Goal: Task Accomplishment & Management: Manage account settings

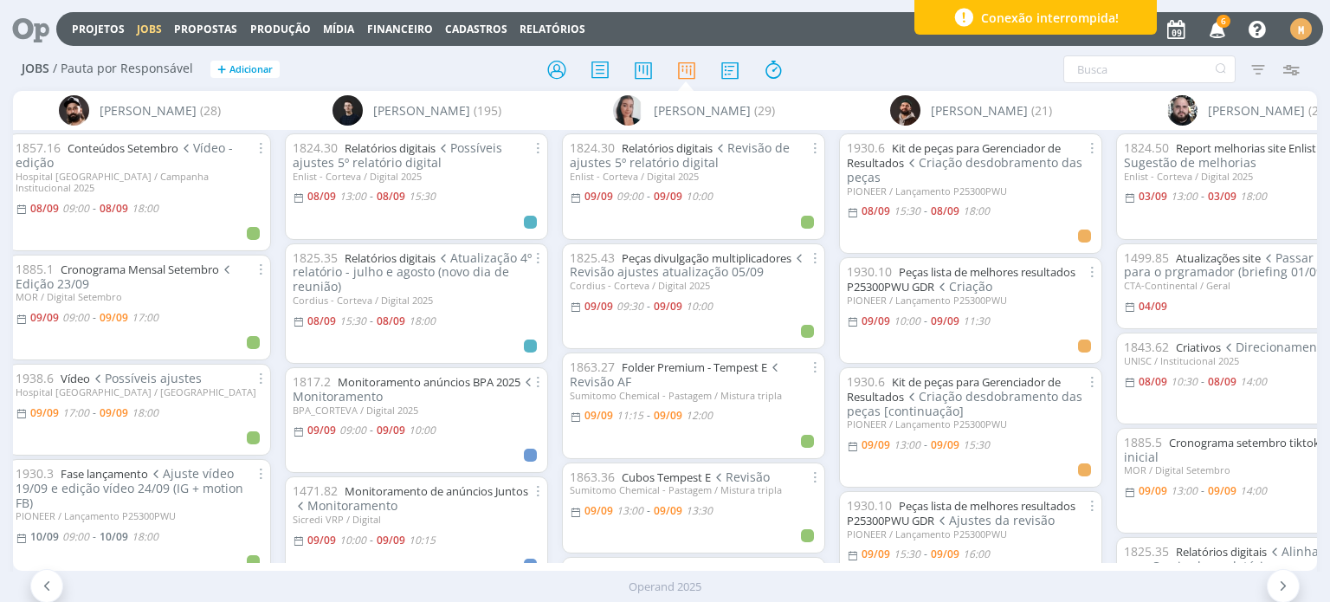
scroll to position [0, 915]
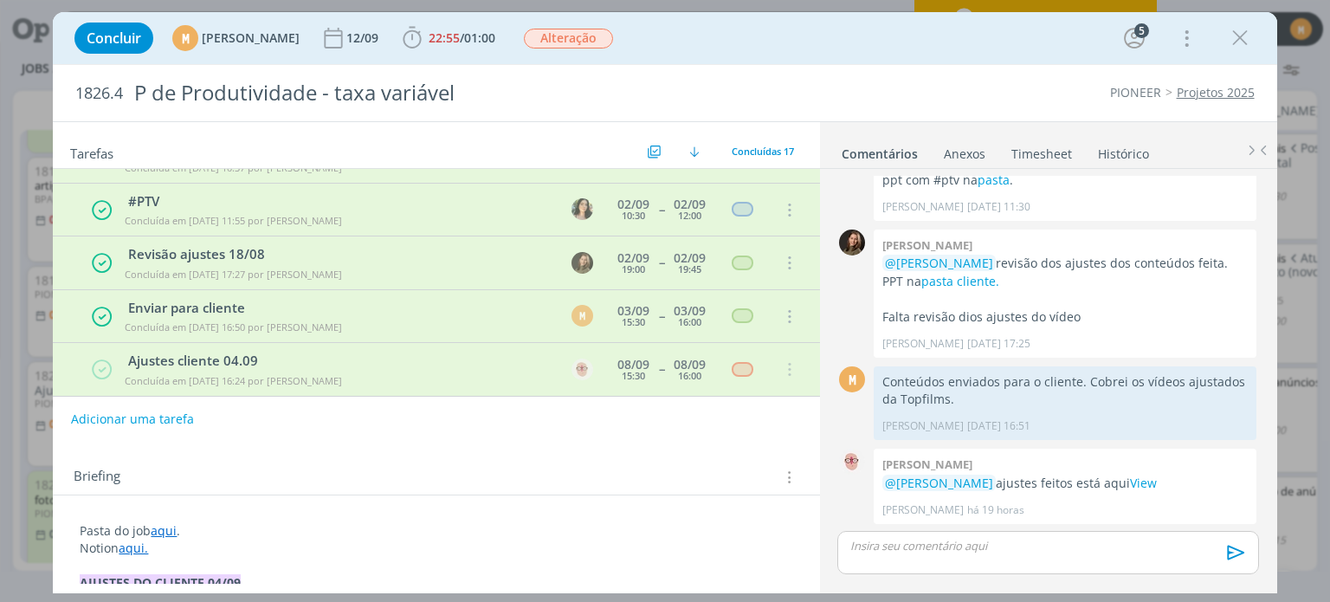
scroll to position [731, 0]
click at [171, 419] on button "Adicionar uma tarefa" at bounding box center [131, 418] width 123 height 29
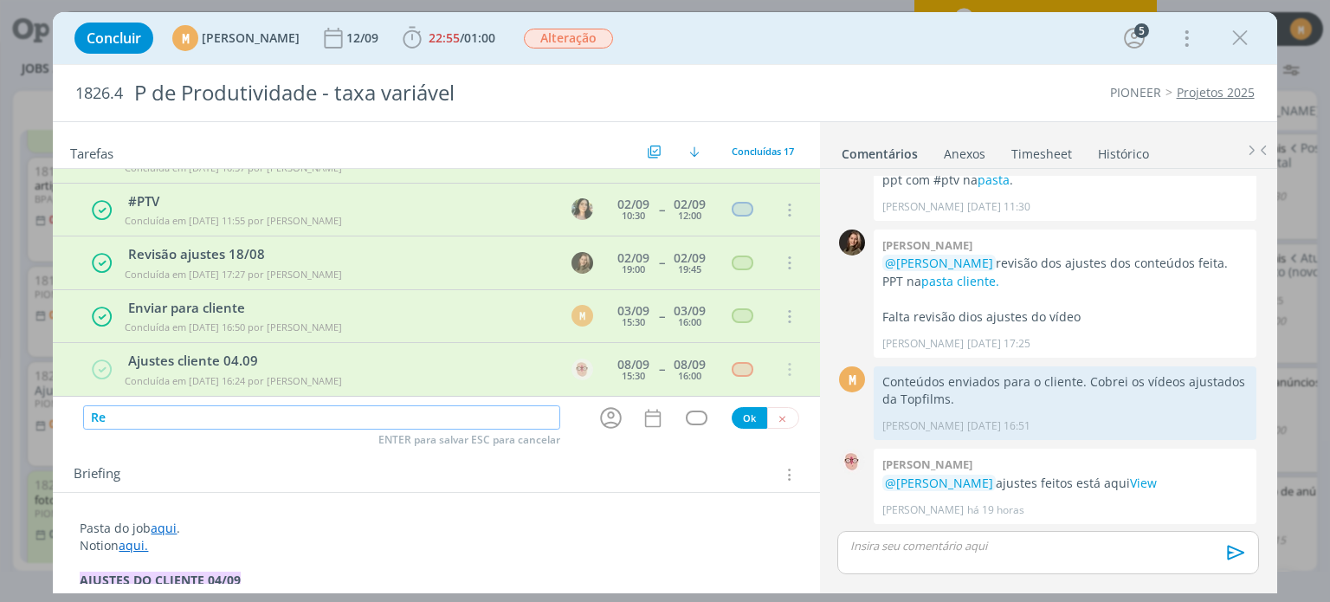
type input "R"
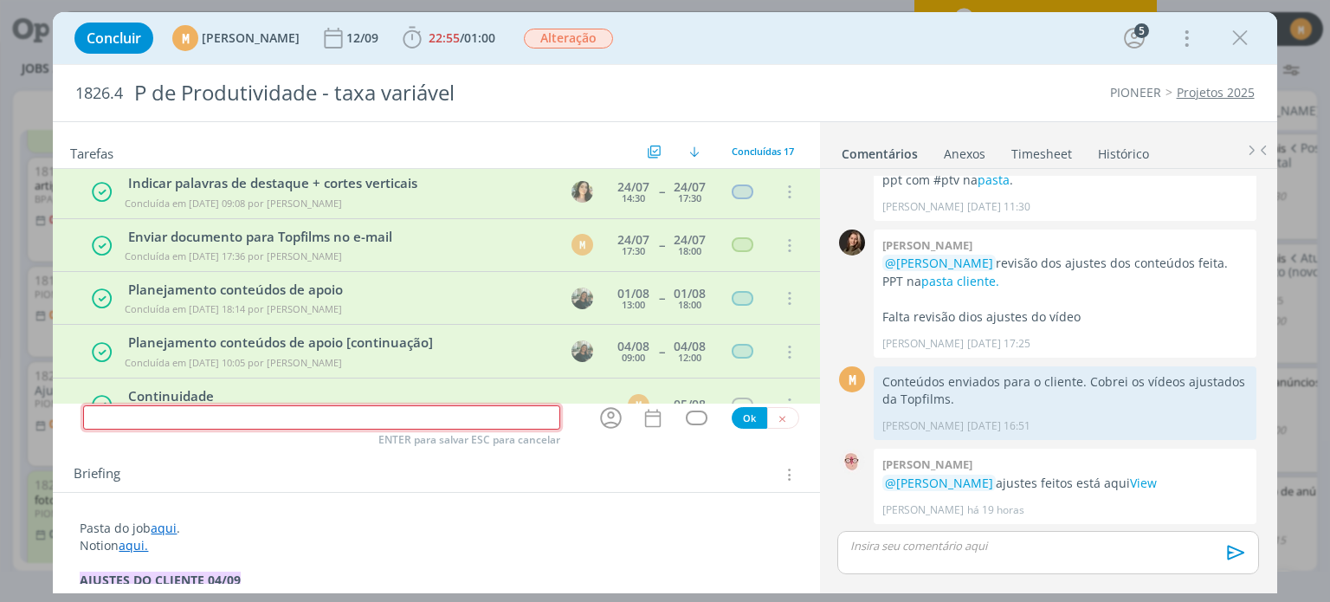
scroll to position [0, 0]
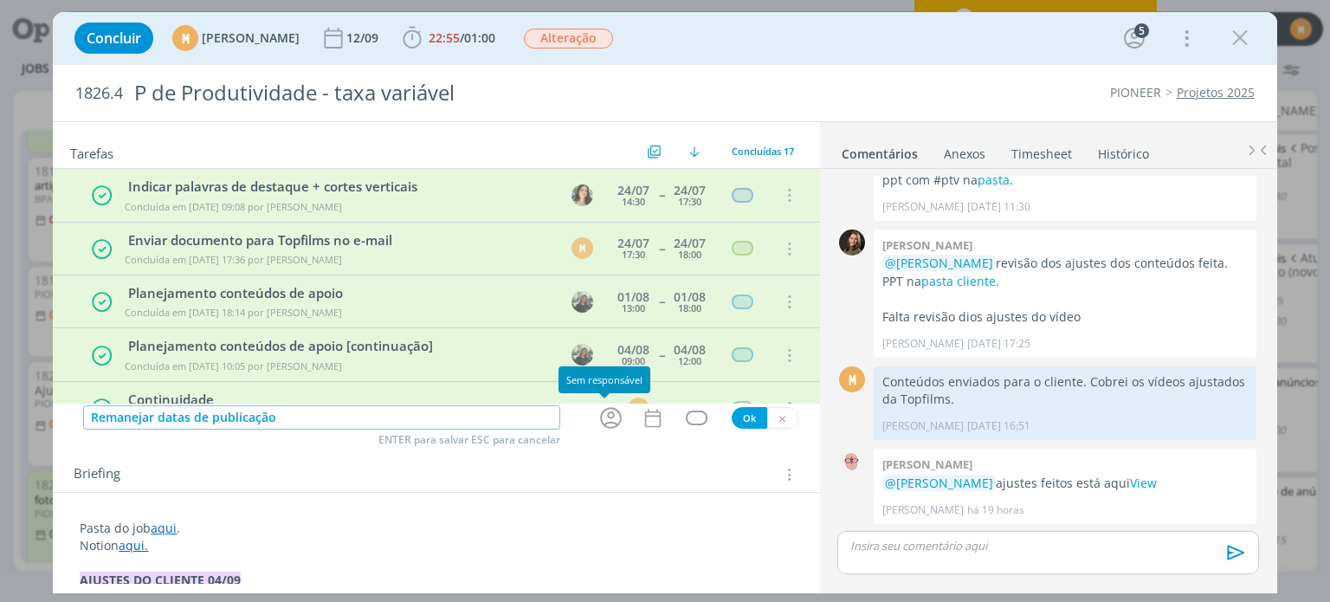
click at [610, 420] on icon "dialog" at bounding box center [611, 417] width 27 height 27
type input "Remanejar datas de publicação"
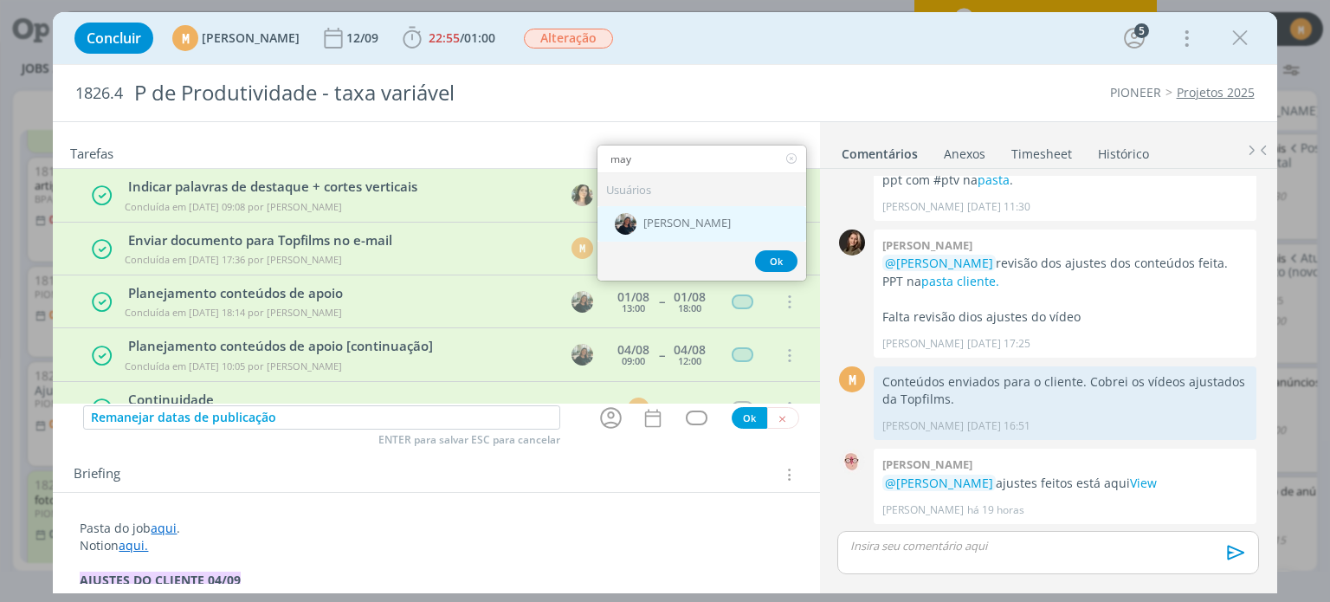
type input "may"
click at [643, 217] on span "[PERSON_NAME]" at bounding box center [686, 224] width 87 height 14
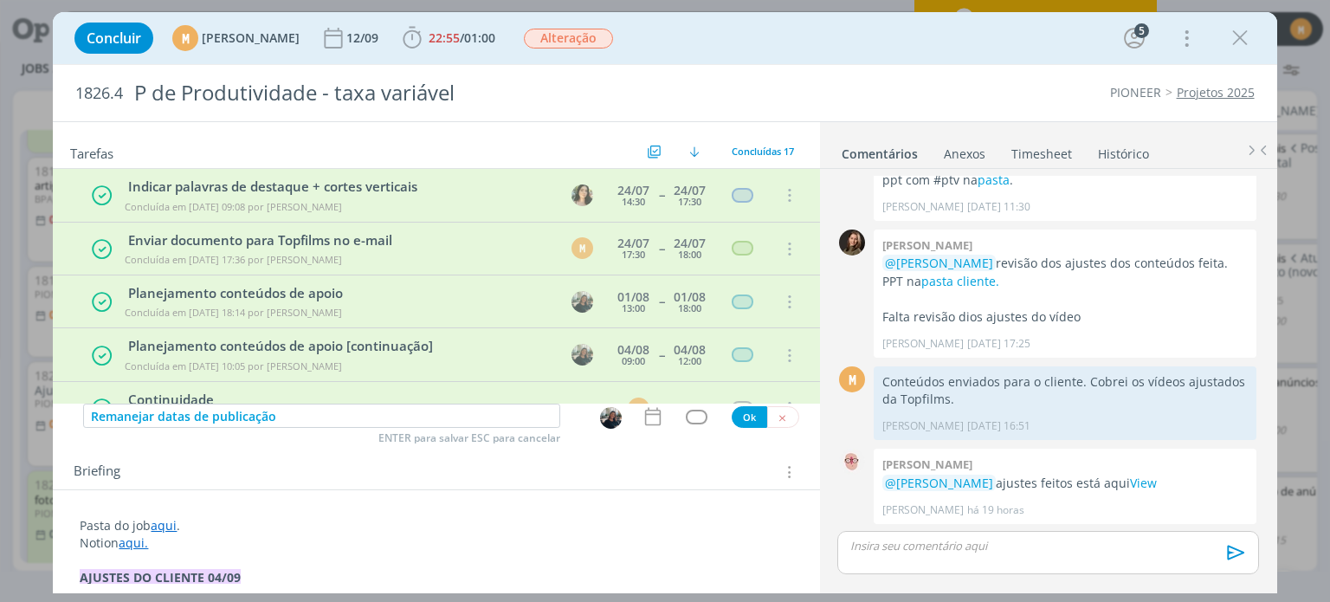
click at [642, 422] on icon "dialog" at bounding box center [653, 416] width 23 height 23
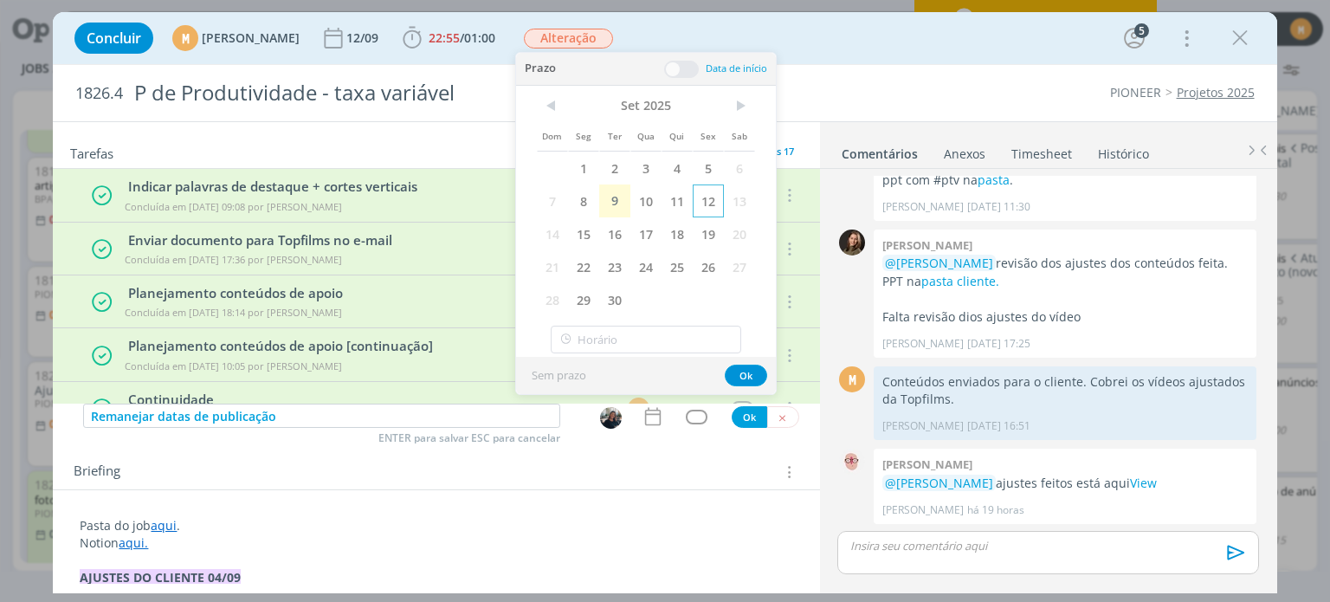
click at [708, 199] on span "12" at bounding box center [708, 200] width 31 height 33
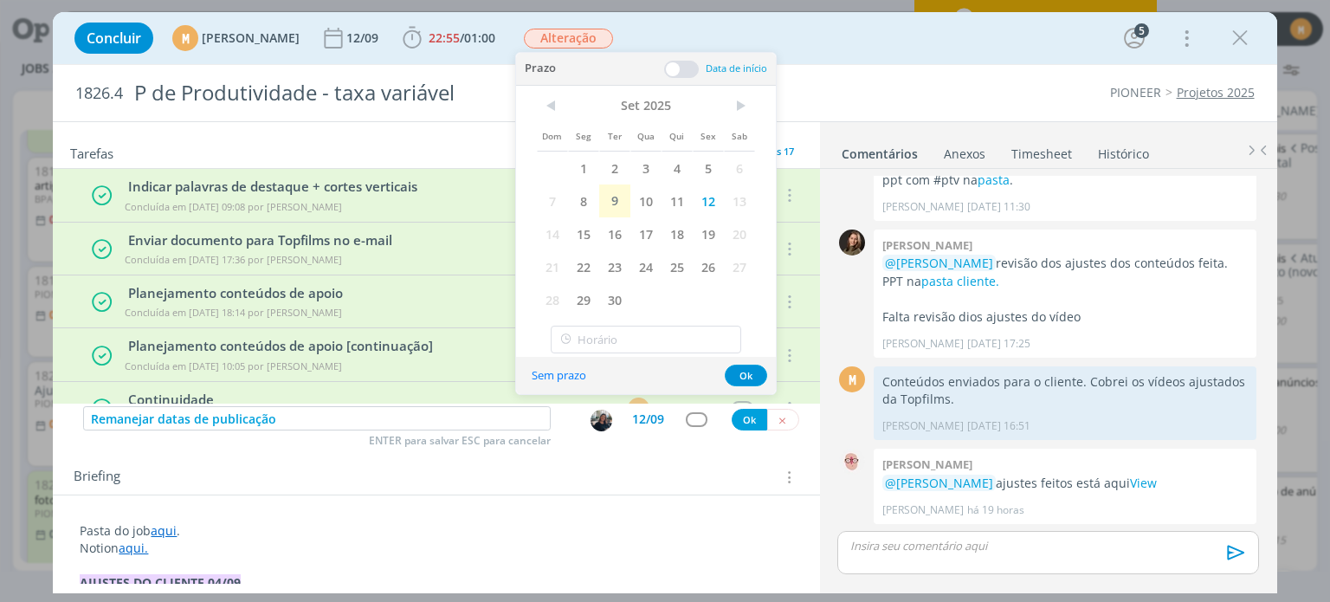
click at [676, 64] on span at bounding box center [681, 69] width 35 height 17
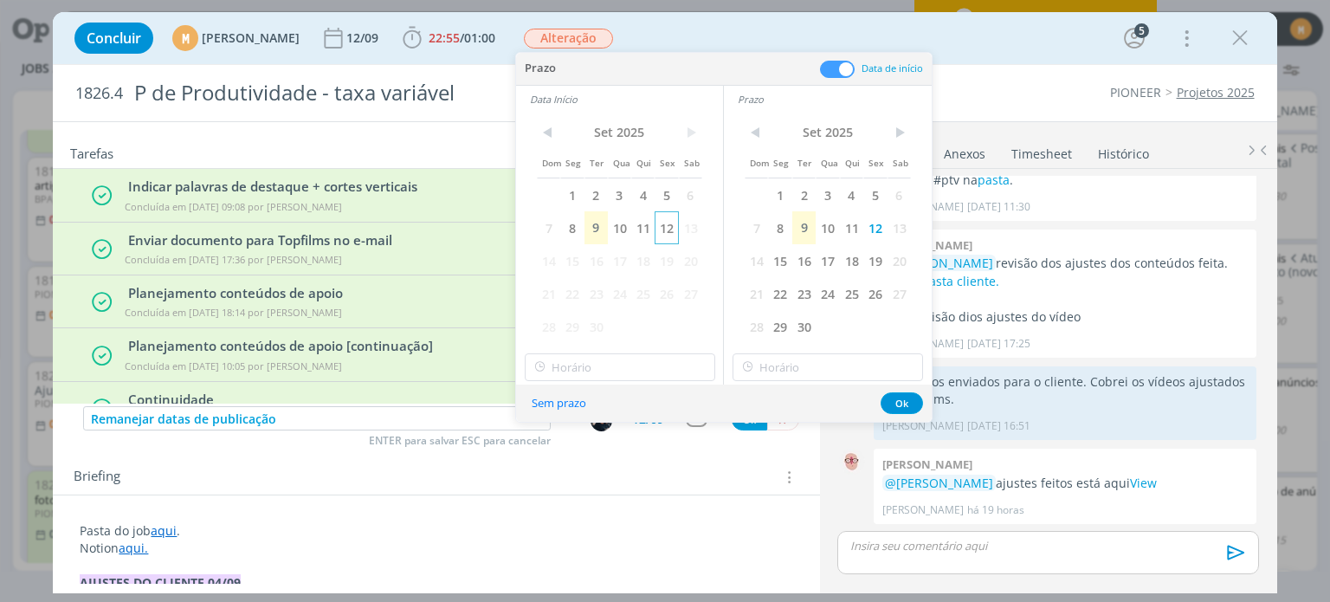
click at [675, 229] on span "12" at bounding box center [666, 227] width 23 height 33
click at [661, 371] on input "12:00" at bounding box center [620, 367] width 191 height 28
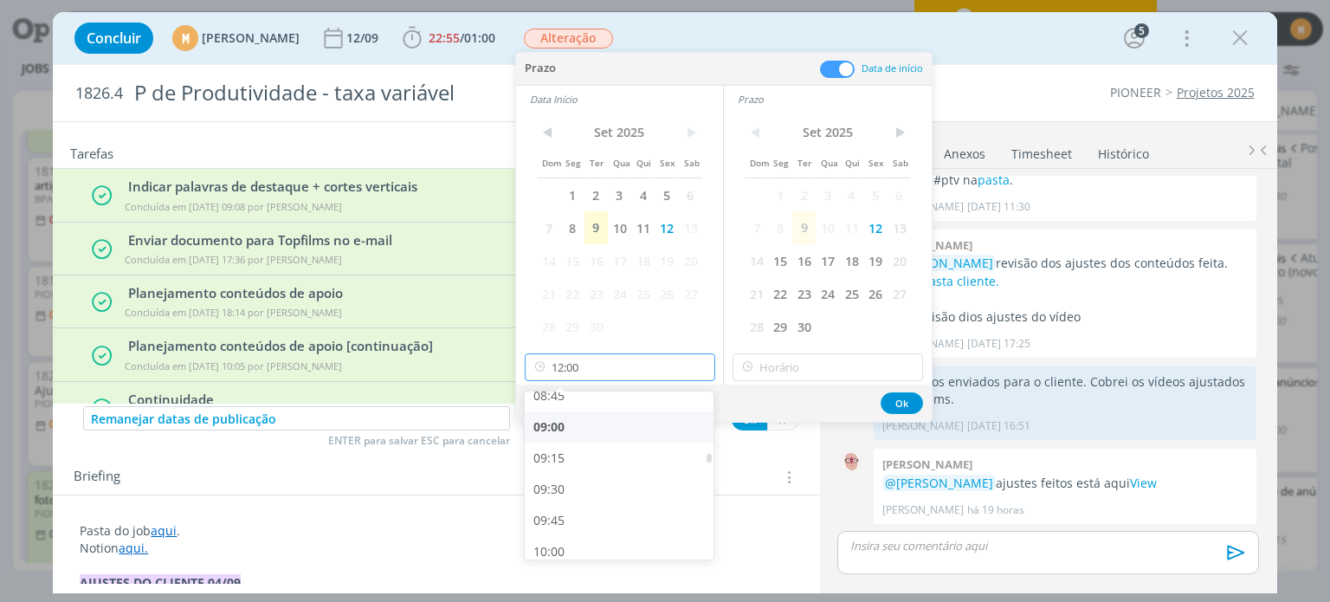
scroll to position [1105, 0]
click at [575, 430] on div "09:00" at bounding box center [622, 424] width 194 height 31
type input "09:00"
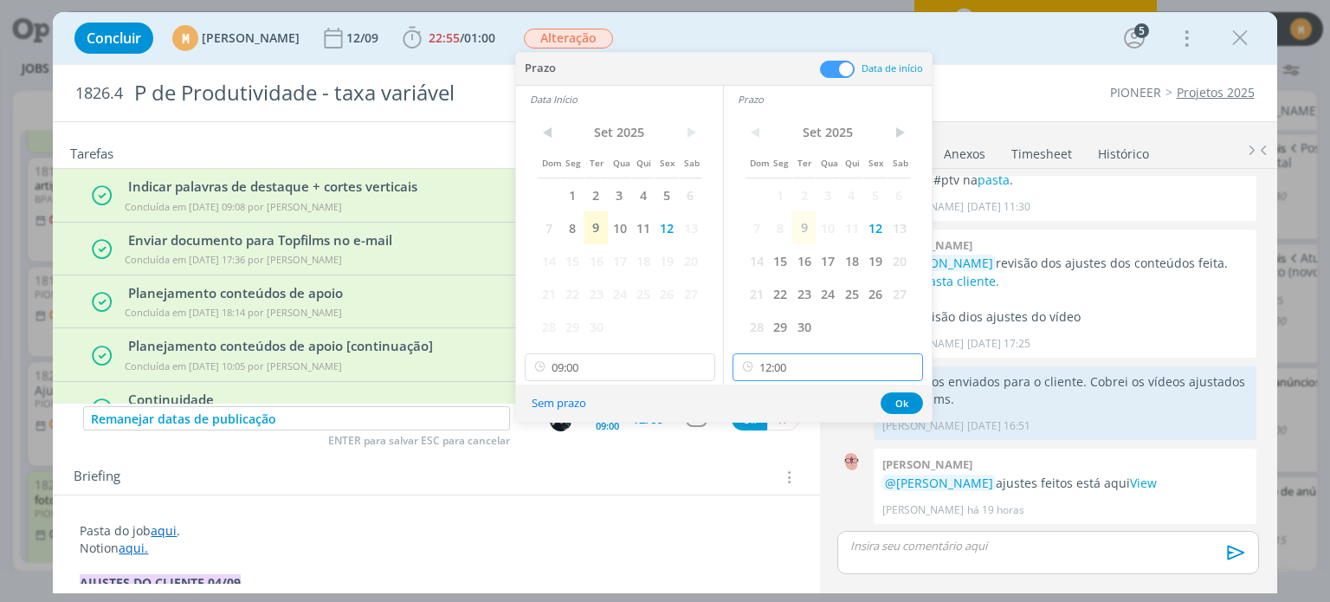
click at [837, 367] on input "12:00" at bounding box center [828, 367] width 191 height 28
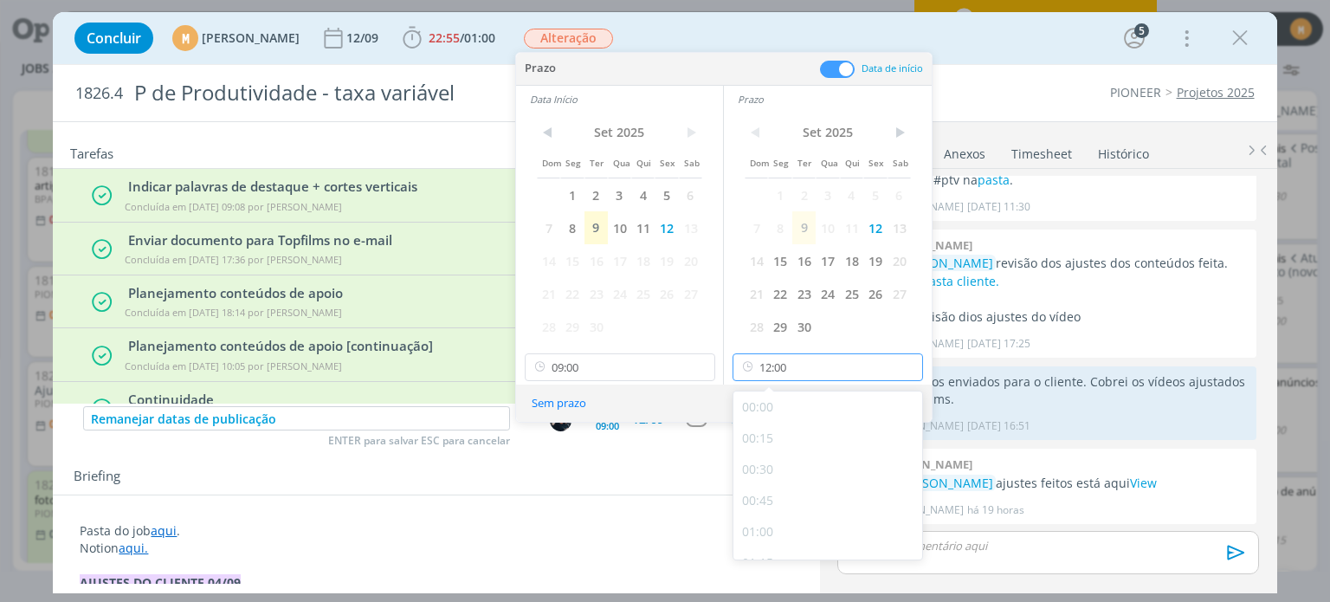
scroll to position [1365, 0]
click at [786, 414] on div "11:00" at bounding box center [831, 413] width 194 height 31
type input "11:00"
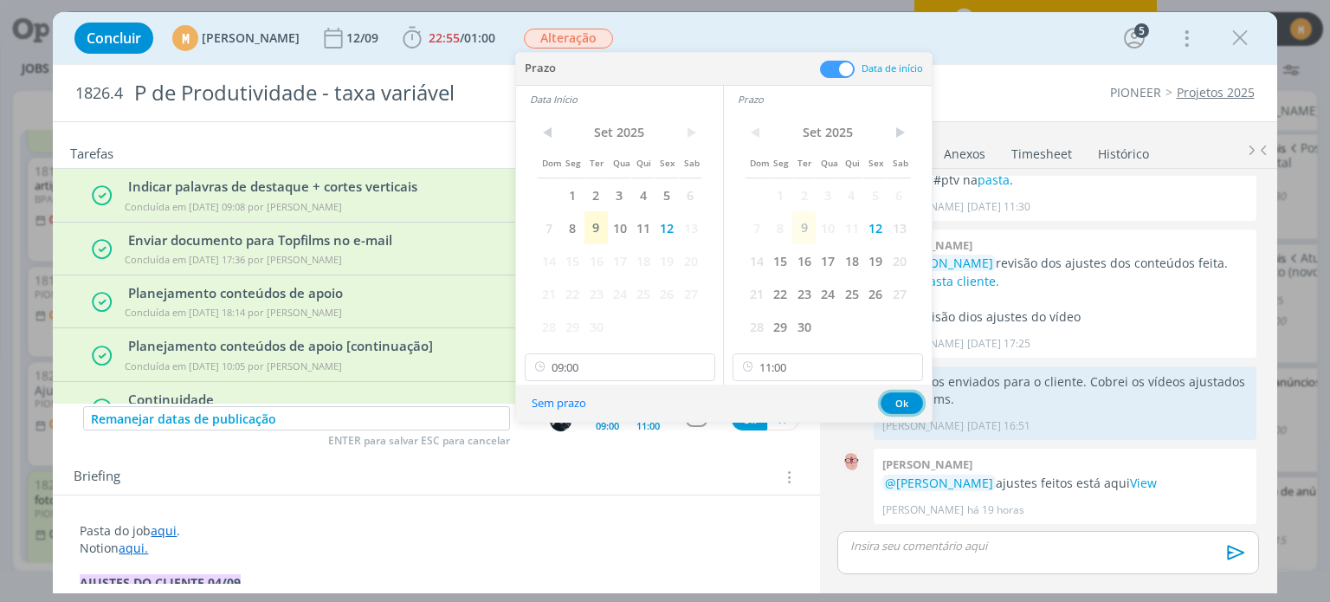
click at [906, 402] on button "Ok" at bounding box center [902, 403] width 42 height 22
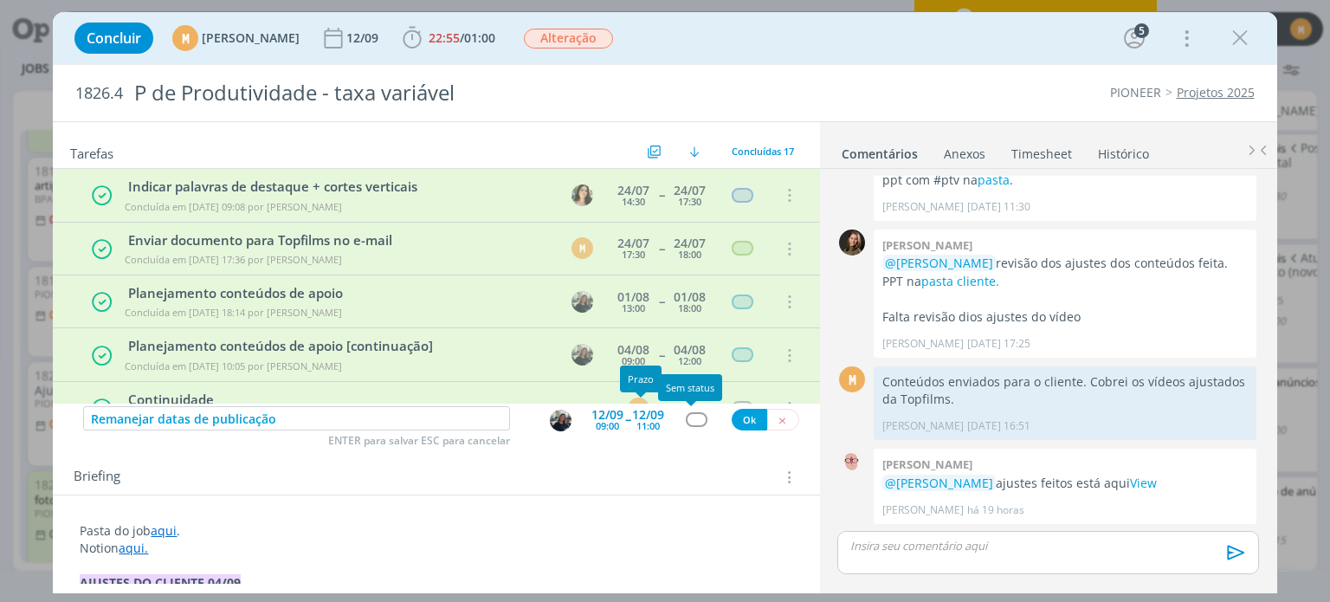
click at [693, 420] on div "dialog" at bounding box center [697, 419] width 22 height 15
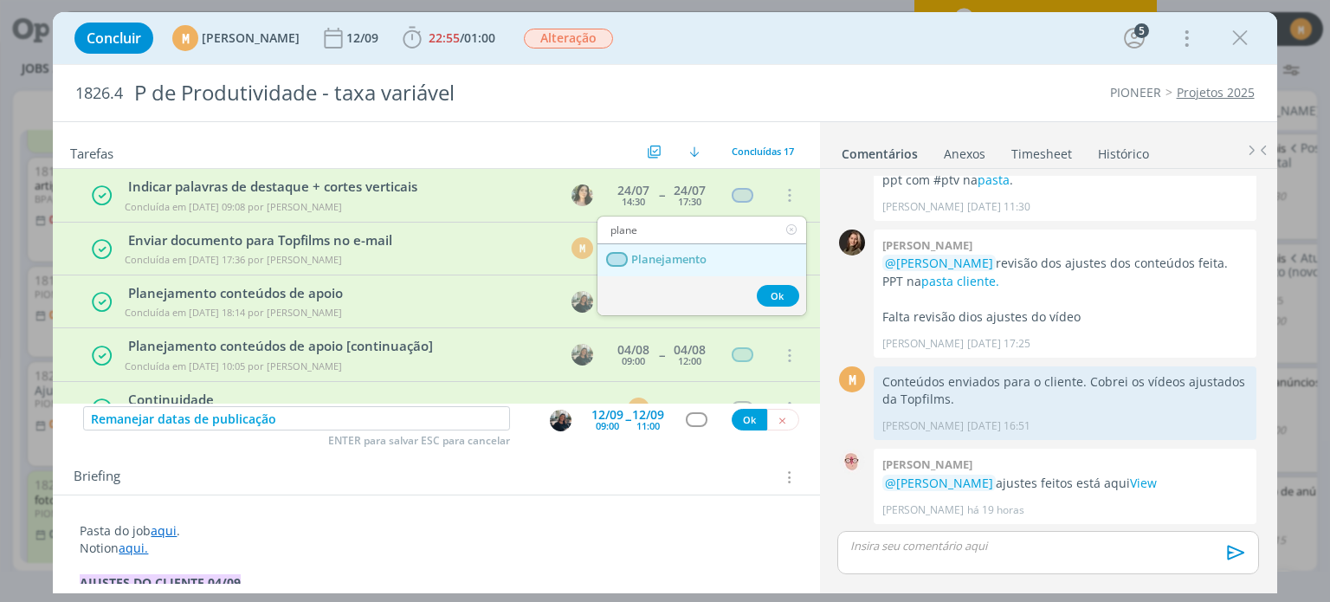
type input "plane"
click at [658, 259] on span "Planejamento" at bounding box center [669, 260] width 75 height 14
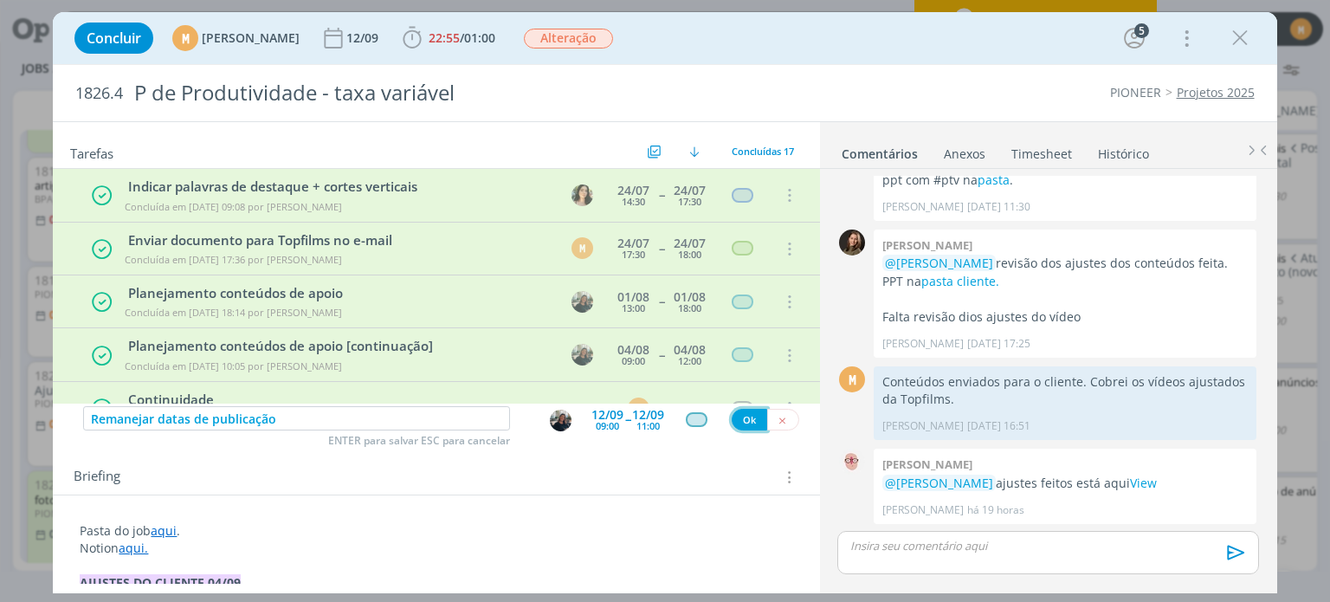
click at [749, 416] on button "Ok" at bounding box center [750, 420] width 36 height 22
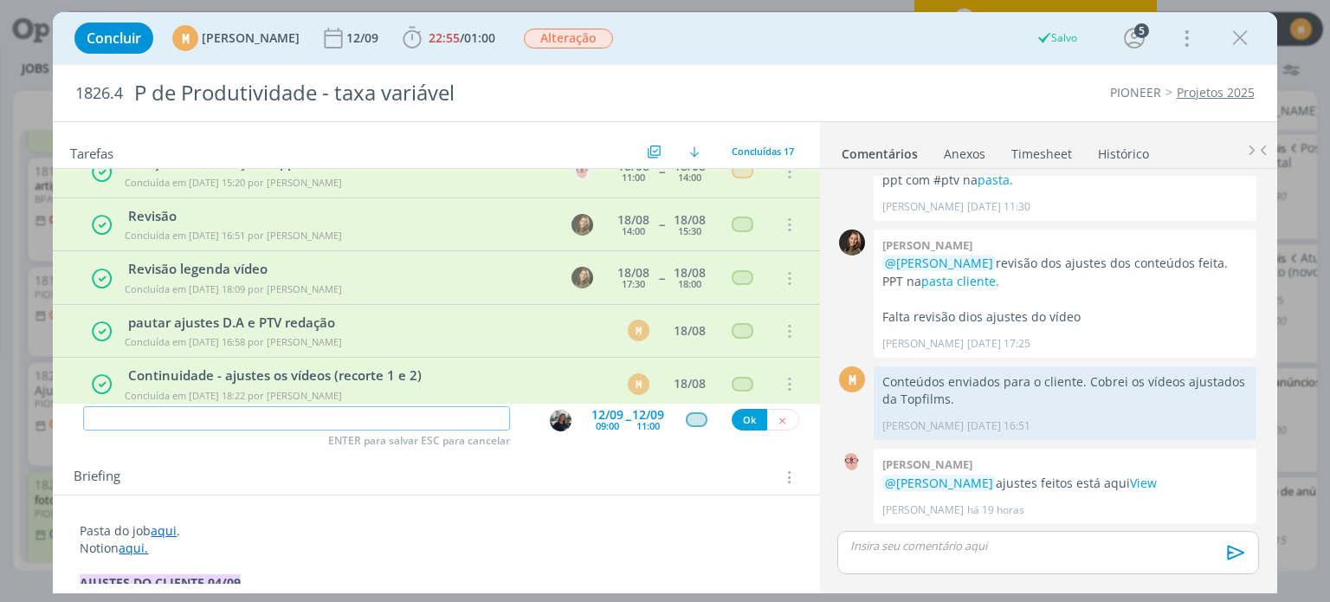
scroll to position [38, 0]
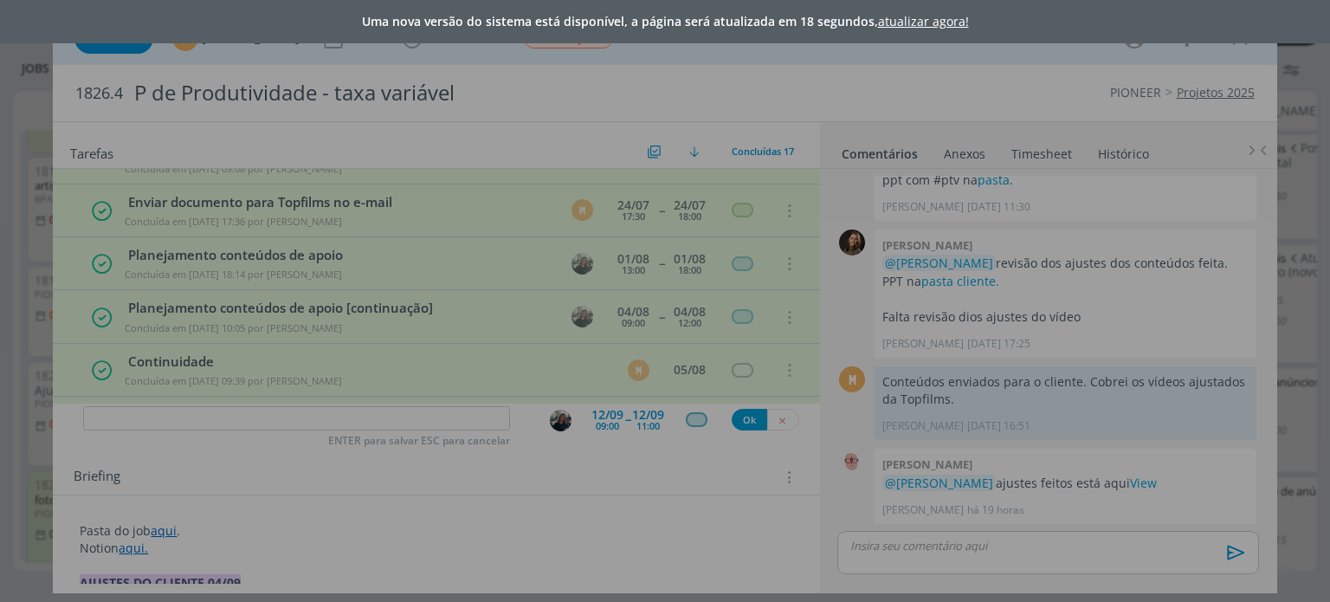
click at [943, 23] on link "atualizar agora!" at bounding box center [923, 21] width 91 height 16
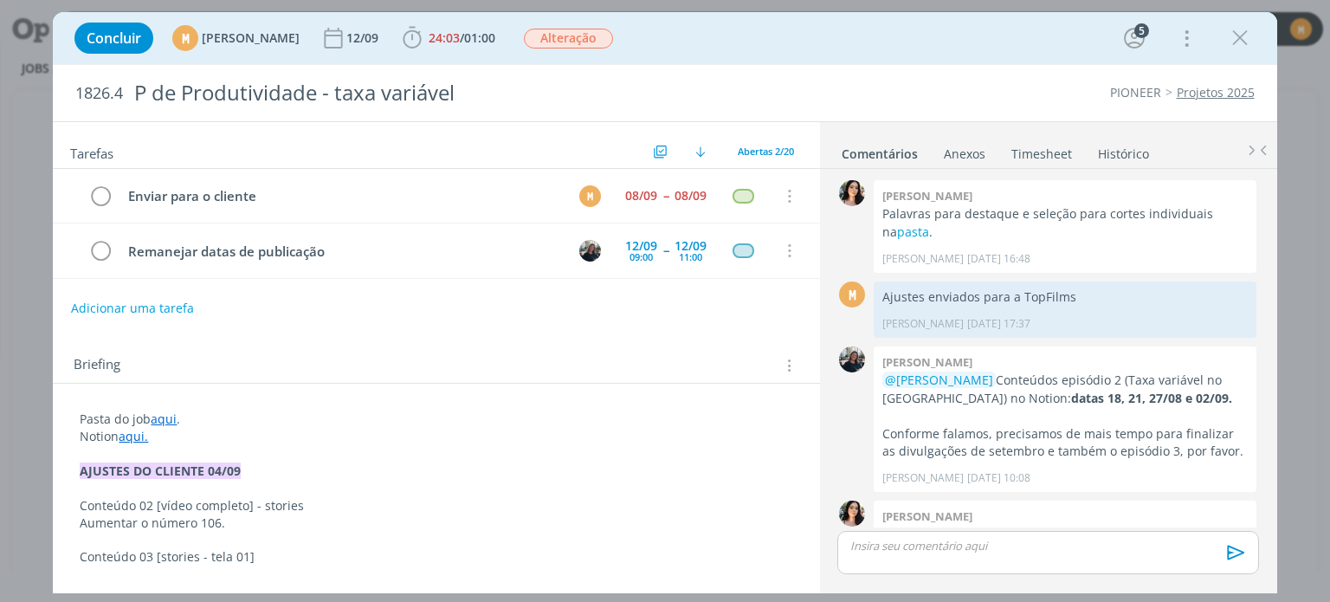
scroll to position [1108, 0]
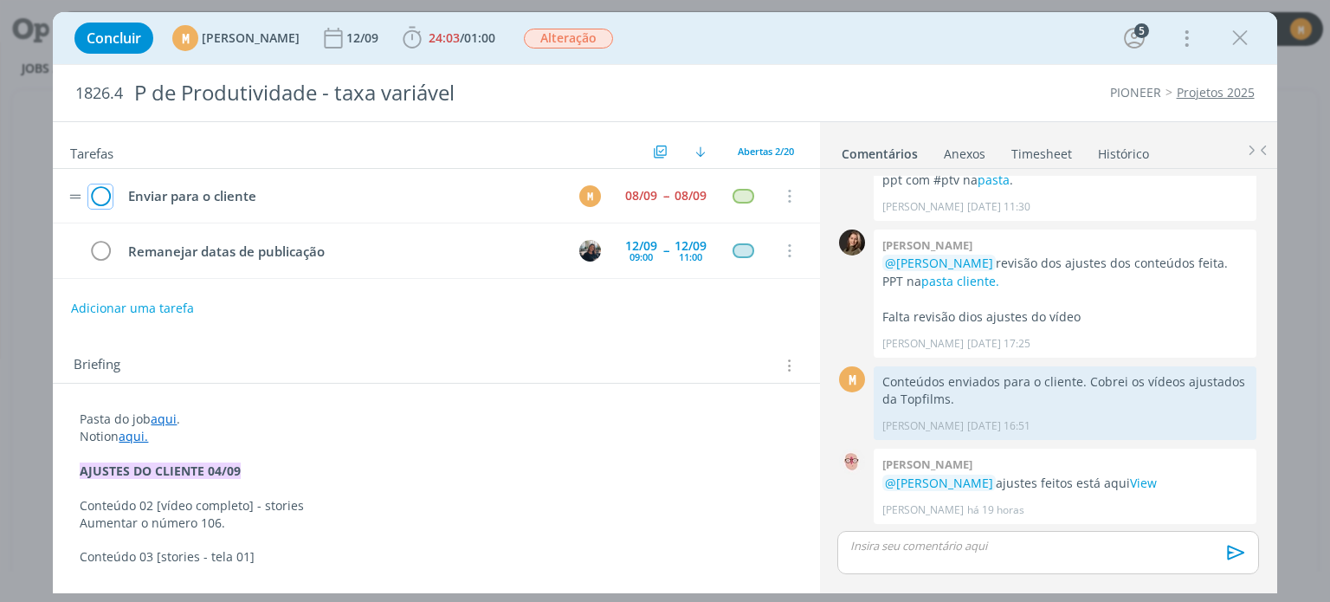
click at [100, 195] on icon "dialog" at bounding box center [100, 197] width 24 height 26
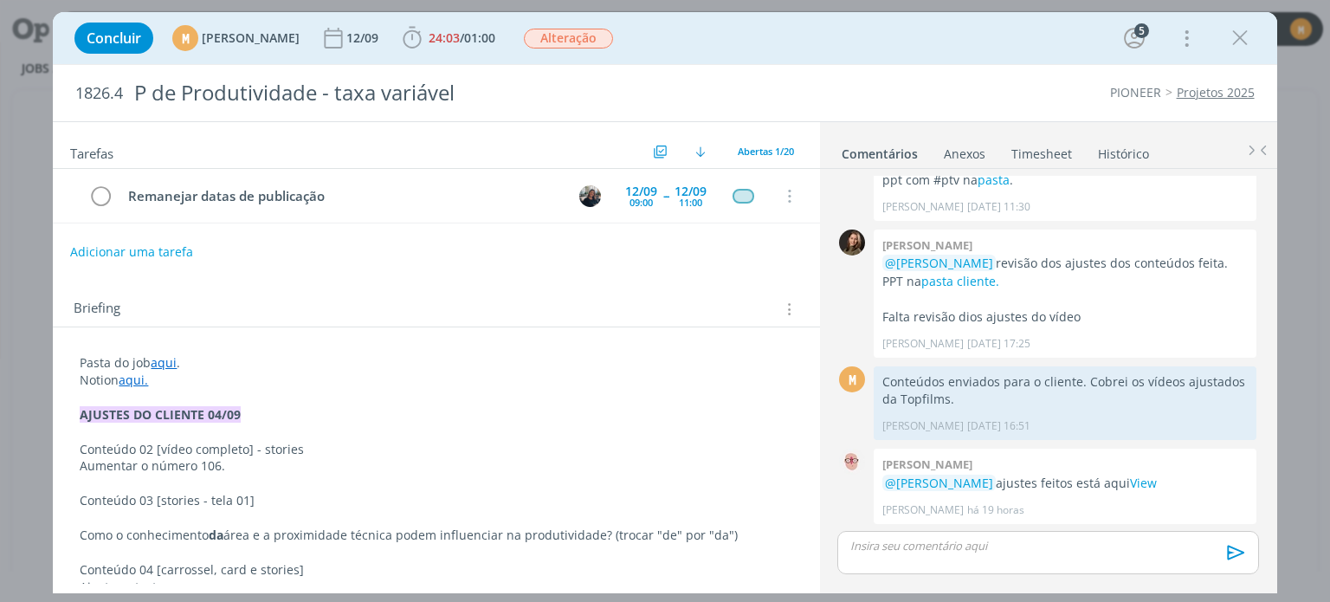
click at [142, 239] on button "Adicionar uma tarefa" at bounding box center [131, 251] width 123 height 29
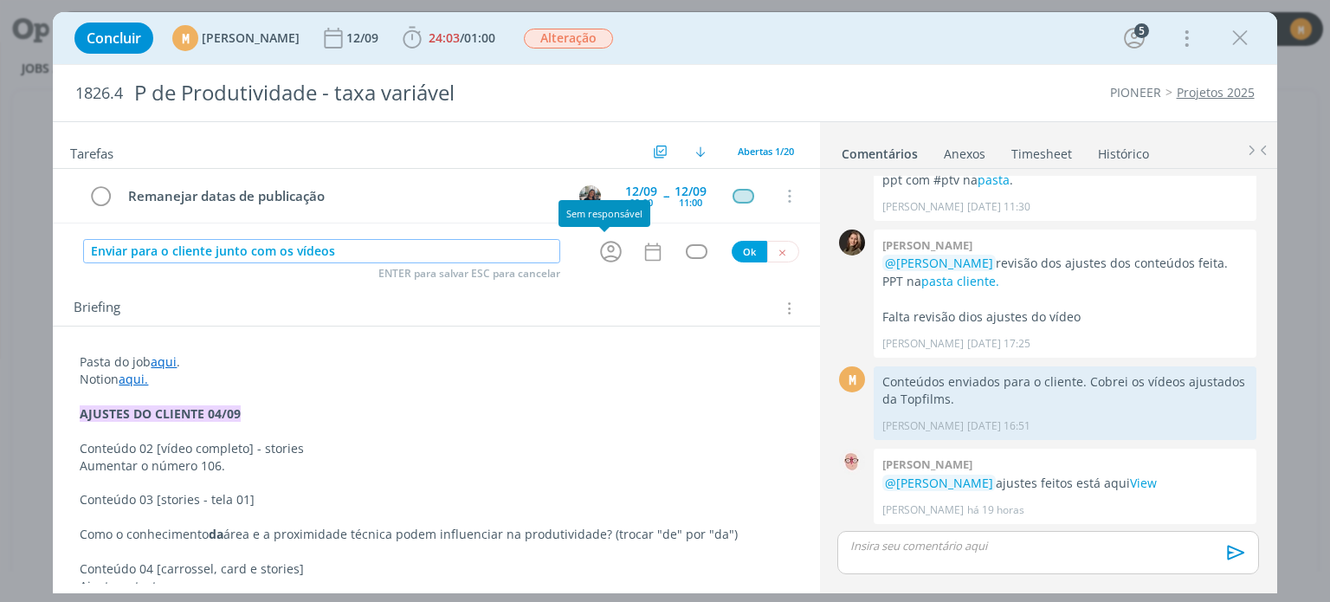
click at [604, 243] on icon "dialog" at bounding box center [611, 251] width 27 height 27
type input "Enviar para o cliente junto com os vídeos"
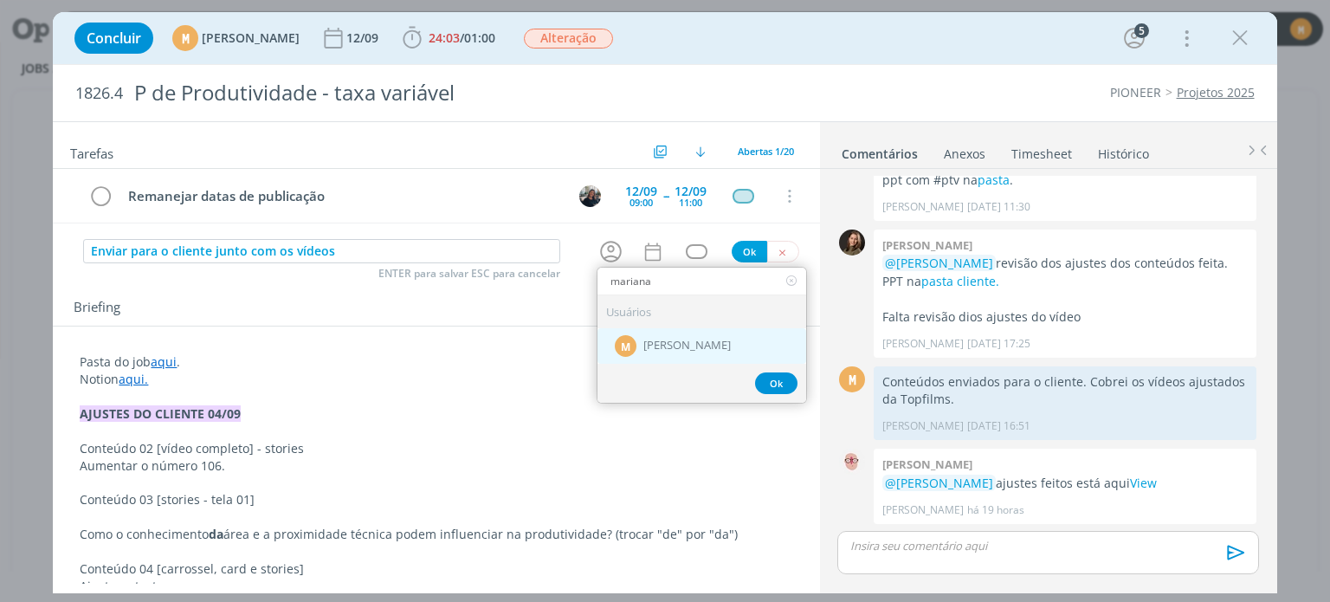
type input "mariana"
click at [643, 345] on span "[PERSON_NAME]" at bounding box center [686, 346] width 87 height 14
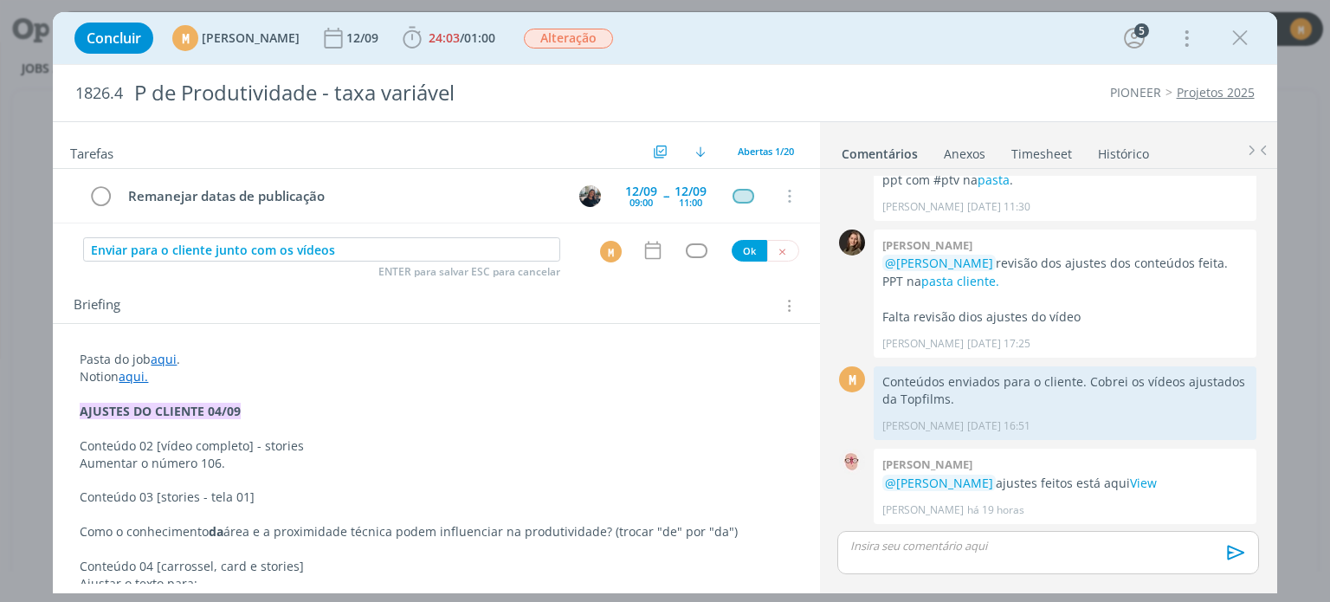
click at [686, 243] on button "dialog" at bounding box center [697, 250] width 22 height 15
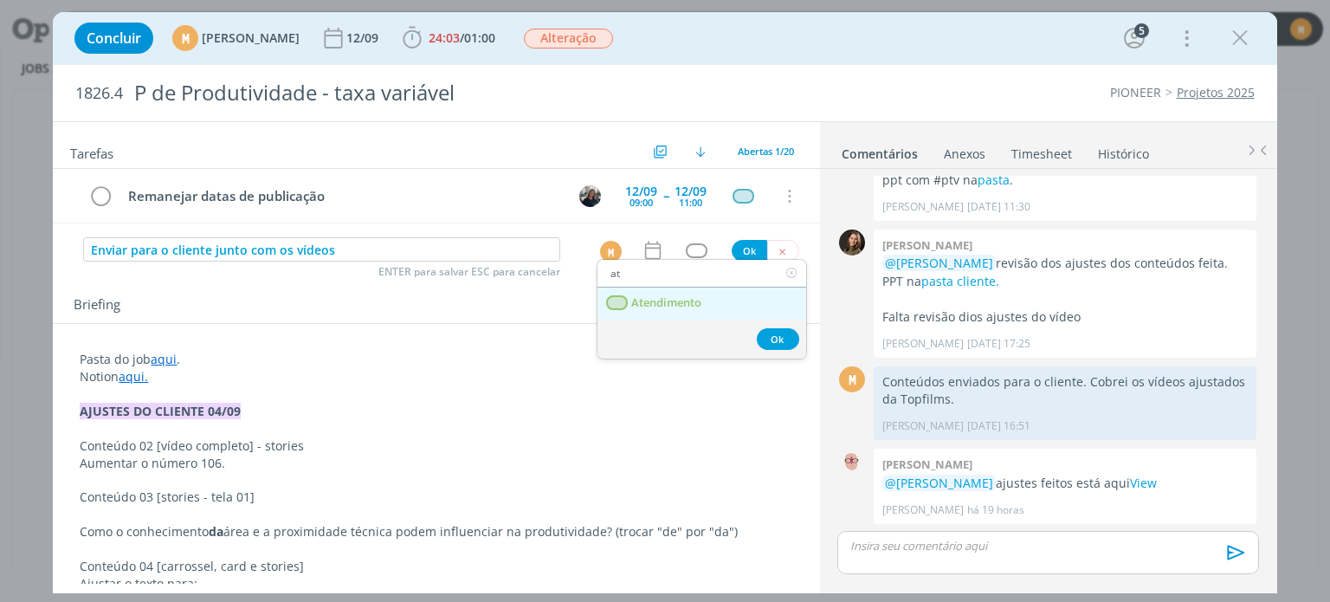
type input "at"
click at [686, 301] on span "Atendimento" at bounding box center [667, 303] width 70 height 14
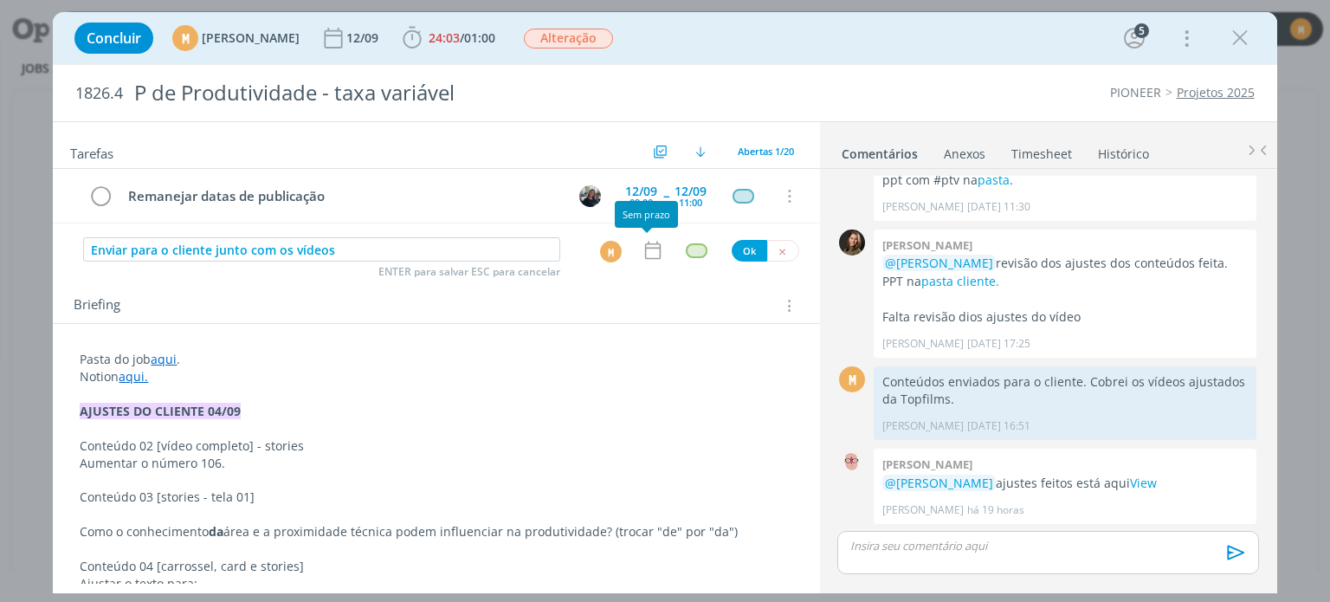
click at [646, 245] on icon "dialog" at bounding box center [653, 250] width 23 height 23
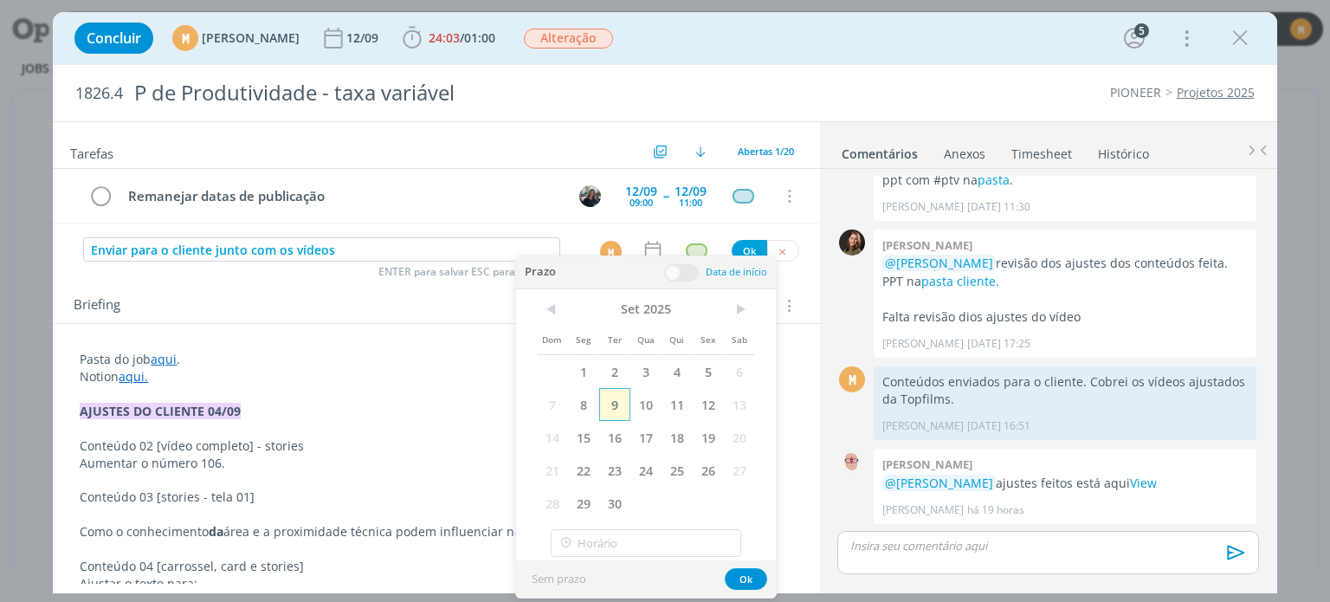
click at [614, 405] on span "9" at bounding box center [614, 404] width 31 height 33
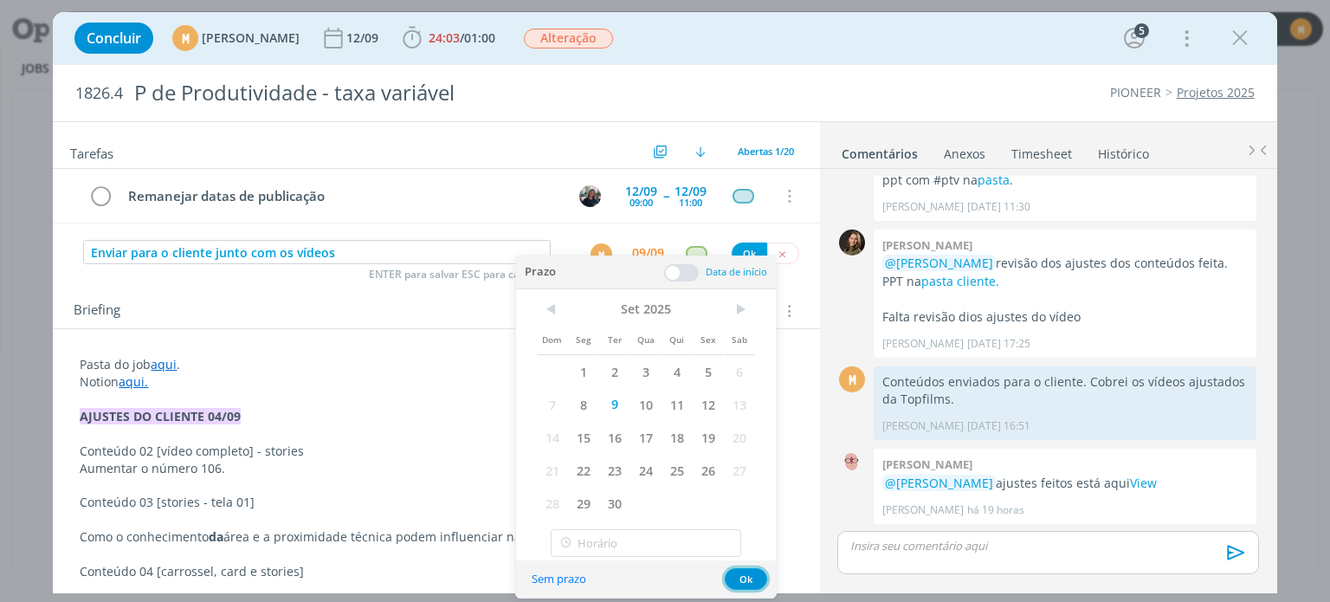
click at [744, 580] on button "Ok" at bounding box center [746, 579] width 42 height 22
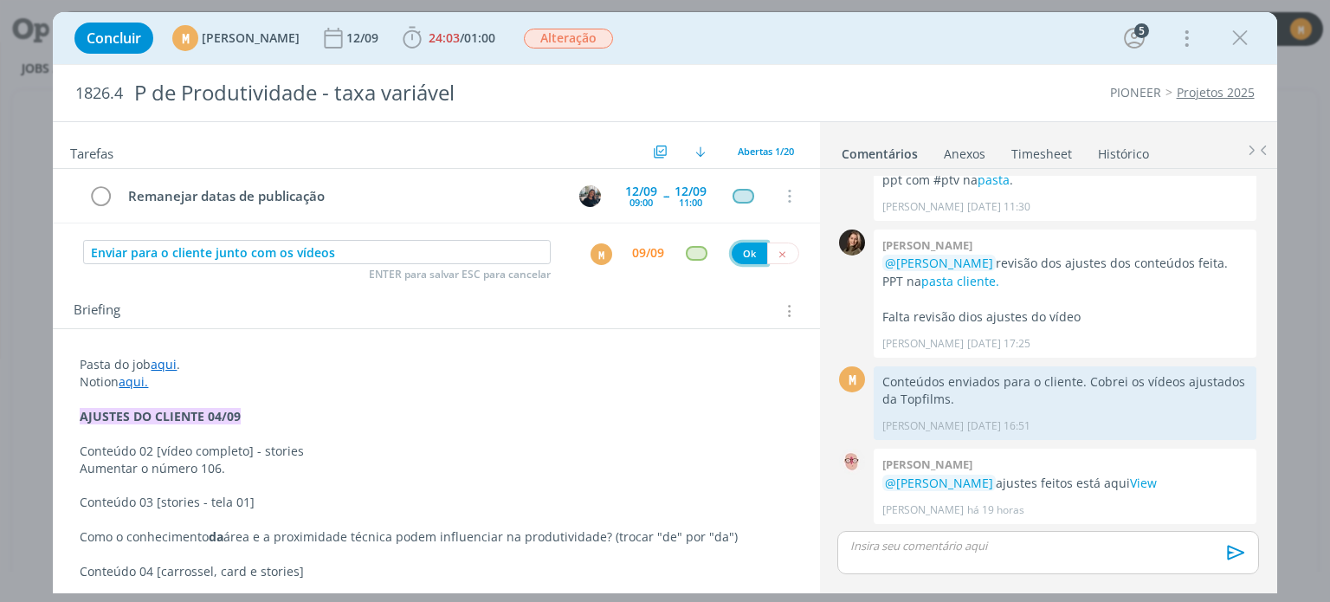
click at [746, 249] on button "Ok" at bounding box center [750, 253] width 36 height 22
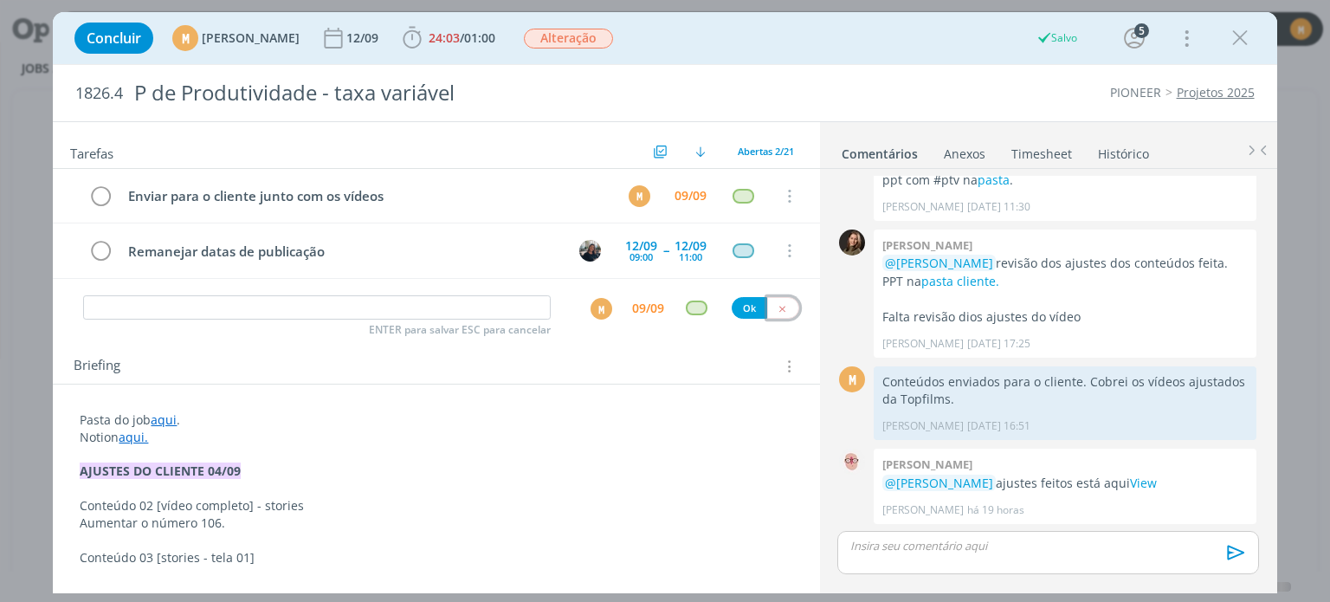
click at [778, 304] on icon "dialog" at bounding box center [782, 308] width 11 height 11
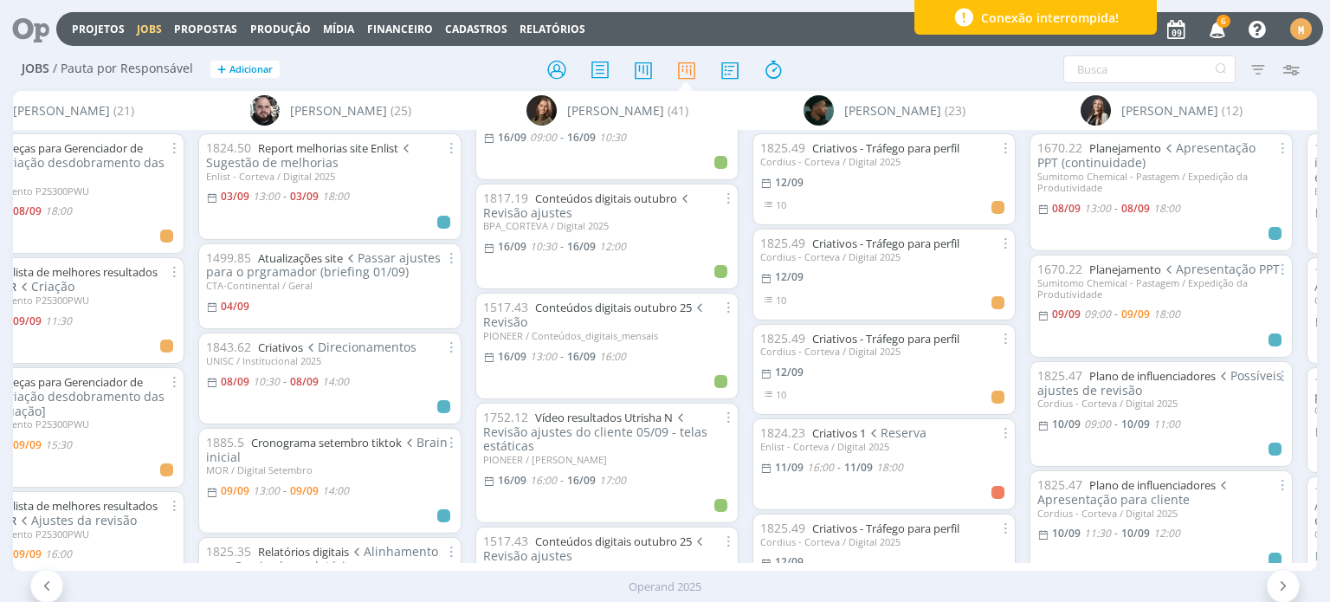
scroll to position [2512, 0]
click at [225, 65] on button "+ Adicionar" at bounding box center [244, 70] width 69 height 18
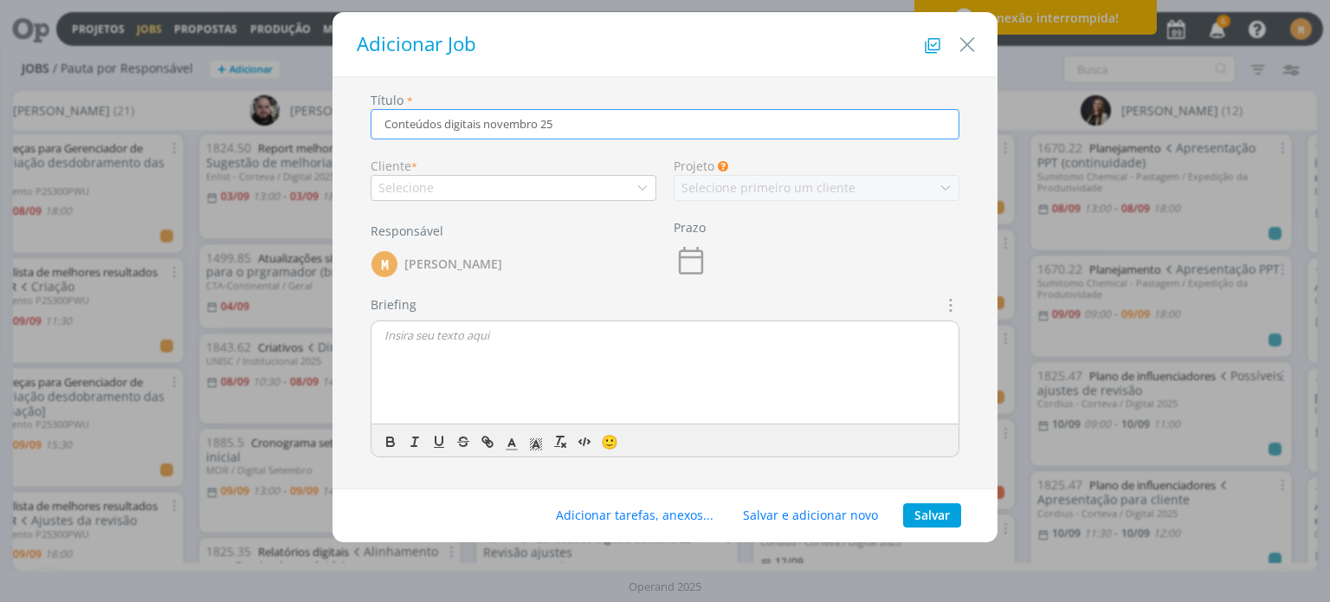
type input "Conteúdos digitais novembro 25"
click at [601, 187] on div "Selecione" at bounding box center [514, 188] width 286 height 26
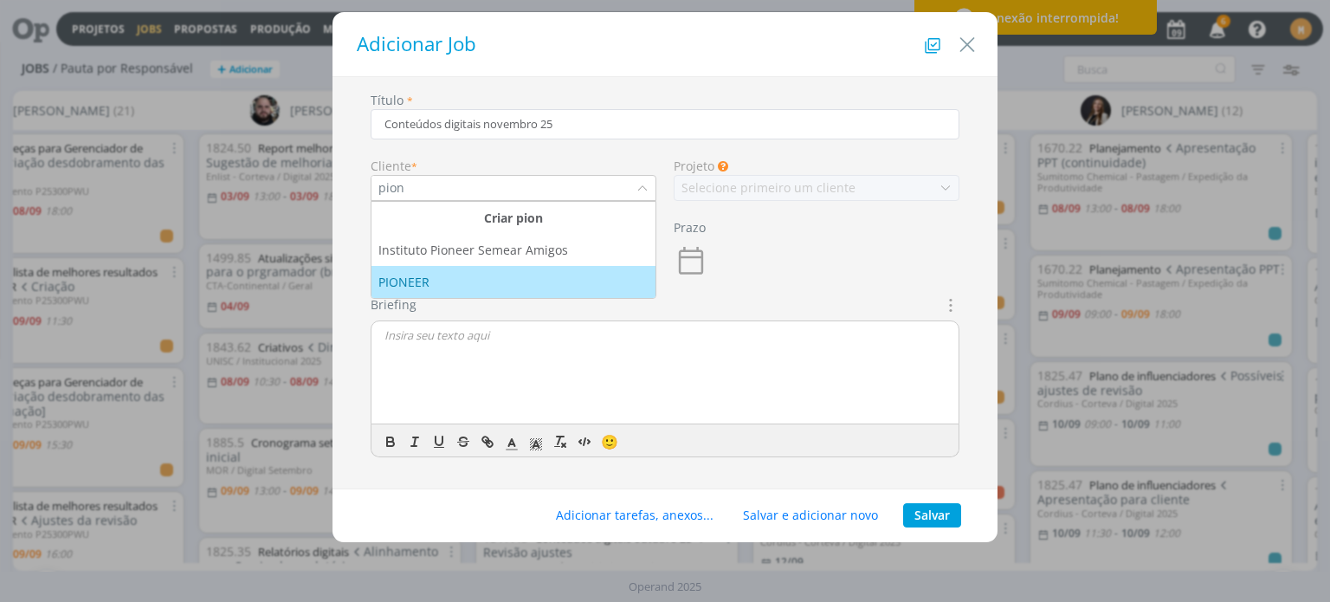
type input "pion"
click at [470, 271] on li "PIONEER" at bounding box center [514, 282] width 284 height 32
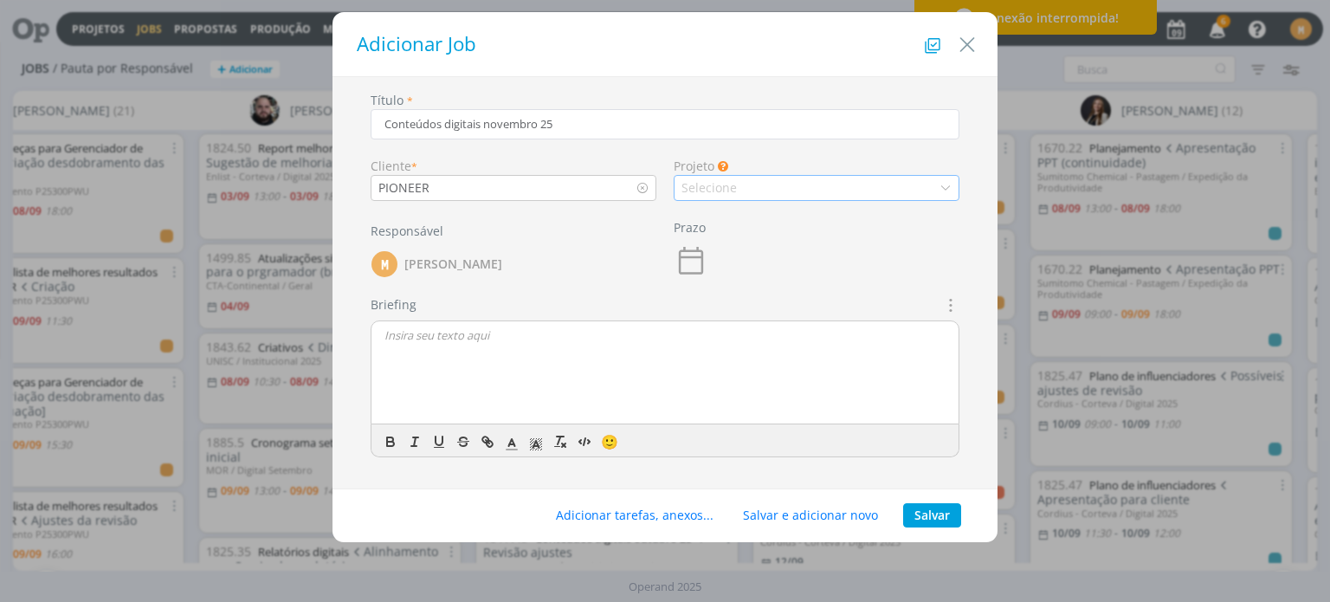
click at [765, 186] on div "Selecione" at bounding box center [817, 188] width 286 height 26
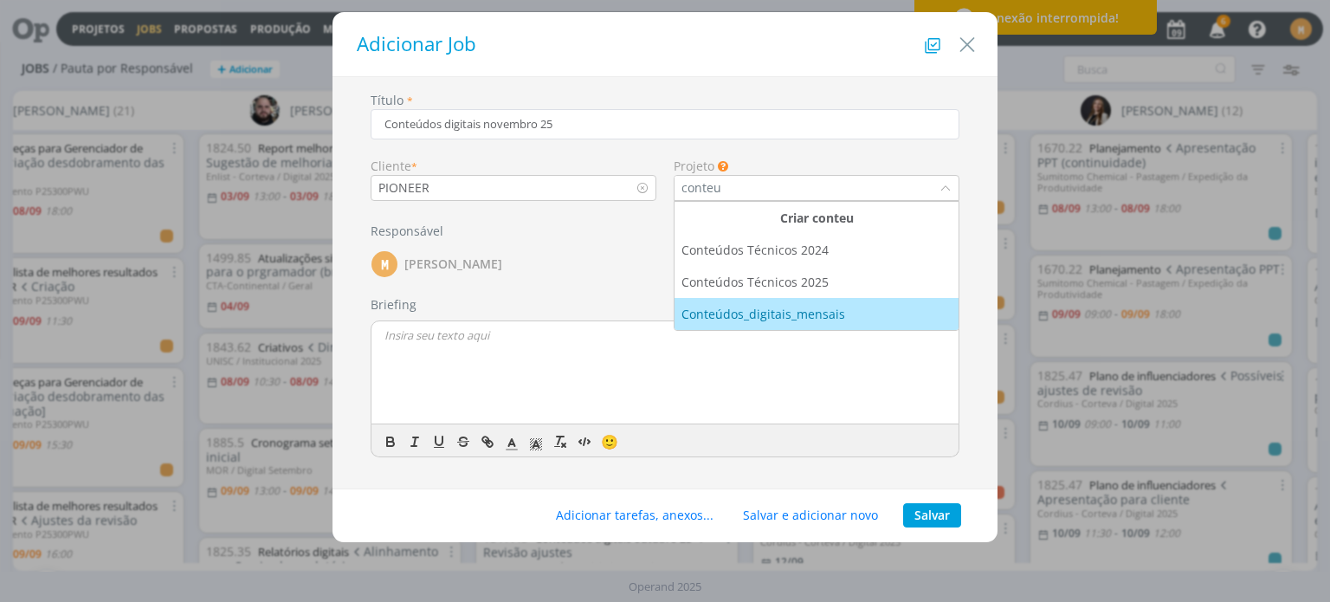
type input "conteu"
click at [797, 312] on div "Conteúdos_digitais_mensais" at bounding box center [765, 314] width 167 height 18
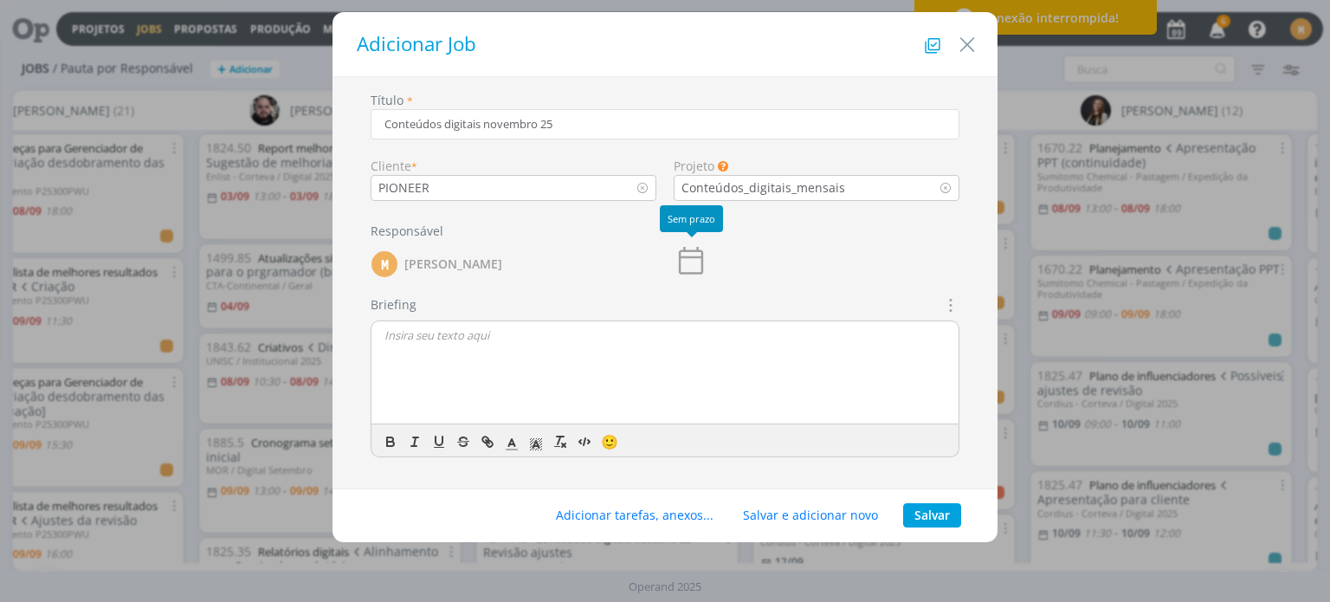
click at [702, 256] on icon "dialog" at bounding box center [691, 261] width 24 height 28
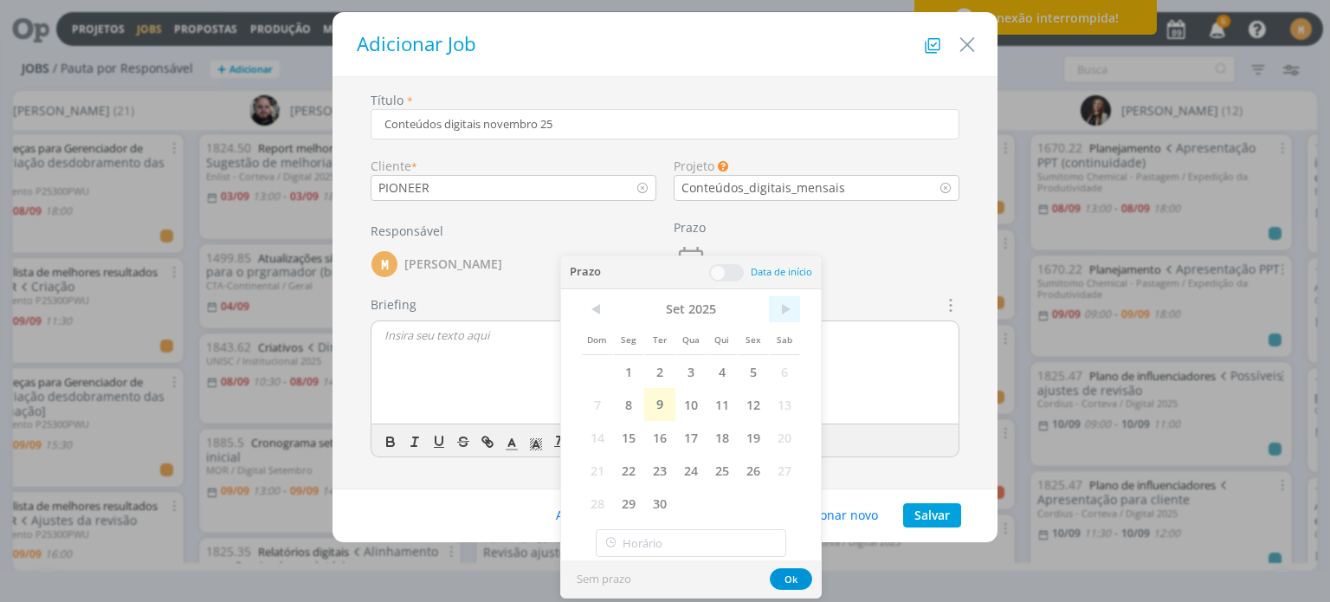
click at [786, 313] on span ">" at bounding box center [784, 309] width 31 height 26
click at [759, 392] on span "10" at bounding box center [753, 404] width 31 height 33
click at [893, 358] on div "dialog" at bounding box center [665, 373] width 587 height 104
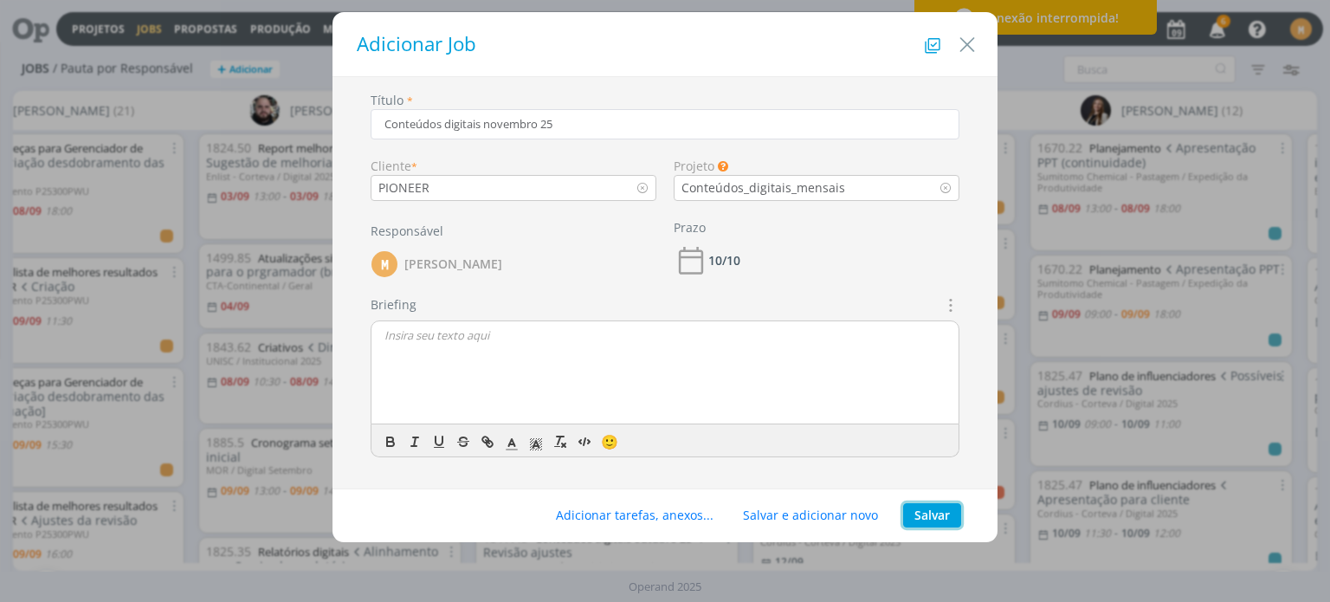
click at [945, 507] on button "Salvar" at bounding box center [932, 515] width 58 height 24
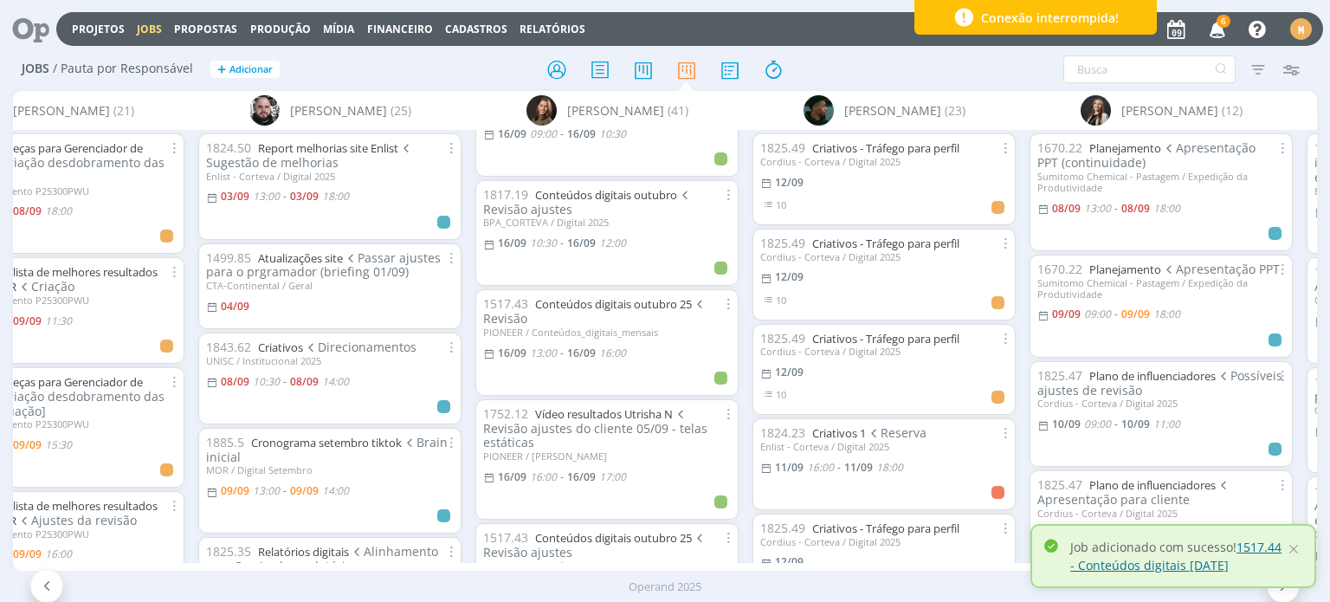
click at [1264, 546] on link "1517.44 - Conteúdos digitais novembro 25" at bounding box center [1175, 556] width 211 height 35
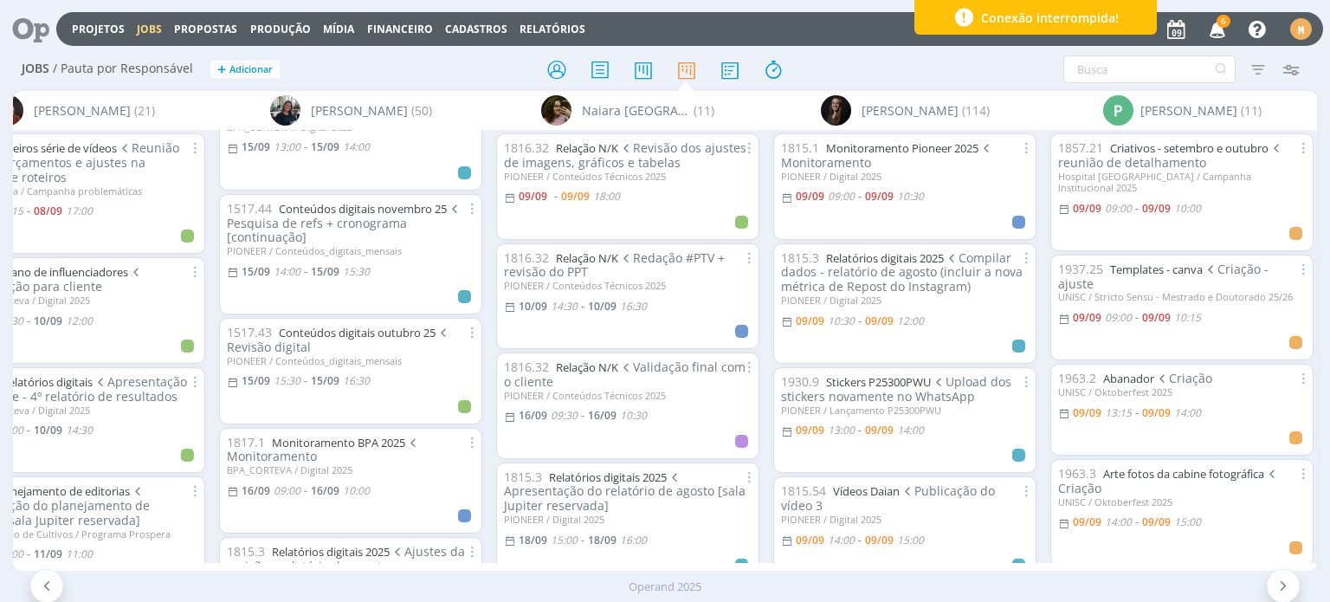
scroll to position [0, 3375]
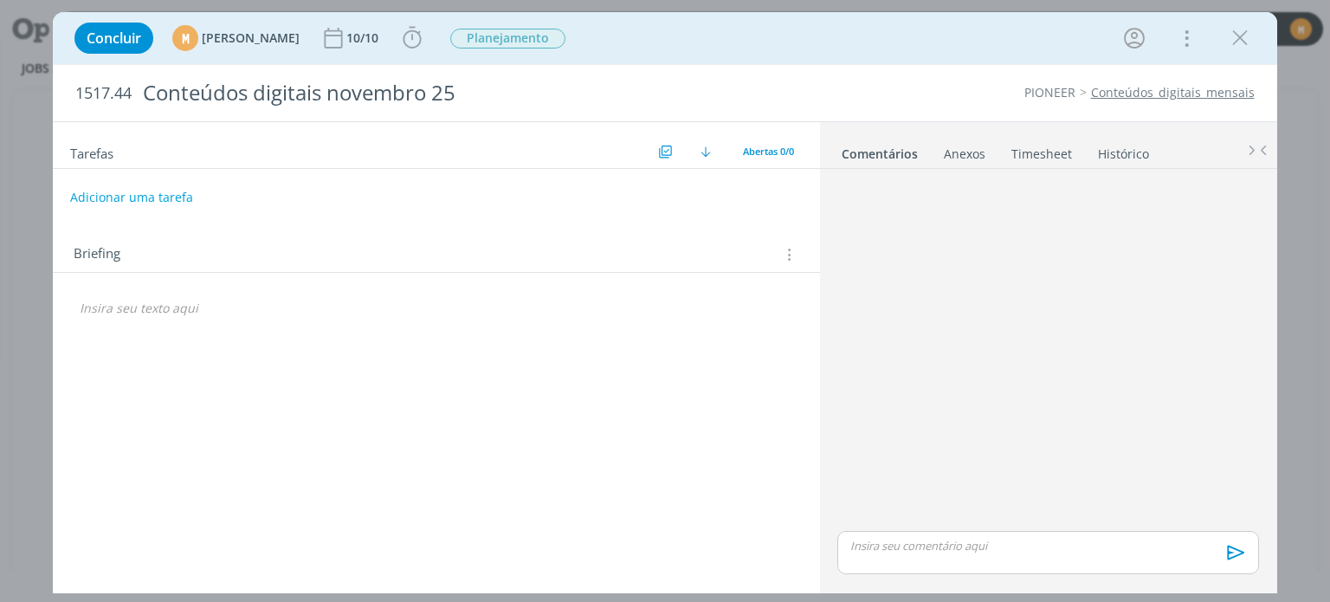
click at [170, 203] on button "Adicionar uma tarefa" at bounding box center [131, 197] width 123 height 29
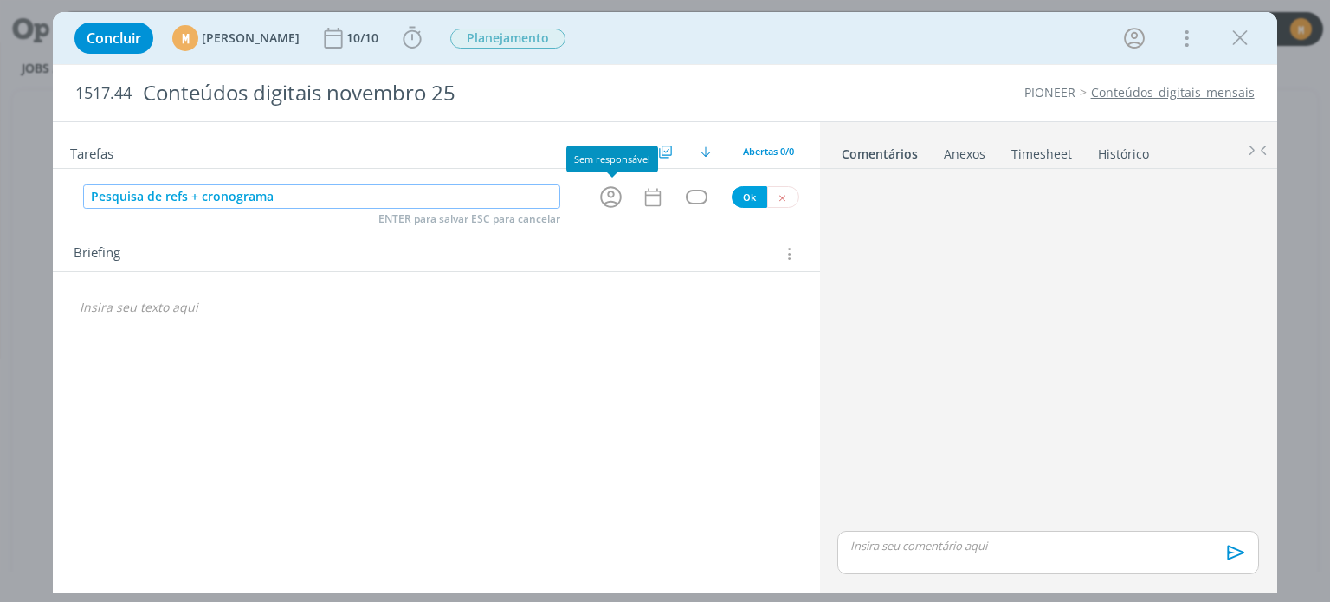
click at [609, 206] on icon "dialog" at bounding box center [611, 197] width 22 height 22
type input "Pesquisa de refs + cronograma"
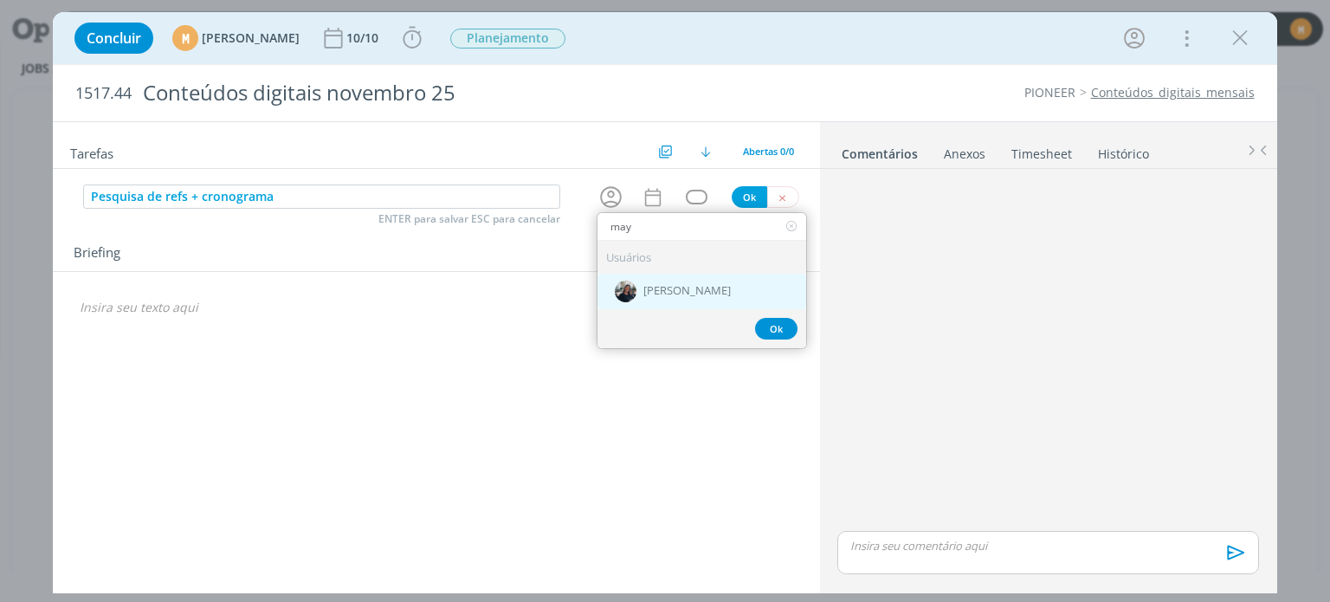
type input "may"
click at [650, 290] on span "[PERSON_NAME]" at bounding box center [686, 292] width 87 height 14
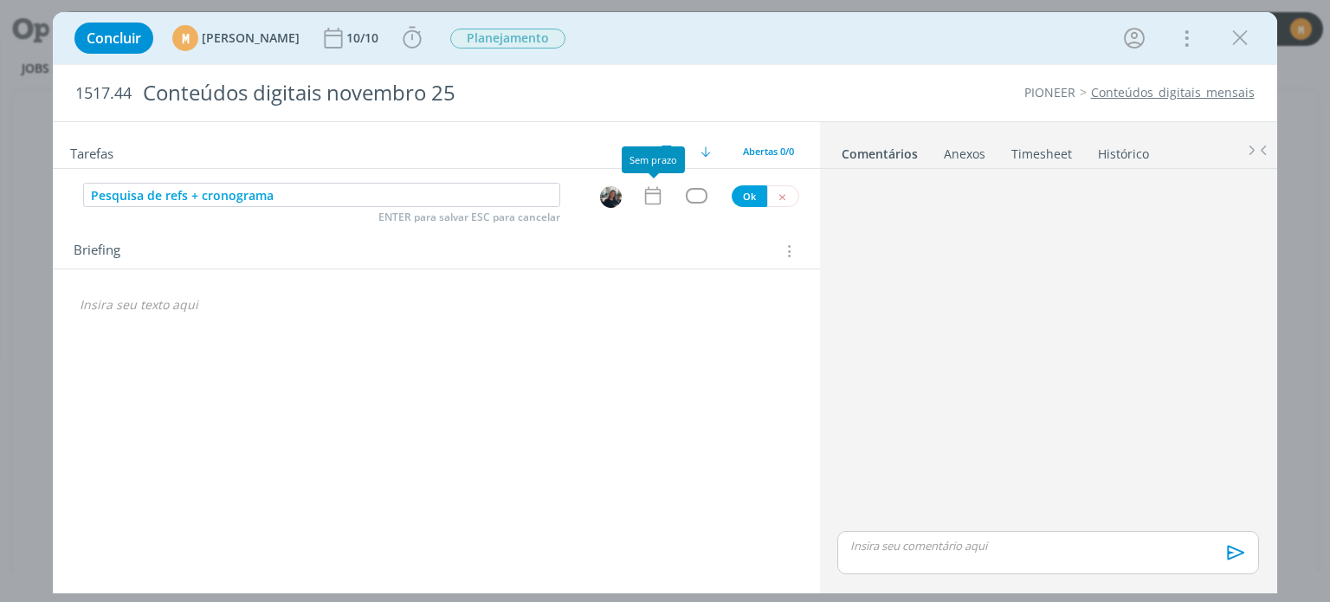
click at [660, 196] on icon "dialog" at bounding box center [652, 196] width 16 height 18
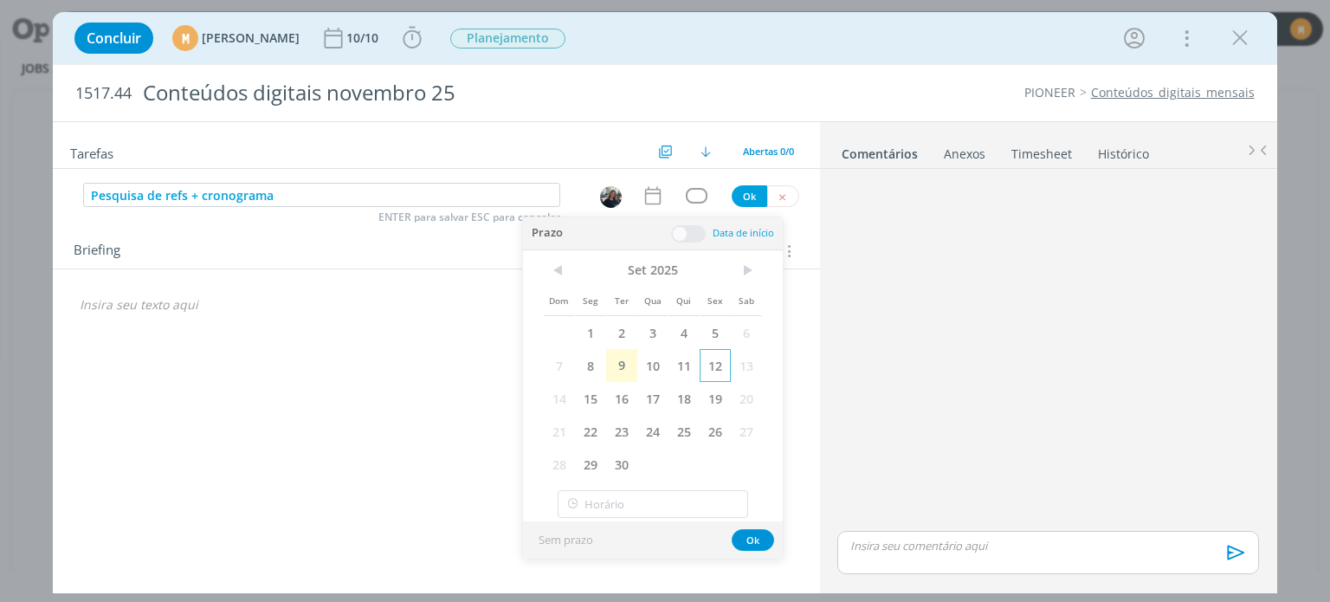
click at [714, 358] on span "12" at bounding box center [715, 365] width 31 height 33
click at [688, 228] on span at bounding box center [688, 233] width 35 height 17
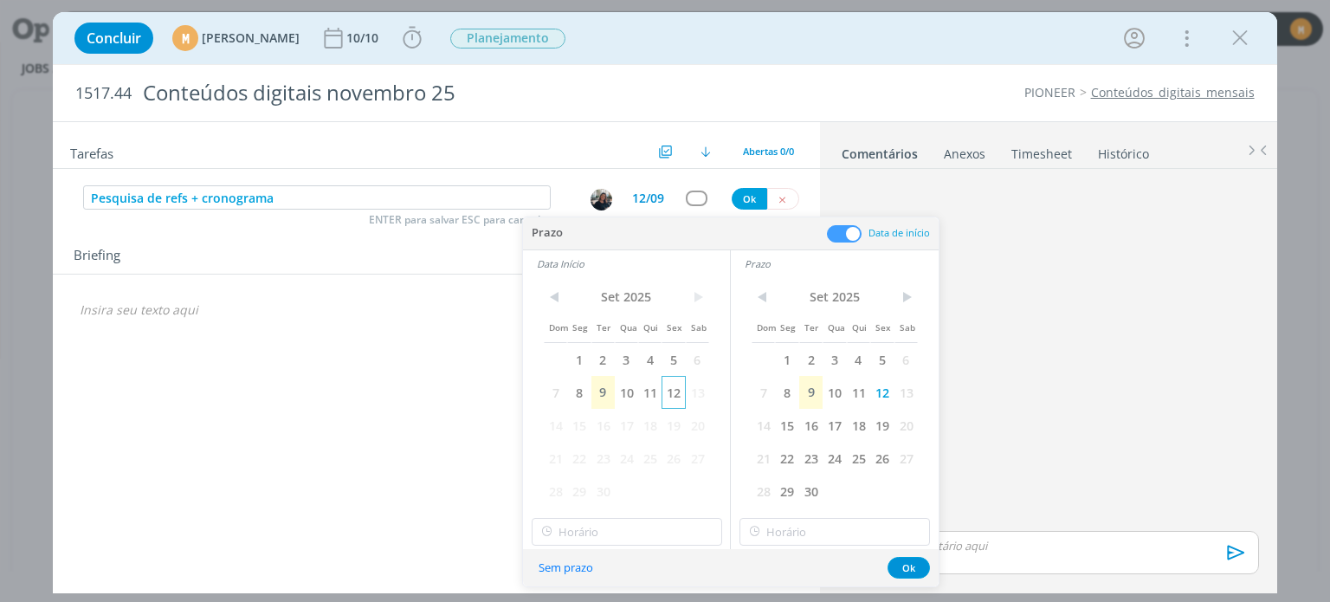
click at [678, 389] on span "12" at bounding box center [673, 392] width 23 height 33
click at [669, 545] on div "< [DATE] > Dom Seg Ter Qua Qui Sex Sab 1 2 3 4 5 6 7 8 9 10 11 12 13 14 15 16 1…" at bounding box center [626, 413] width 207 height 272
click at [679, 539] on input "12:00" at bounding box center [627, 532] width 191 height 28
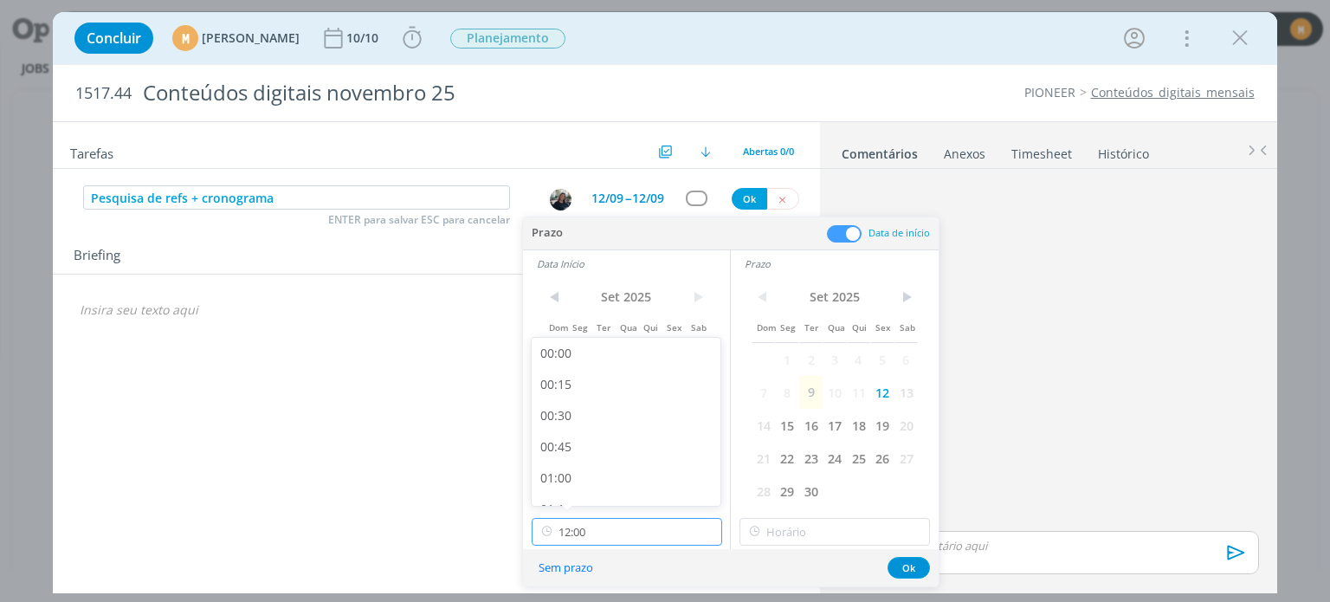
scroll to position [1365, 0]
click at [608, 362] on div "11:00" at bounding box center [629, 360] width 194 height 31
type input "11:00"
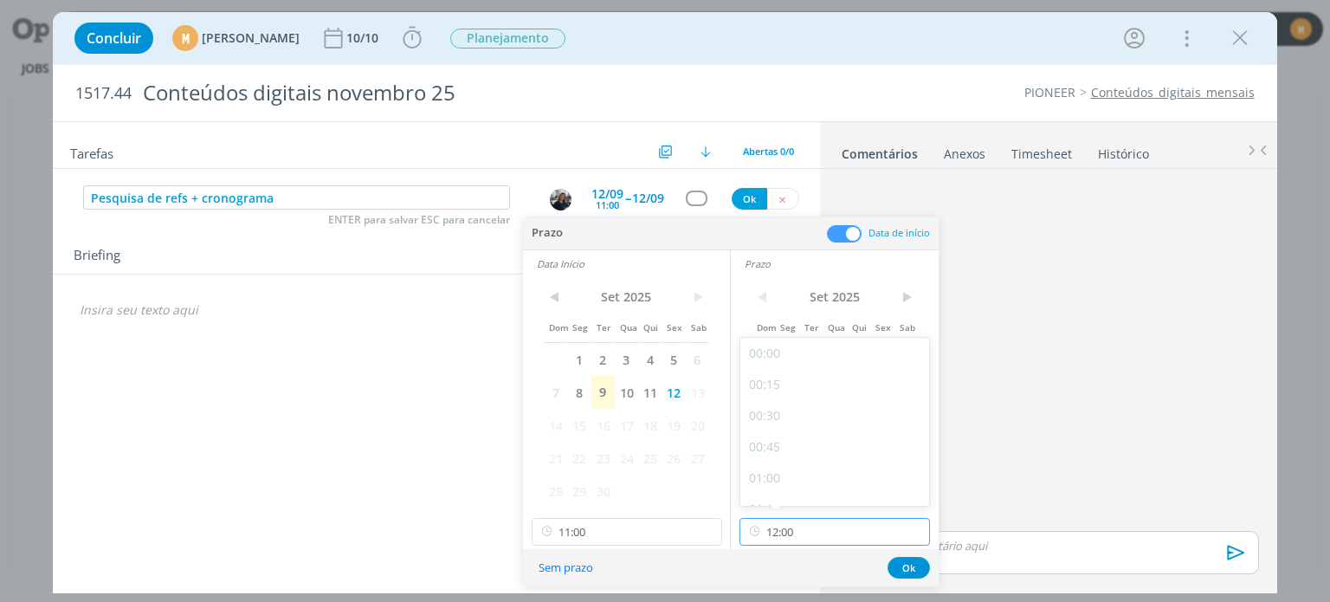
click at [873, 526] on input "12:00" at bounding box center [835, 532] width 191 height 28
click at [767, 368] on div "18:00" at bounding box center [837, 367] width 194 height 31
type input "18:00"
click at [924, 560] on button "Ok" at bounding box center [909, 568] width 42 height 22
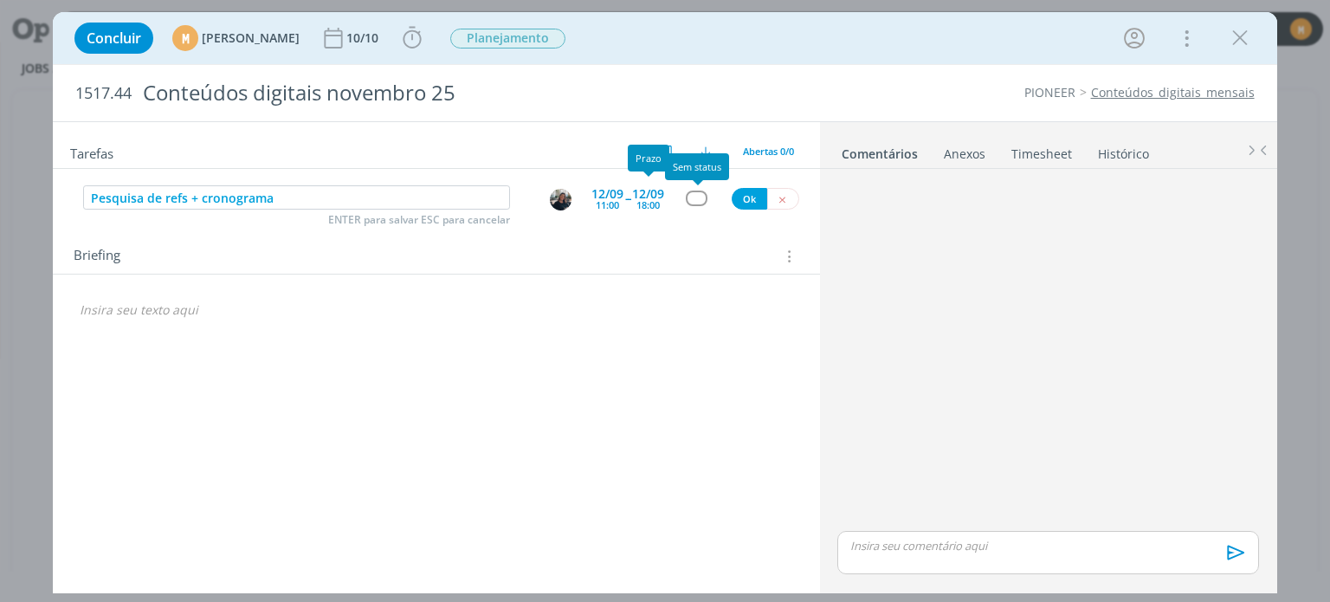
click at [702, 191] on div "dialog" at bounding box center [697, 198] width 22 height 15
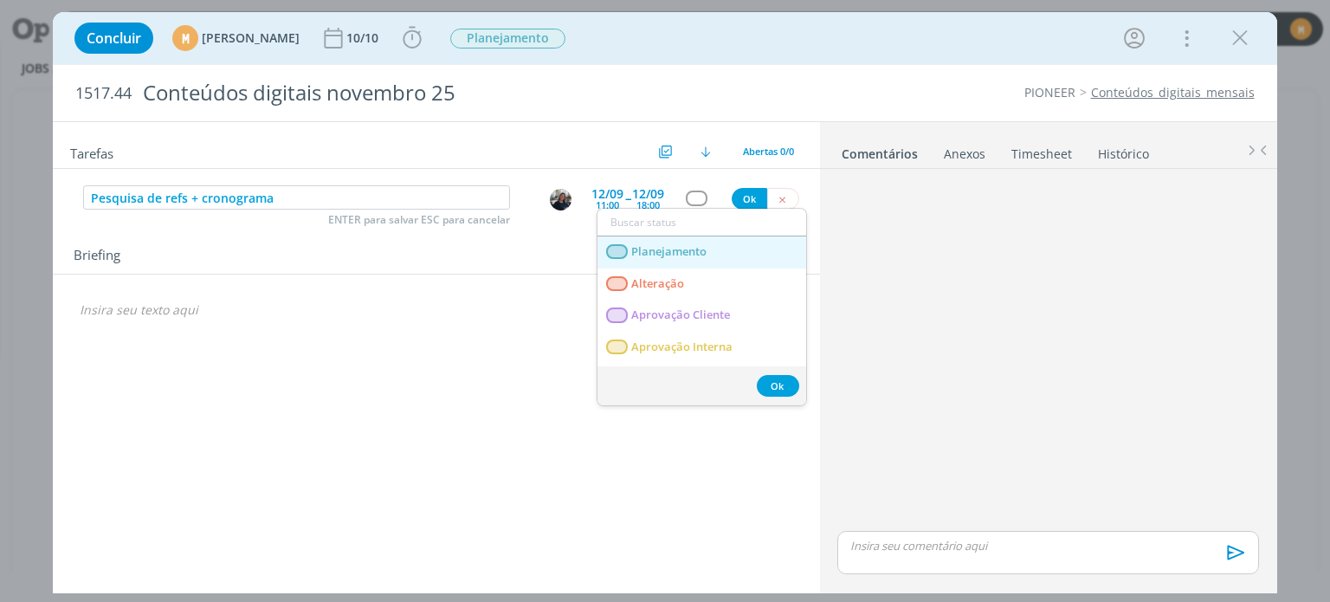
click at [714, 240] on link "Planejamento" at bounding box center [702, 252] width 209 height 32
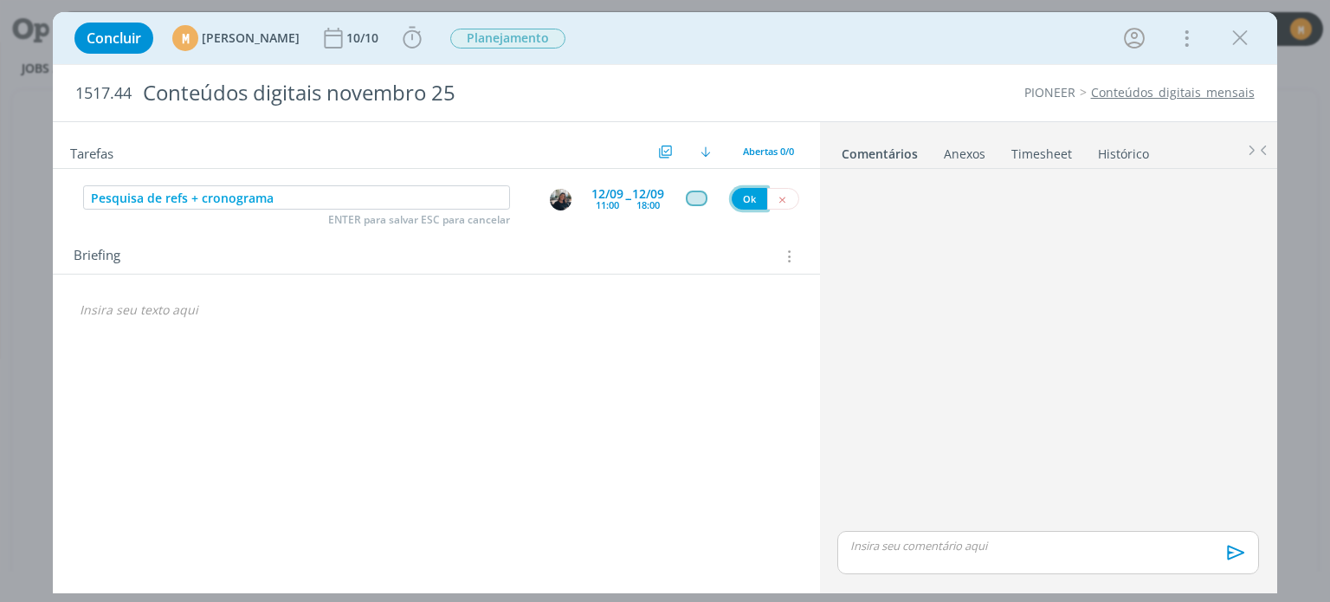
click at [734, 201] on button "Ok" at bounding box center [750, 199] width 36 height 22
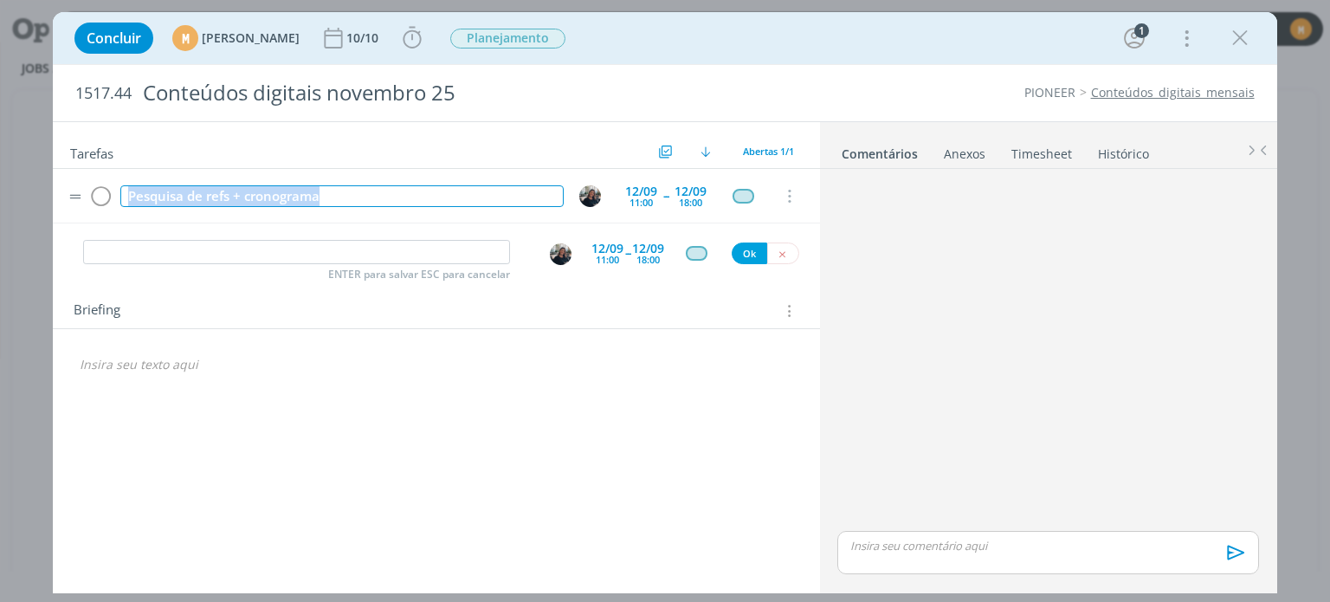
drag, startPoint x: 129, startPoint y: 198, endPoint x: 382, endPoint y: 198, distance: 252.9
click at [382, 198] on div "Pesquisa de refs + cronograma" at bounding box center [341, 196] width 443 height 22
copy div "Pesquisa de refs + cronograma"
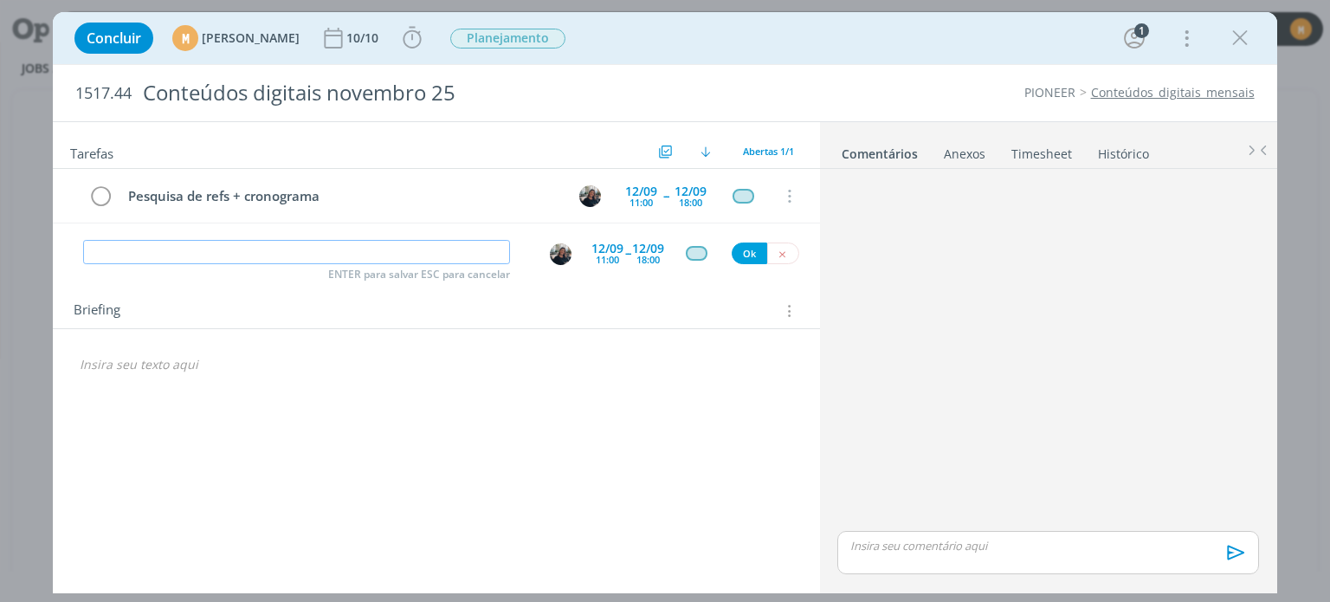
click at [267, 259] on input "dialog" at bounding box center [296, 252] width 427 height 24
paste input "Pesquisa de refs + cronograma"
type input "Pesquisa de refs + cronograma [continuação]"
click at [606, 255] on div "11:00" at bounding box center [607, 260] width 23 height 10
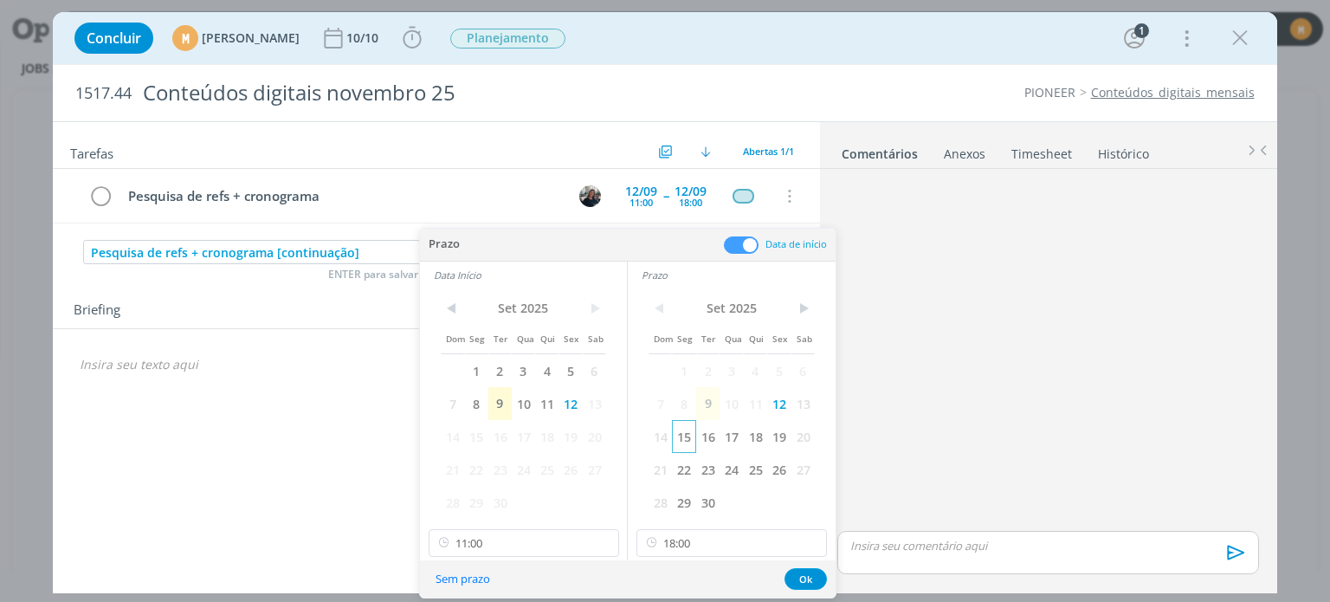
click at [685, 439] on span "15" at bounding box center [683, 436] width 23 height 33
click at [473, 430] on span "15" at bounding box center [475, 436] width 23 height 33
click at [533, 550] on input "11:00" at bounding box center [524, 543] width 191 height 28
click at [533, 440] on div "14:00" at bounding box center [526, 437] width 194 height 31
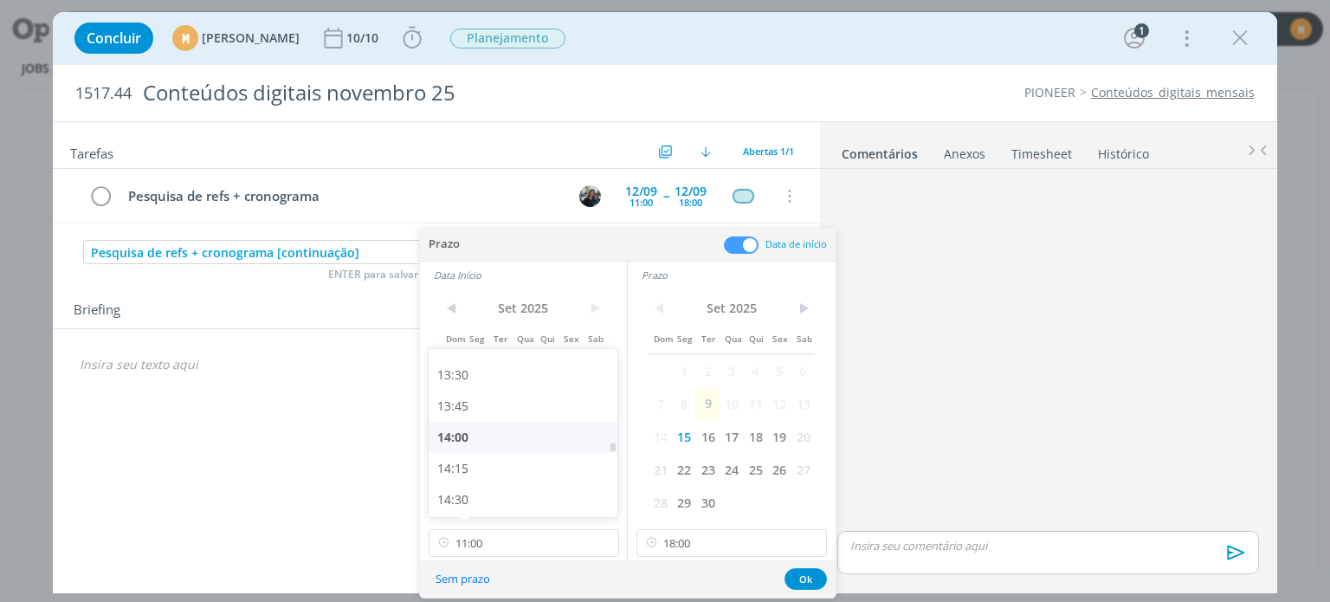
type input "14:00"
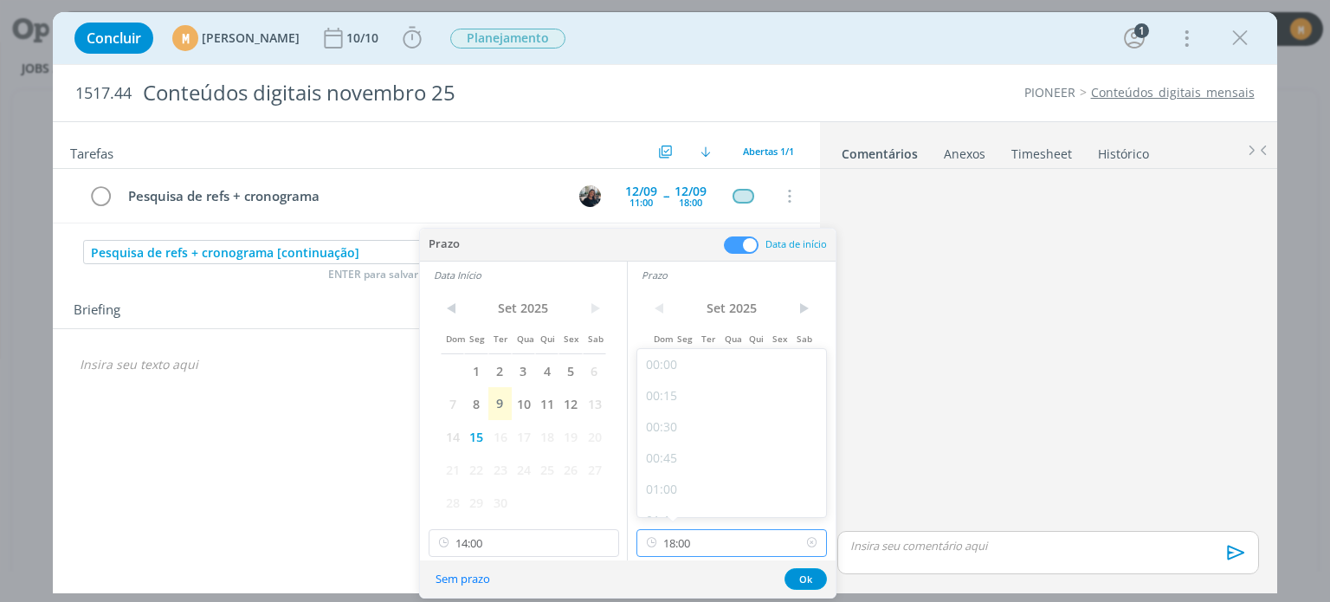
scroll to position [2113, 0]
click at [778, 550] on input "18:00" at bounding box center [732, 543] width 191 height 28
click at [695, 363] on div "15:30" at bounding box center [734, 357] width 194 height 31
type input "15:30"
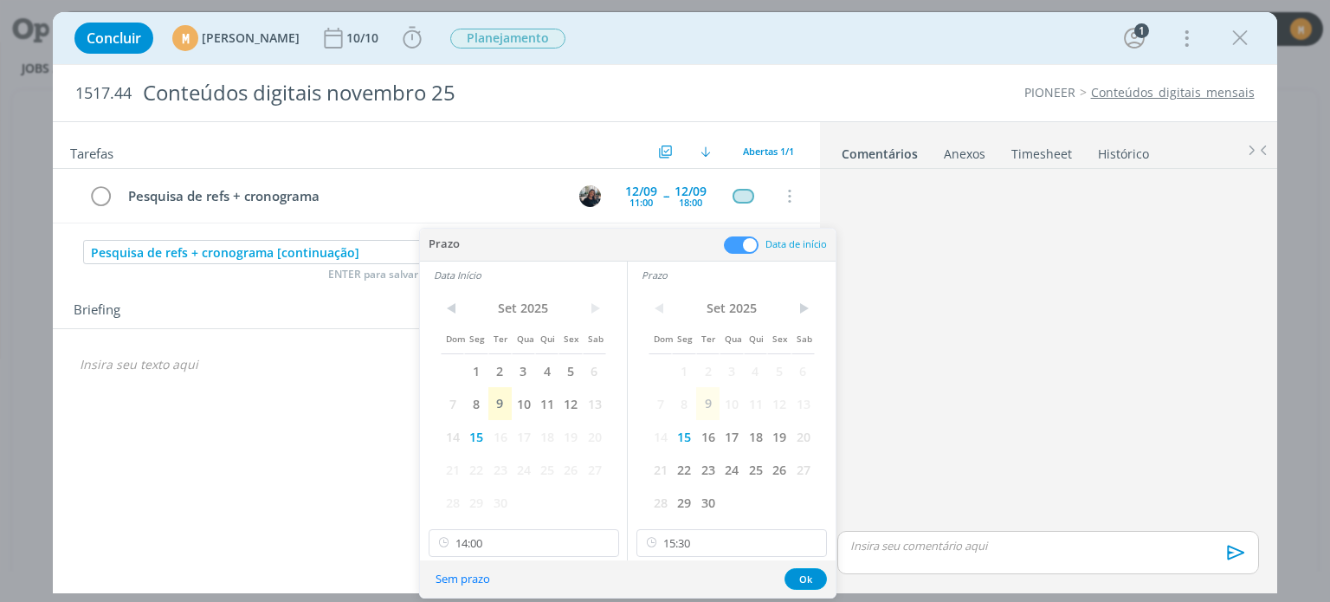
scroll to position [1933, 0]
click at [803, 585] on button "Ok" at bounding box center [806, 579] width 42 height 22
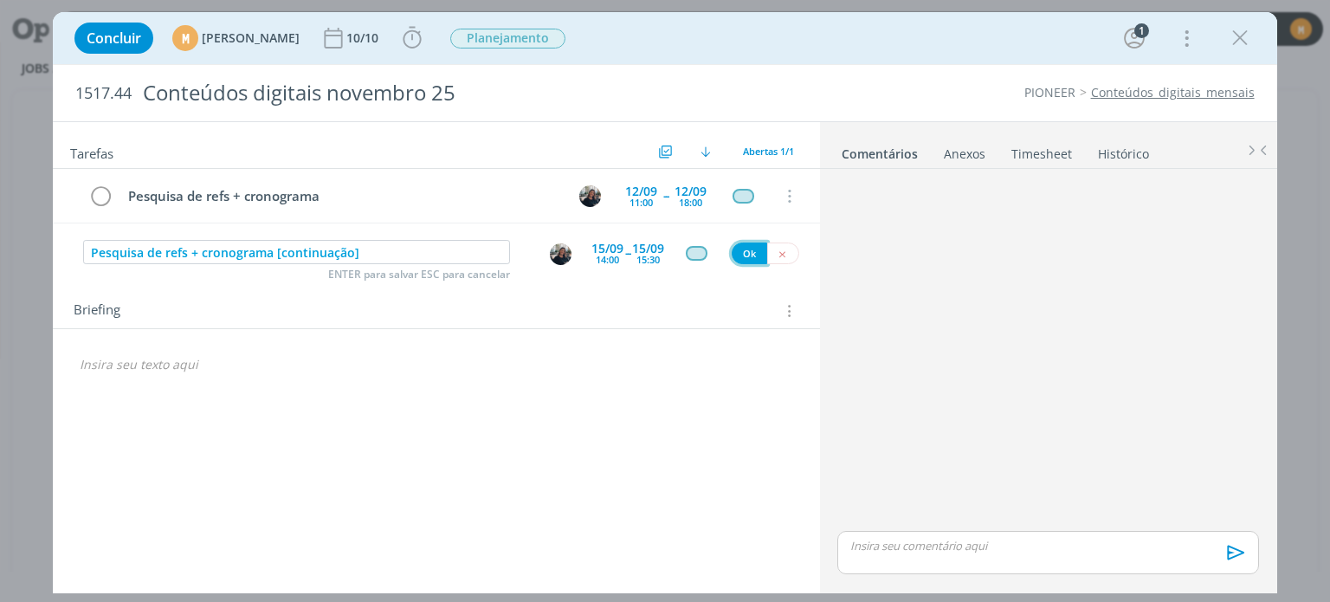
click at [749, 256] on button "Ok" at bounding box center [750, 253] width 36 height 22
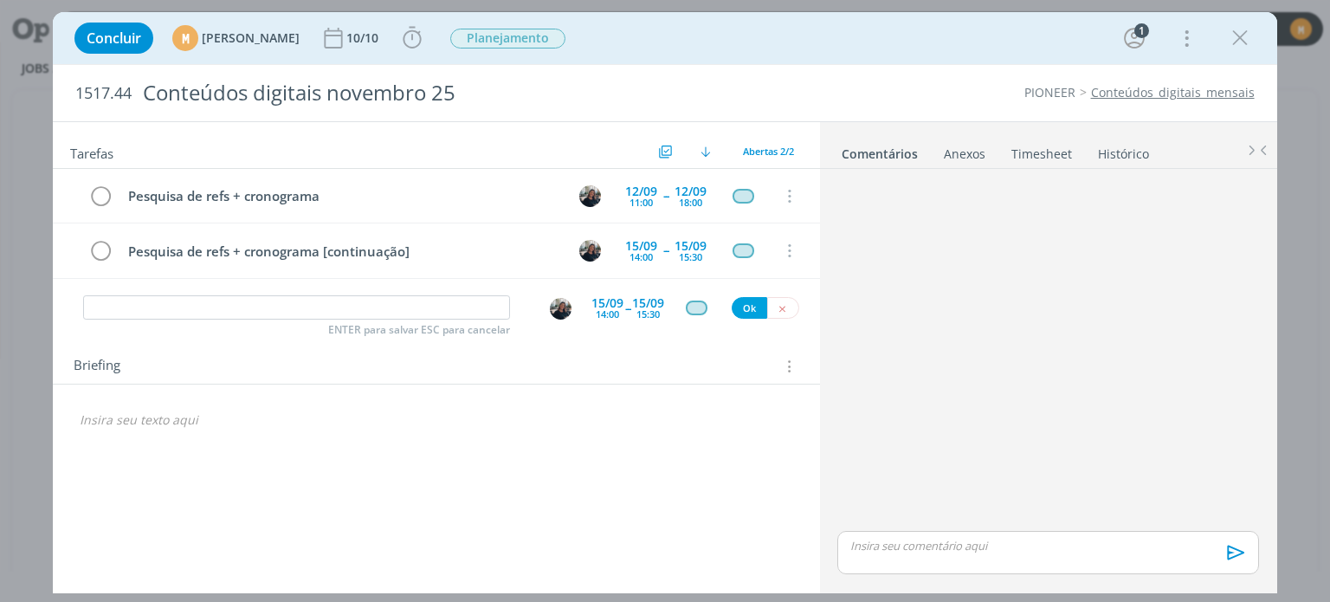
click at [366, 417] on p "dialog" at bounding box center [436, 419] width 713 height 17
click at [775, 309] on button "dialog" at bounding box center [783, 308] width 32 height 22
click at [177, 411] on p "dialog" at bounding box center [436, 419] width 713 height 17
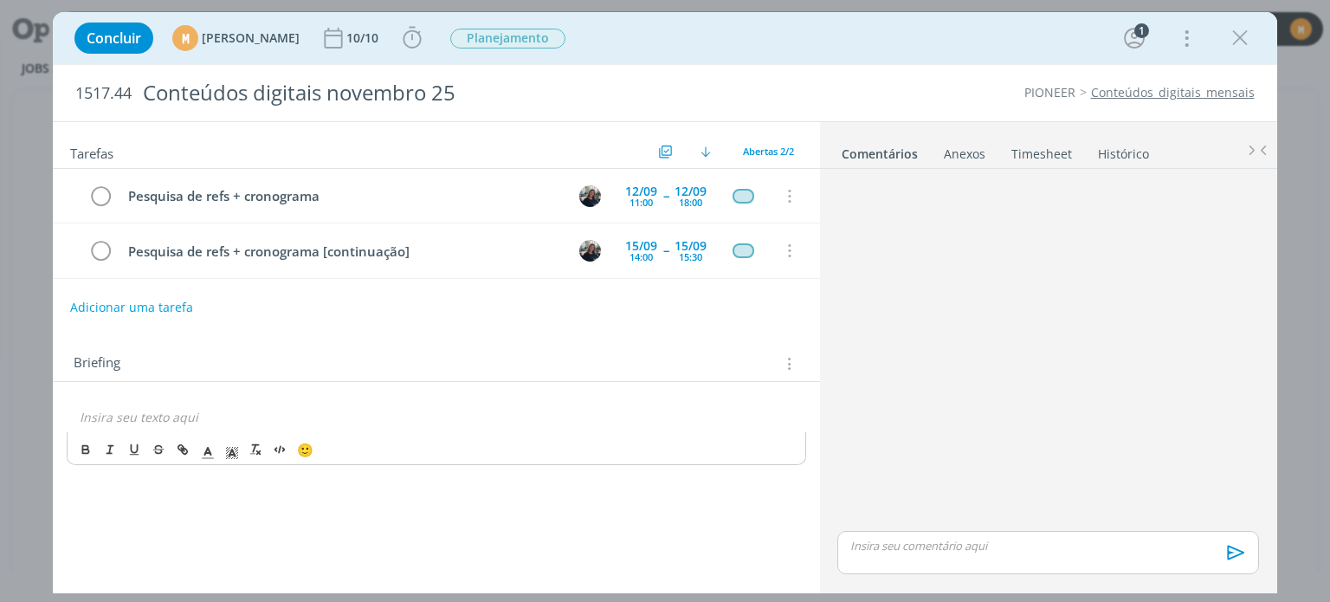
click at [129, 297] on button "Adicionar uma tarefa" at bounding box center [131, 307] width 123 height 29
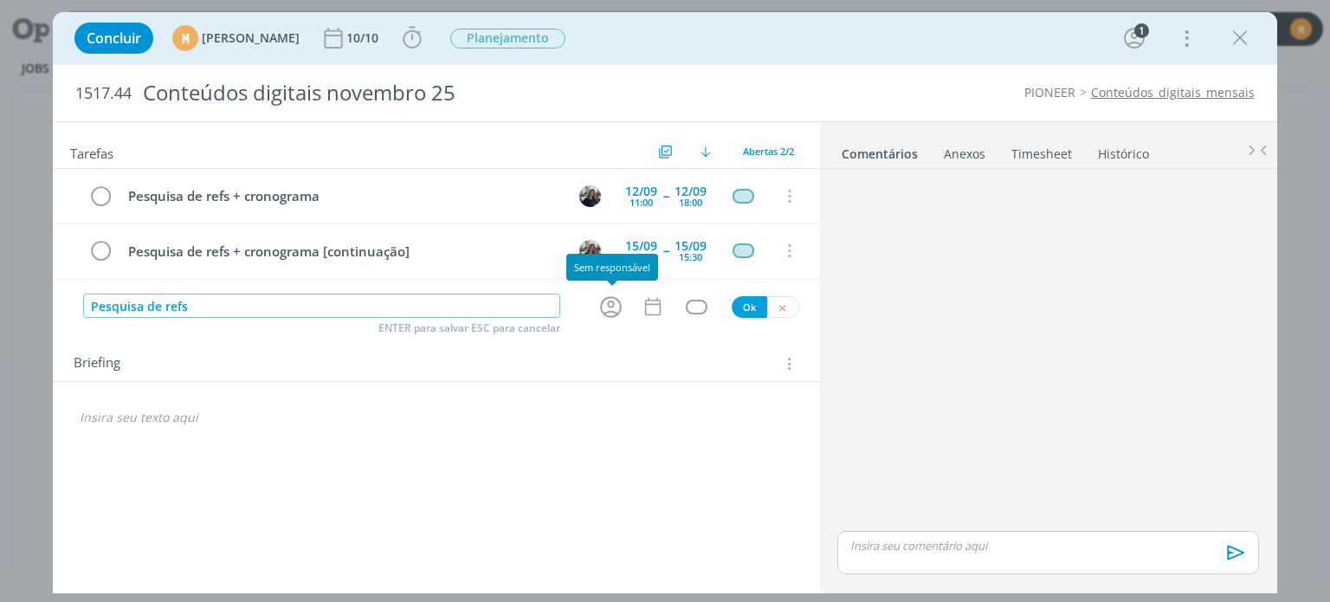
click at [614, 304] on icon "dialog" at bounding box center [611, 307] width 27 height 27
type input "Pesquisa de refs"
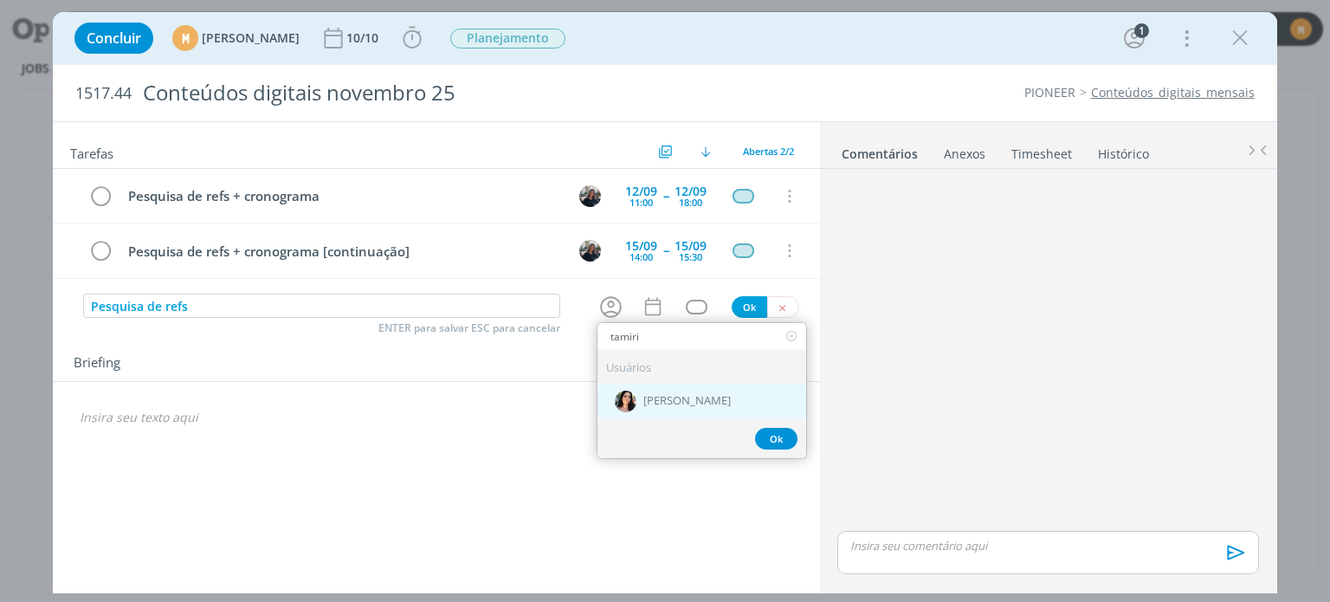
type input "tamiri"
click at [687, 383] on div "[PERSON_NAME]" at bounding box center [702, 401] width 209 height 36
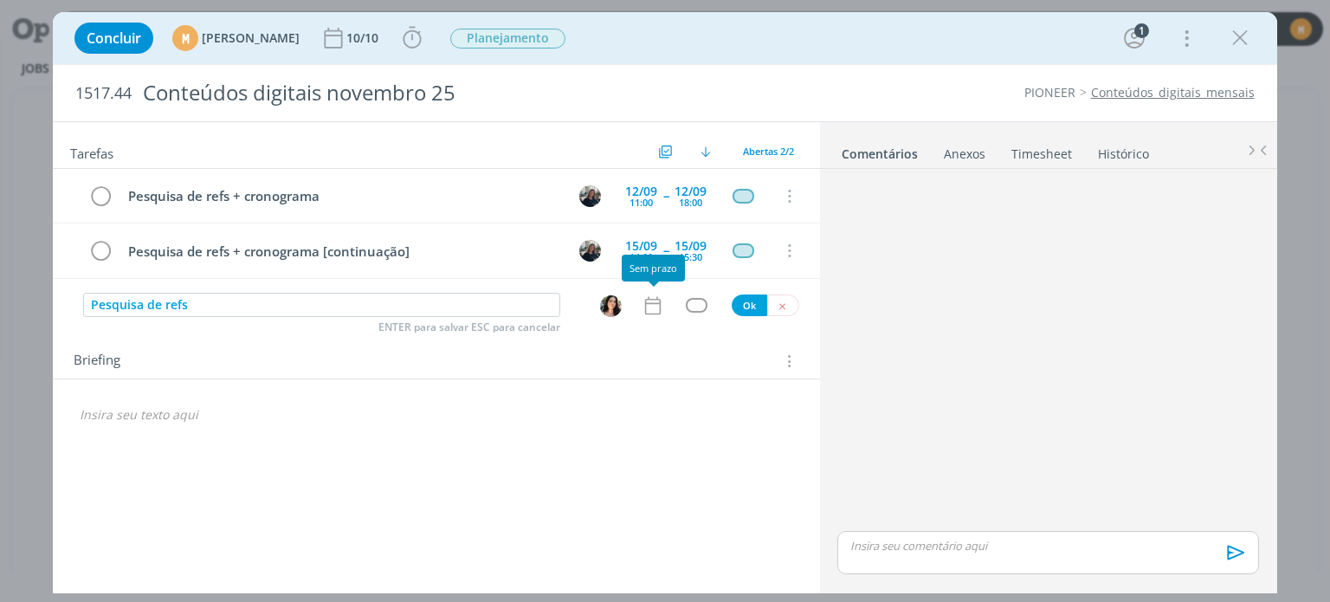
click at [652, 306] on icon "dialog" at bounding box center [653, 305] width 23 height 23
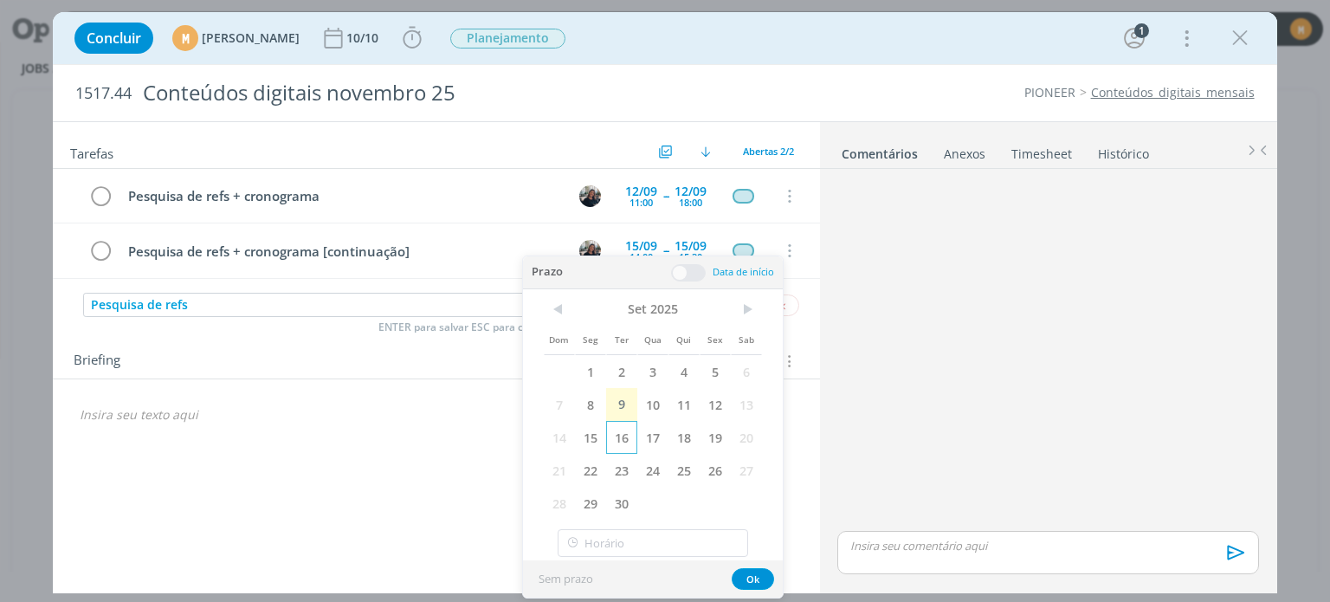
click at [615, 437] on span "16" at bounding box center [621, 437] width 31 height 33
click at [686, 275] on span at bounding box center [688, 272] width 35 height 17
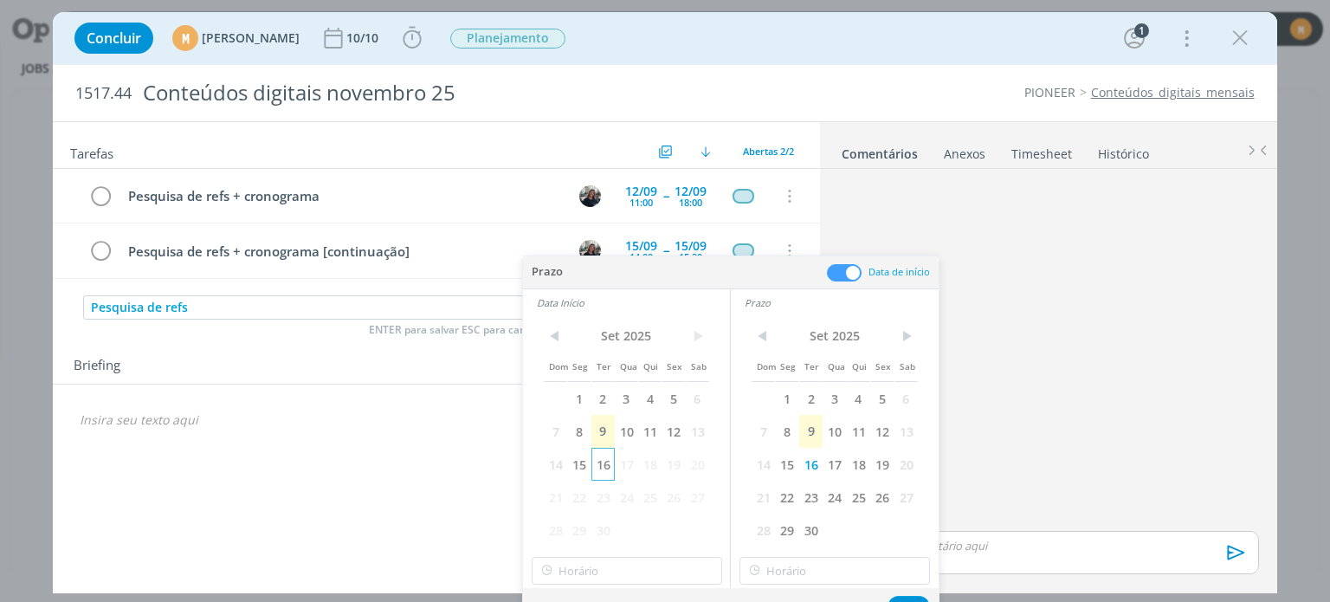
click at [599, 460] on span "16" at bounding box center [603, 464] width 23 height 33
click at [648, 559] on input "12:00" at bounding box center [627, 571] width 191 height 28
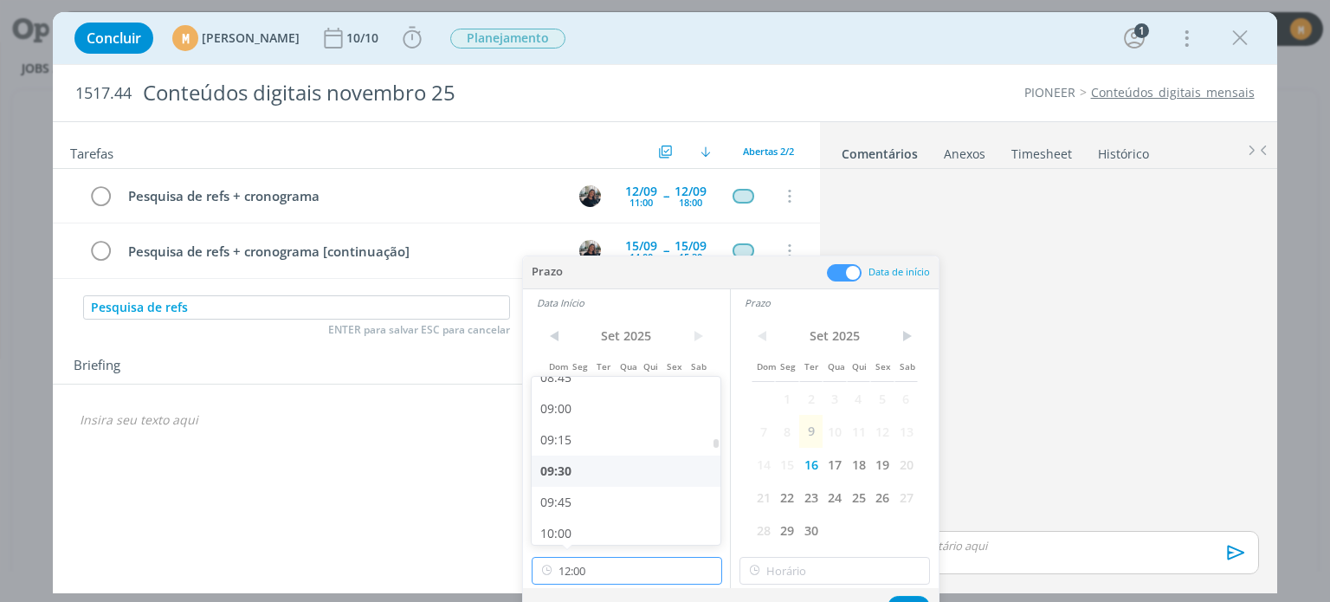
scroll to position [1105, 0]
click at [583, 415] on div "09:00" at bounding box center [629, 409] width 194 height 31
type input "09:00"
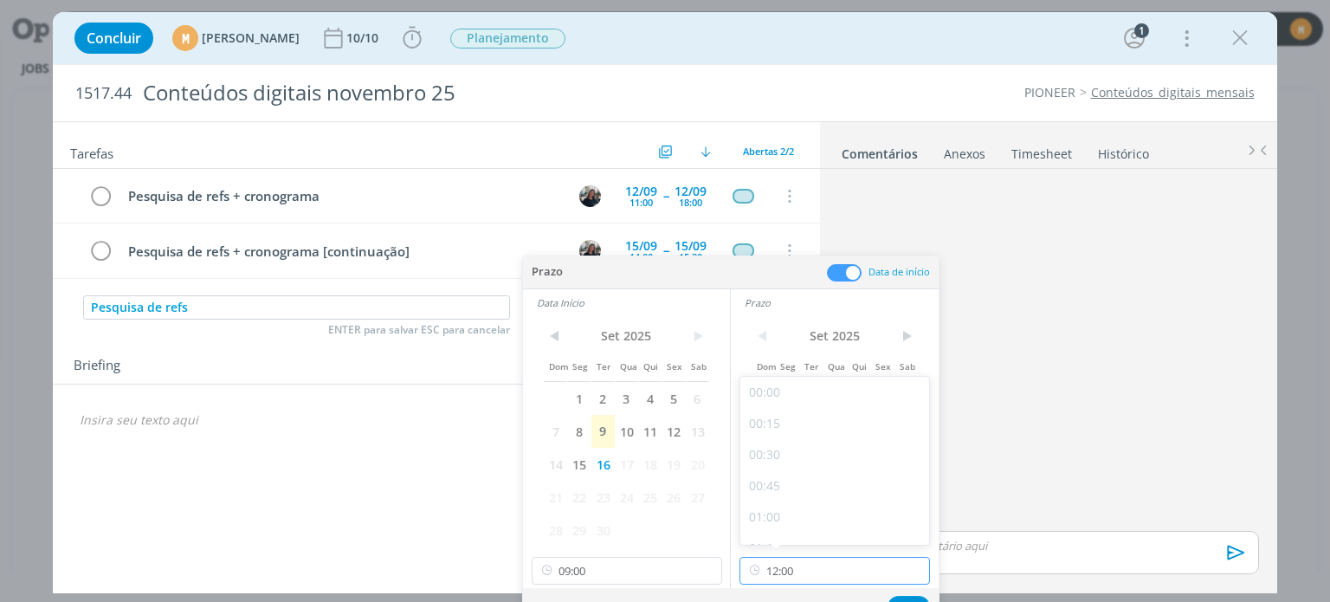
click at [843, 569] on input "12:00" at bounding box center [835, 571] width 191 height 28
click at [798, 442] on div "10:00" at bounding box center [837, 447] width 194 height 31
type input "10:00"
click at [915, 596] on button "Ok" at bounding box center [909, 607] width 42 height 22
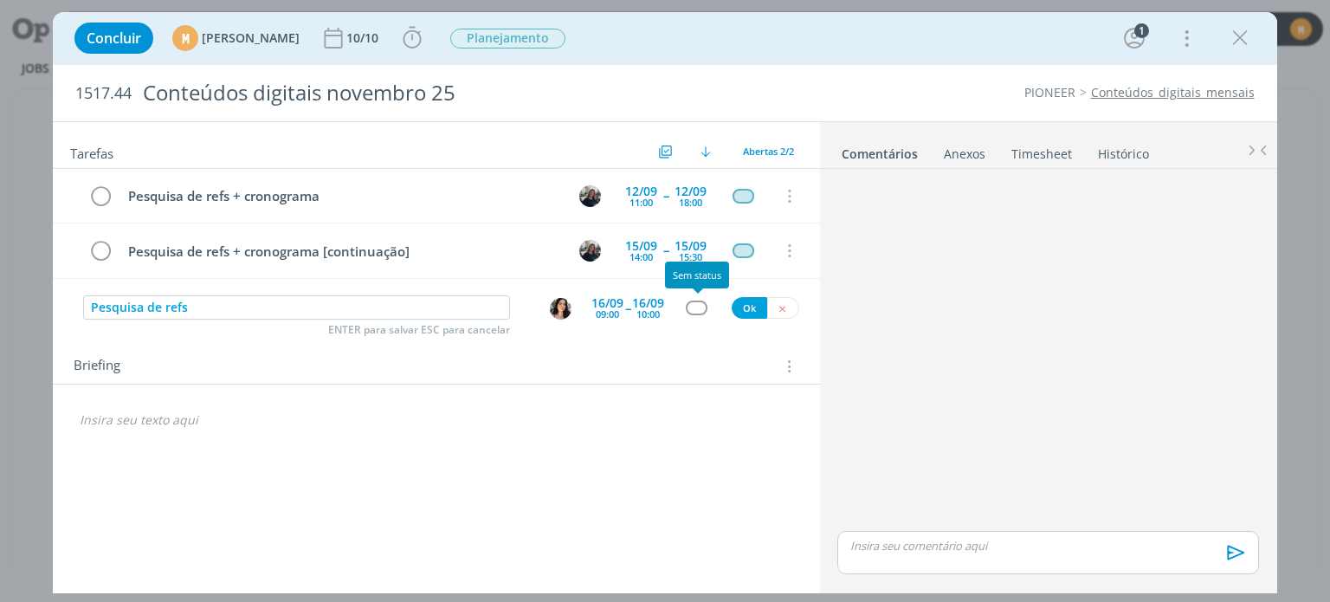
click at [700, 309] on div "dialog" at bounding box center [697, 308] width 22 height 15
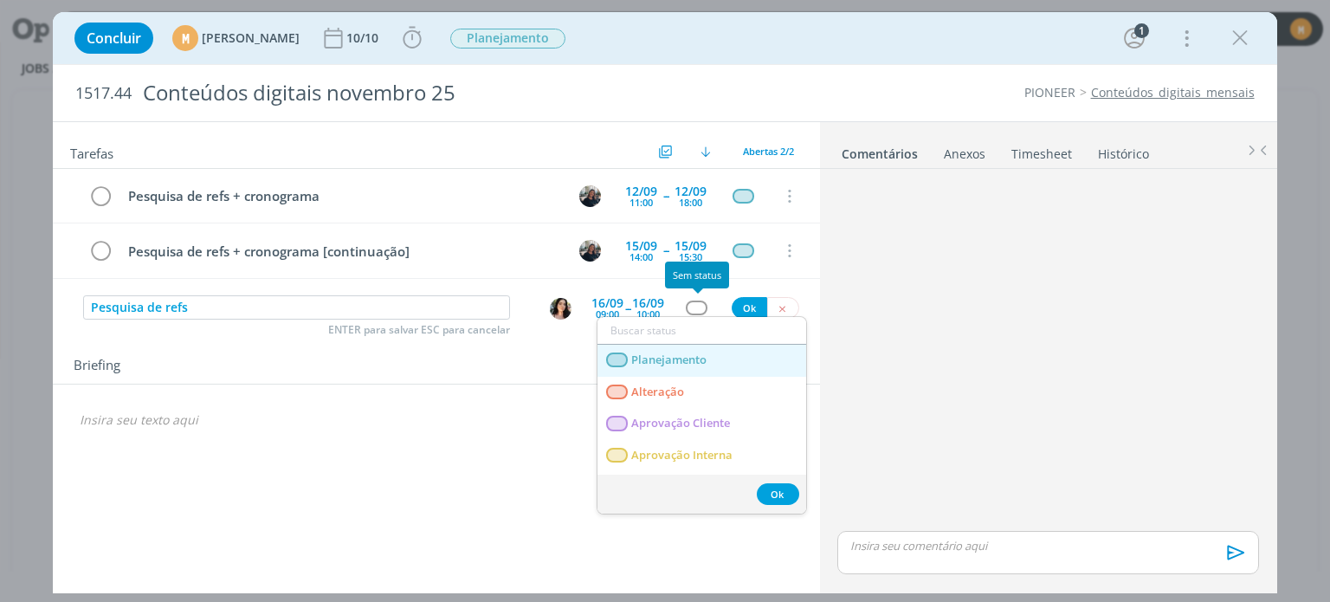
click at [679, 367] on link "Planejamento" at bounding box center [702, 361] width 209 height 32
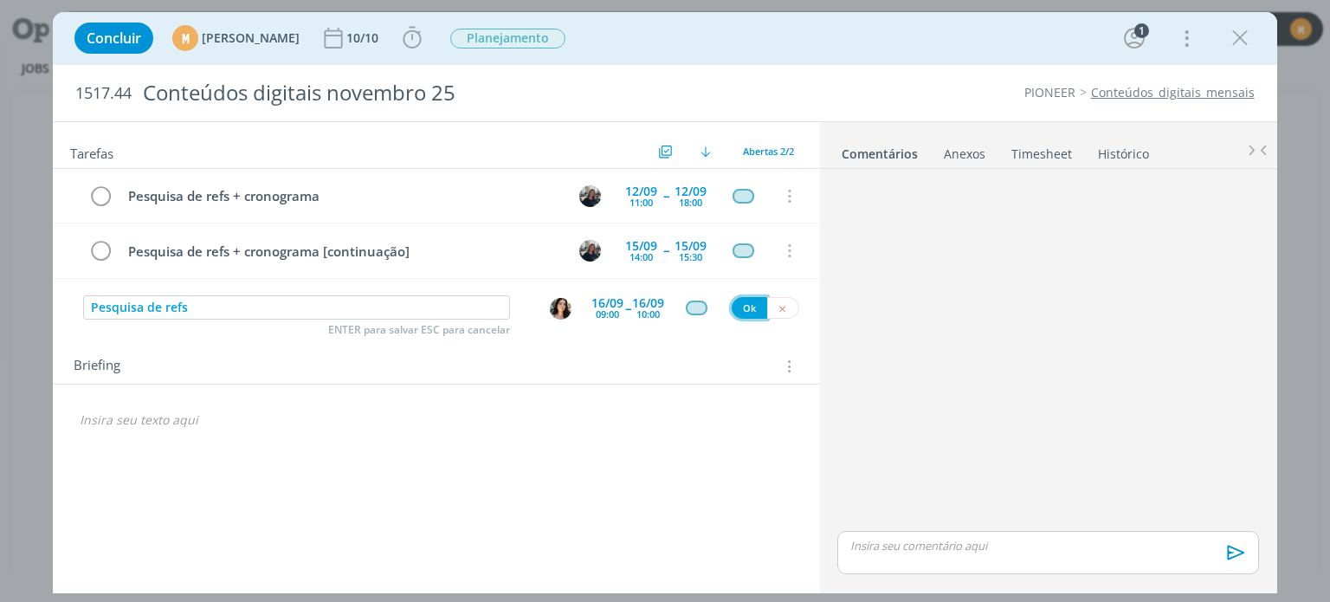
click at [753, 299] on button "Ok" at bounding box center [750, 308] width 36 height 22
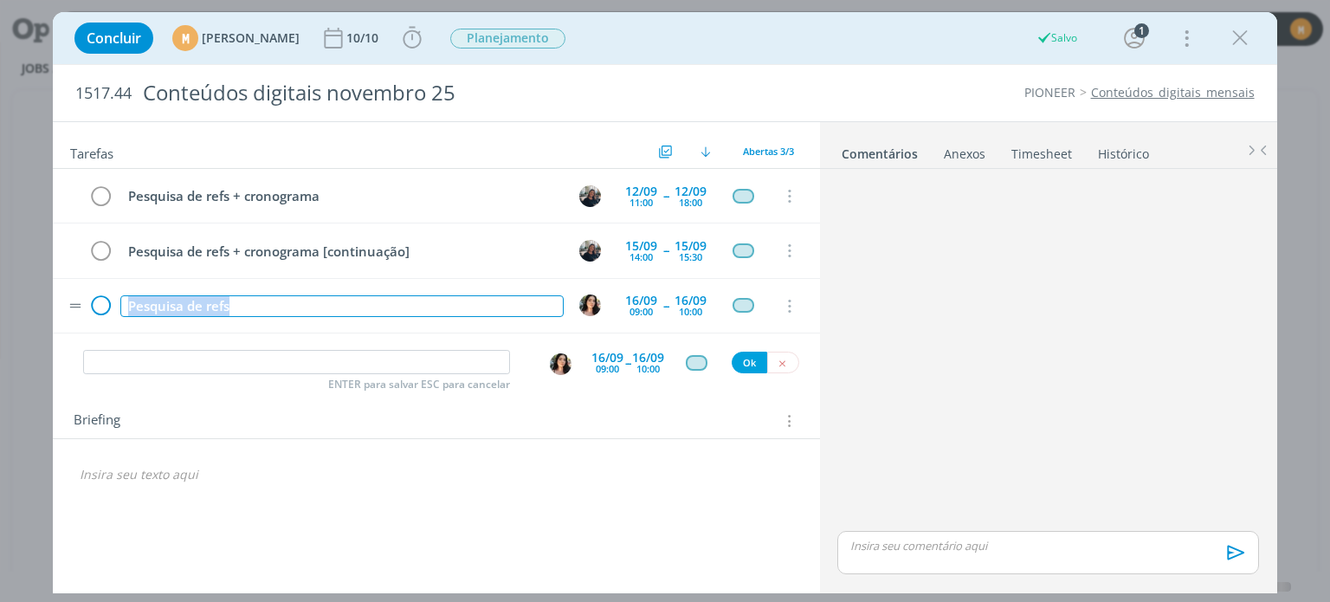
drag, startPoint x: 251, startPoint y: 297, endPoint x: 104, endPoint y: 307, distance: 147.5
click at [104, 307] on tr "Pesquisa de refs 16/09 09:00 -- 16/09 10:00 Cancelar" at bounding box center [436, 306] width 766 height 55
copy div "Pesquisa de refs"
click at [205, 352] on input "dialog" at bounding box center [296, 362] width 427 height 24
paste input "Pesquisa de refs"
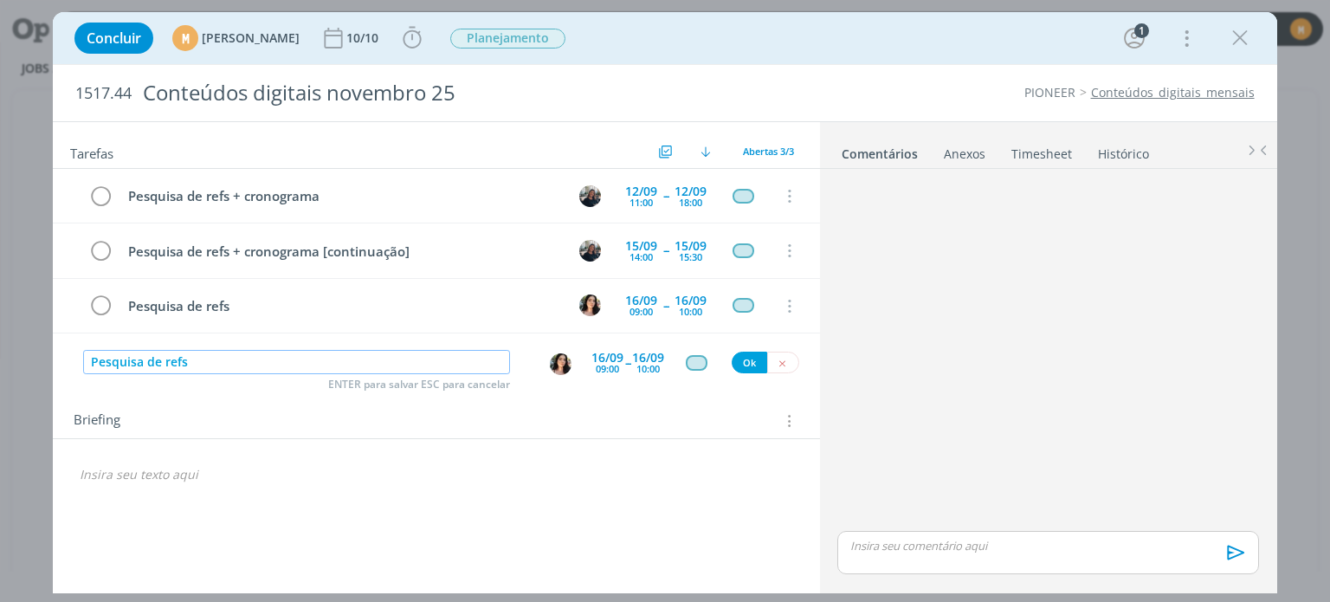
type input "Pesquisa de refs"
click at [567, 359] on img "dialog" at bounding box center [561, 364] width 22 height 22
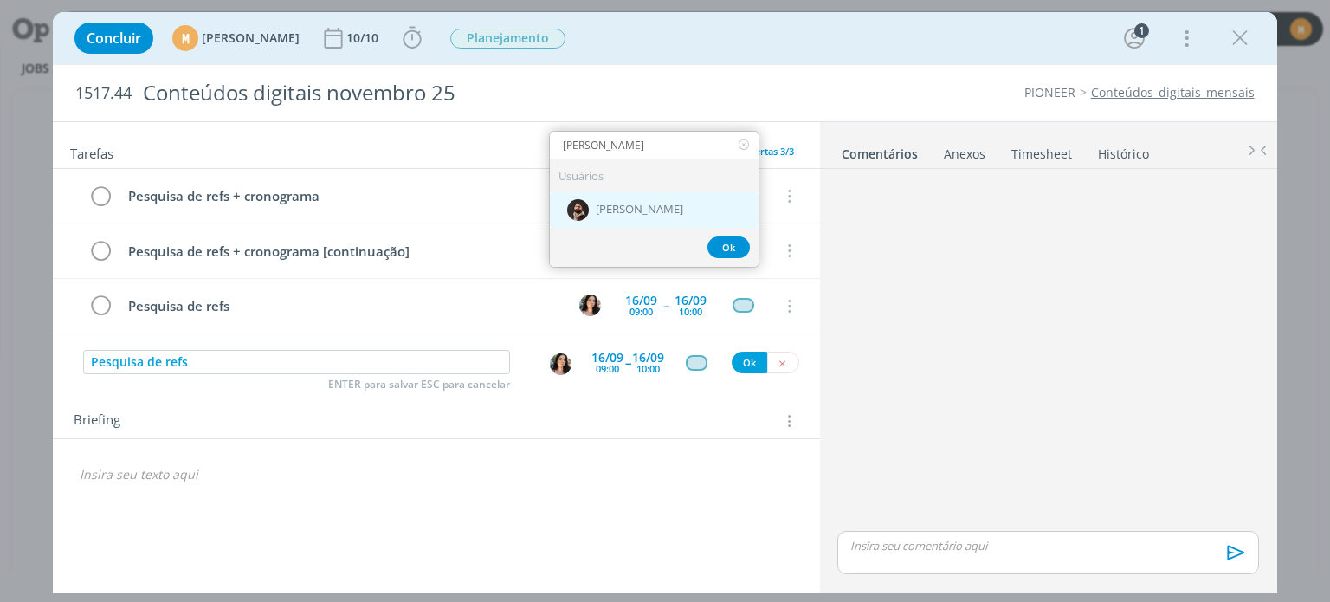
type input "douglas"
click at [627, 210] on span "[PERSON_NAME]" at bounding box center [639, 210] width 87 height 14
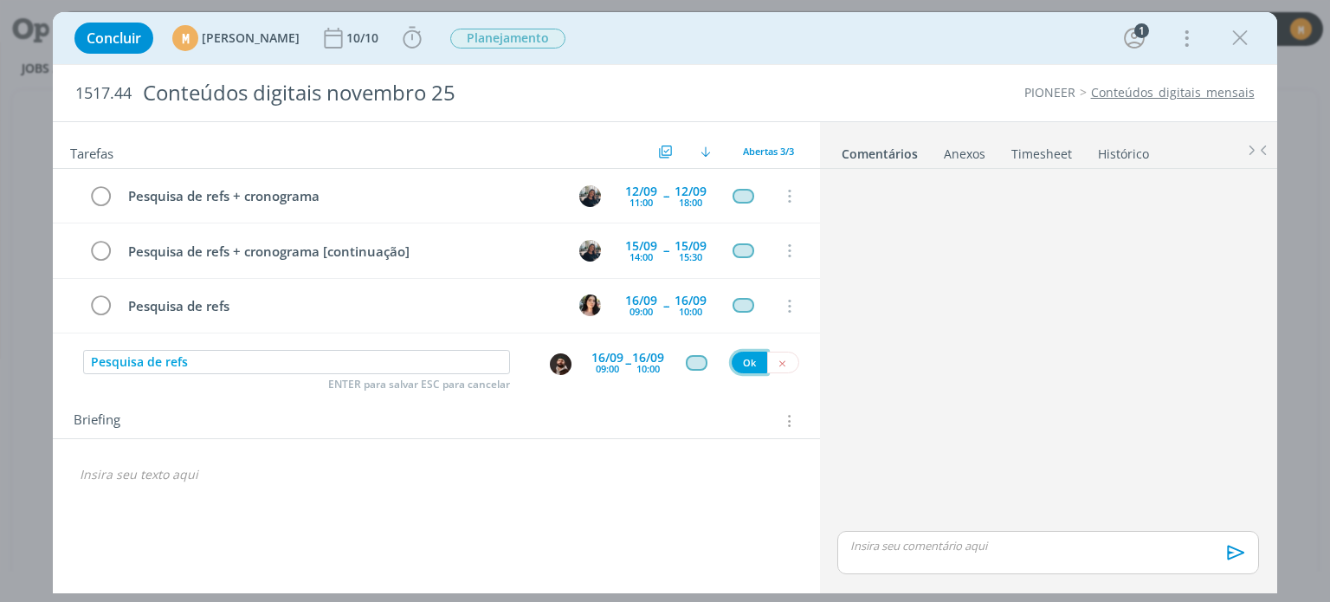
click at [753, 359] on button "Ok" at bounding box center [750, 363] width 36 height 22
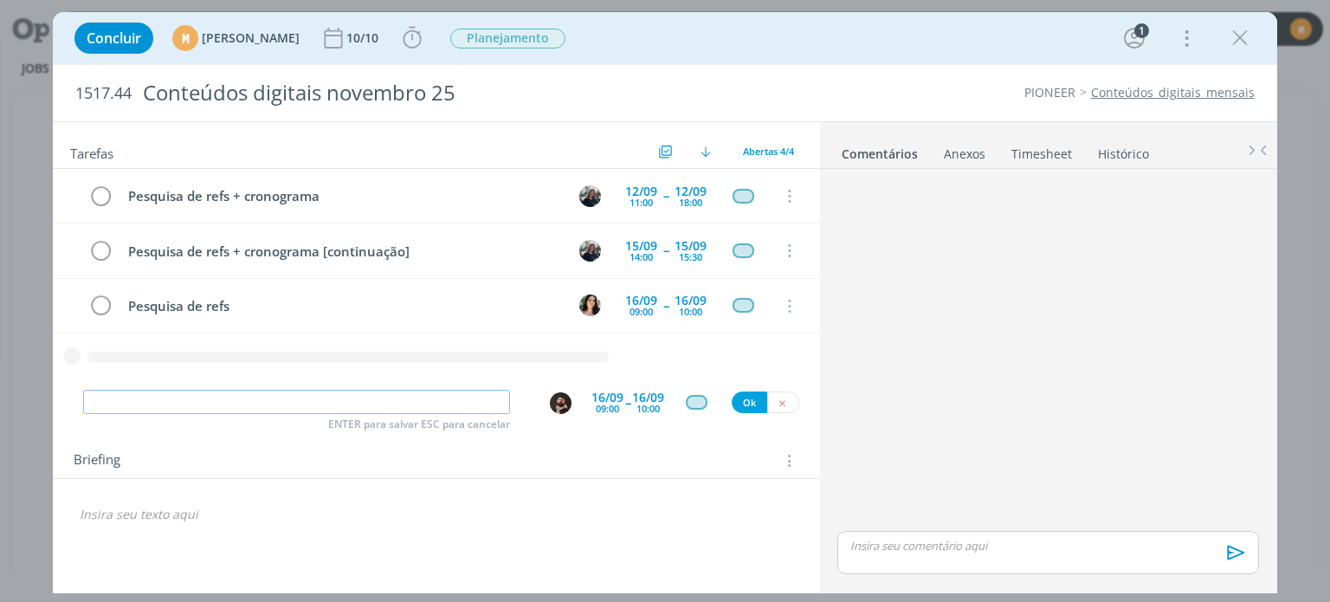
click at [272, 398] on input "dialog" at bounding box center [296, 402] width 427 height 24
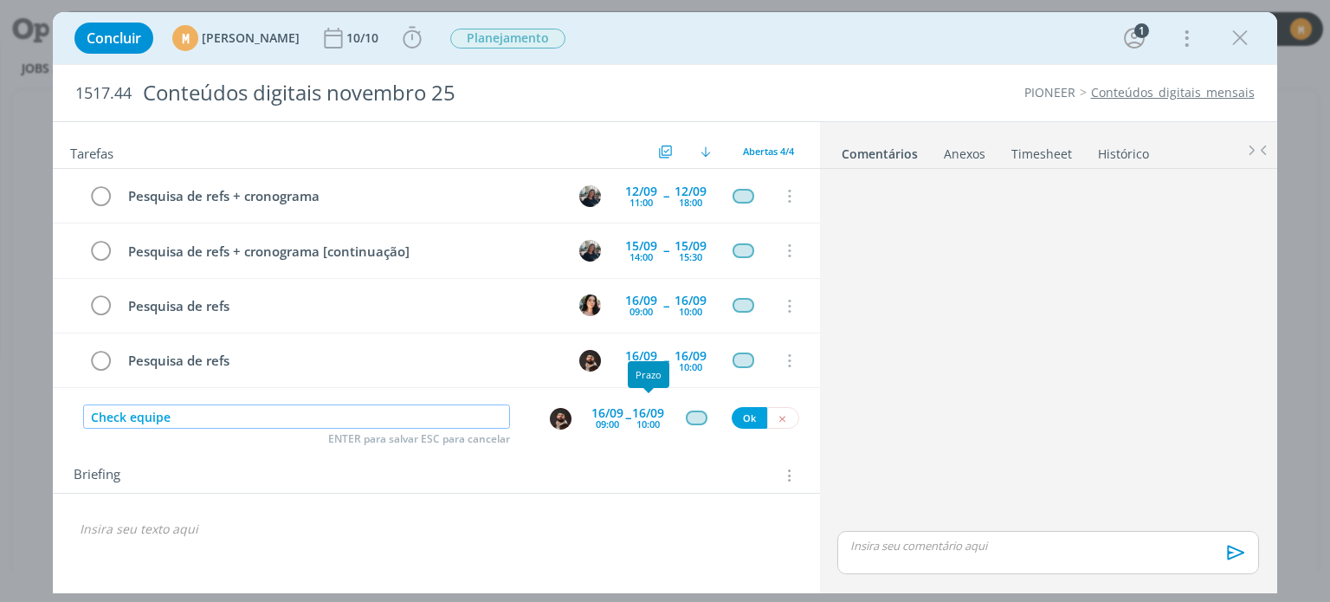
type input "Check equipe"
click at [637, 412] on div "16/09" at bounding box center [648, 413] width 32 height 12
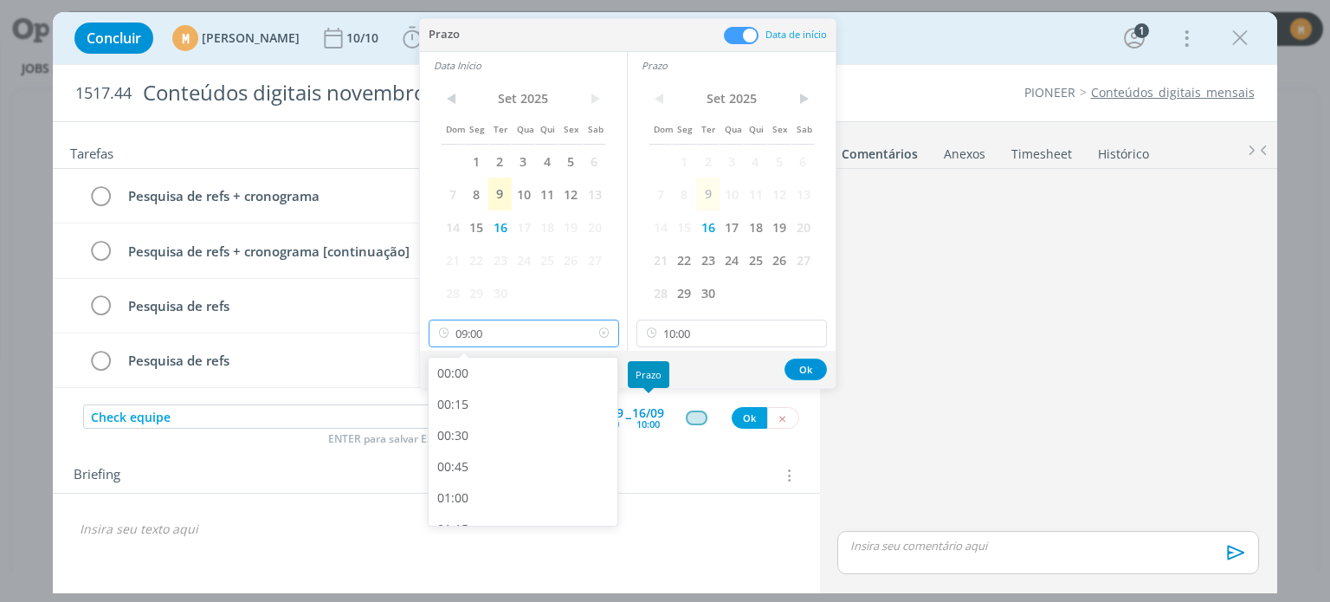
click at [534, 331] on input "09:00" at bounding box center [524, 334] width 191 height 28
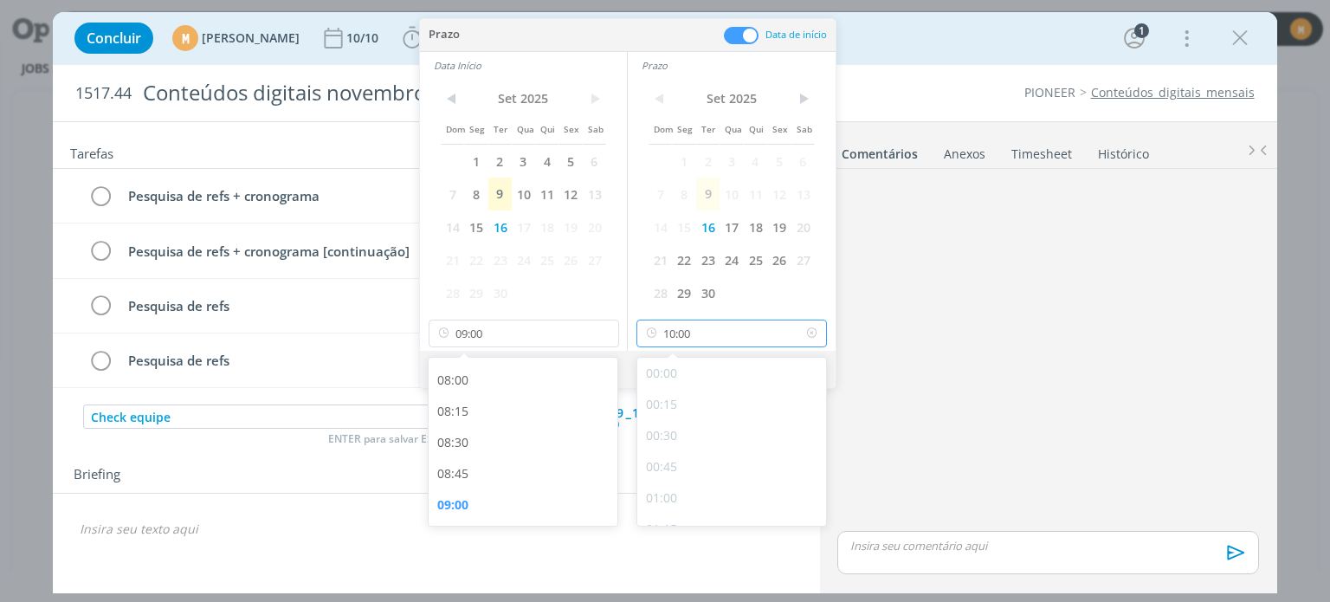
click at [750, 323] on input "10:00" at bounding box center [732, 334] width 191 height 28
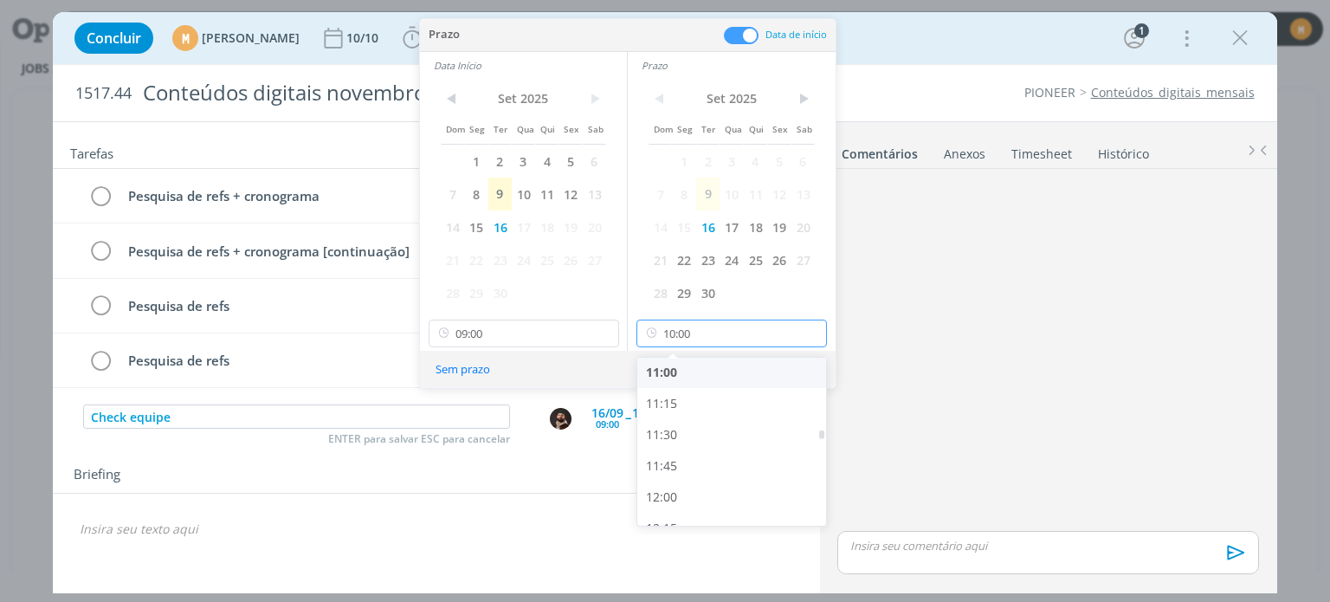
scroll to position [1375, 0]
click at [677, 490] on div "12:00" at bounding box center [734, 494] width 194 height 31
type input "12:00"
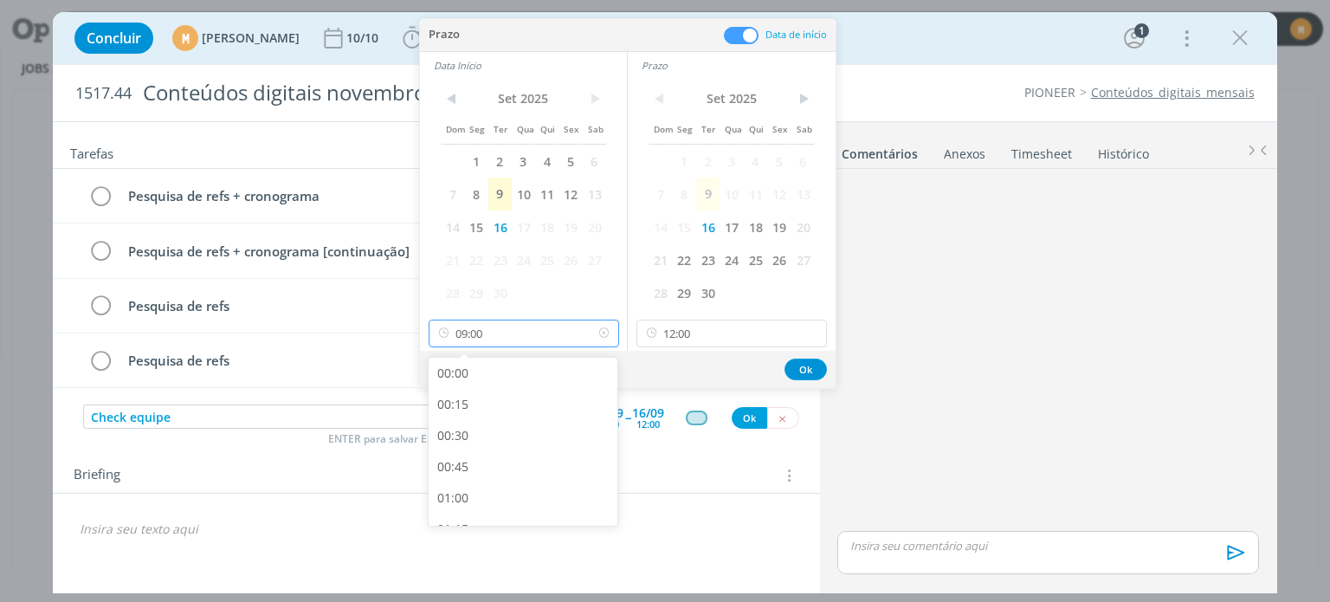
click at [526, 331] on input "09:00" at bounding box center [524, 334] width 191 height 28
click at [508, 479] on div "11:00" at bounding box center [526, 494] width 194 height 31
type input "11:00"
click at [821, 356] on div "Sem prazo Ok" at bounding box center [628, 369] width 416 height 37
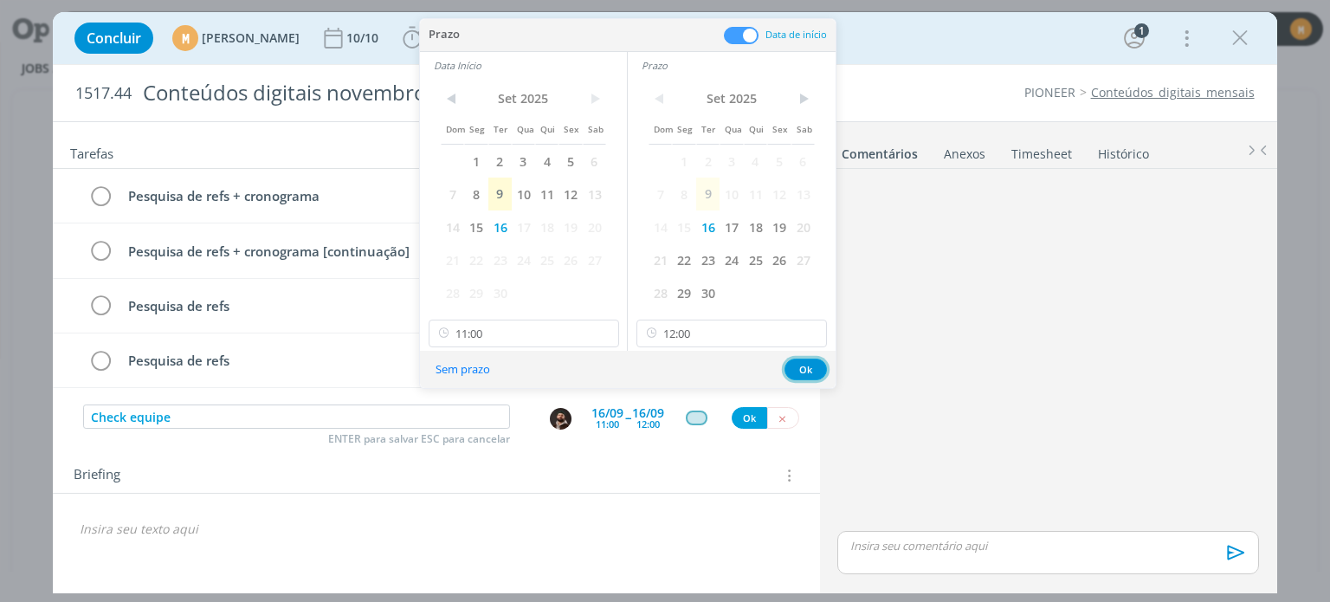
click at [813, 366] on button "Ok" at bounding box center [806, 370] width 42 height 22
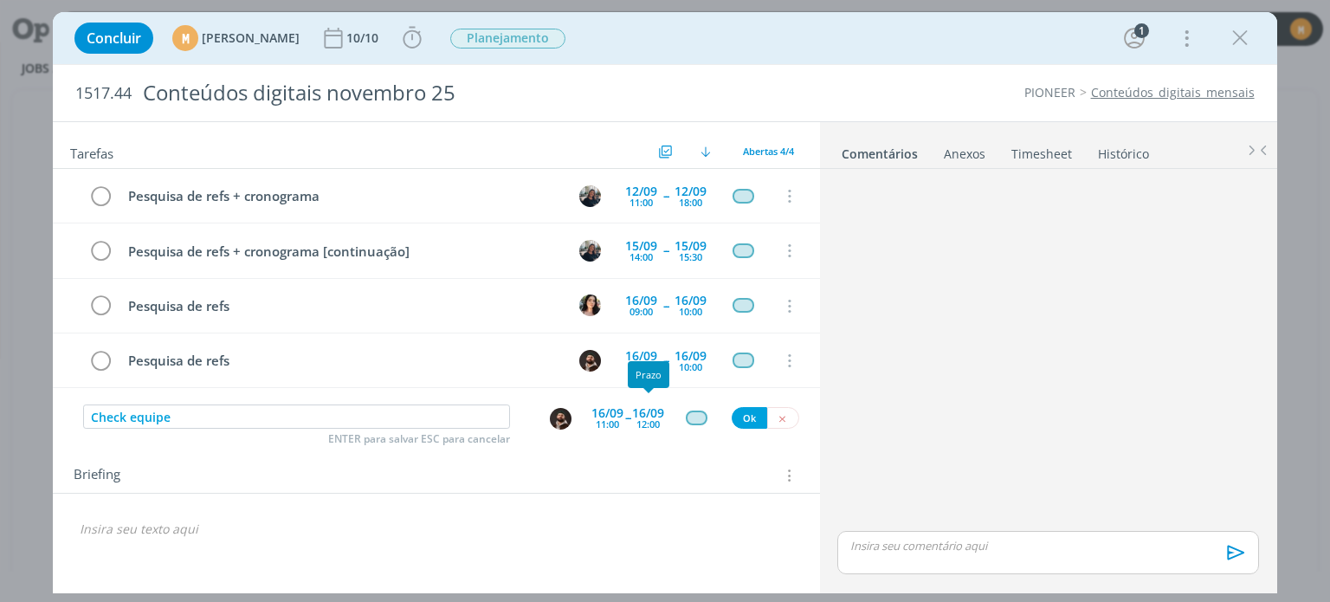
click at [648, 422] on div "12:00" at bounding box center [648, 424] width 23 height 10
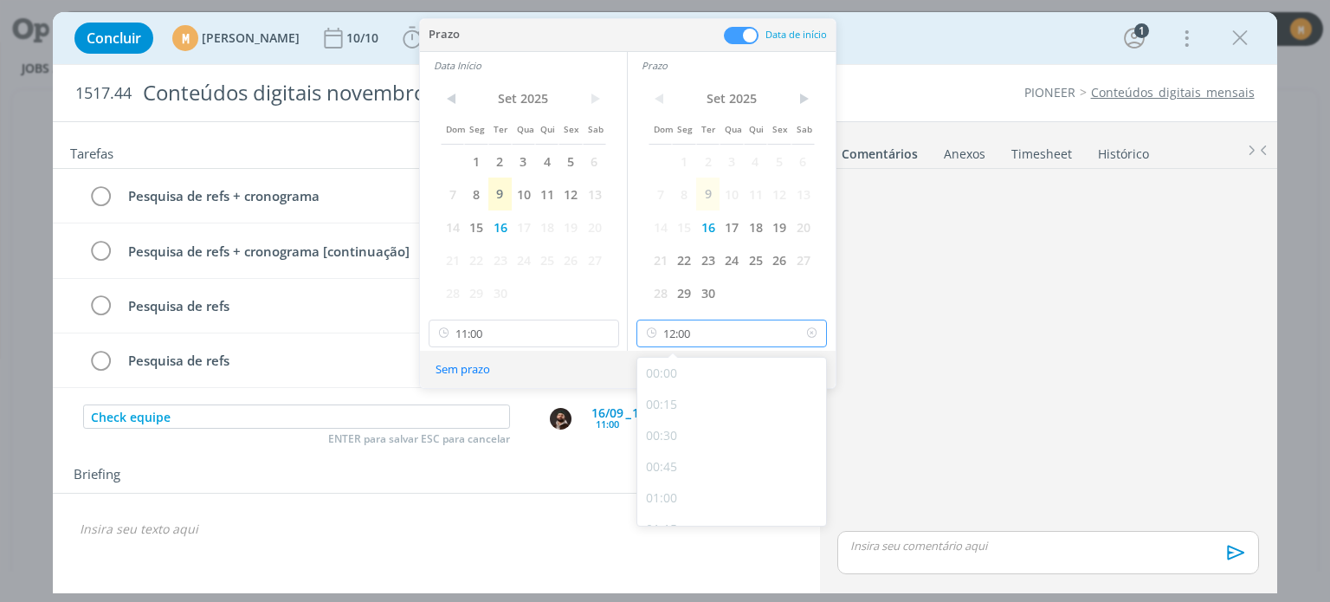
click at [726, 325] on input "12:00" at bounding box center [732, 334] width 191 height 28
click at [530, 329] on input "11:00" at bounding box center [524, 334] width 191 height 28
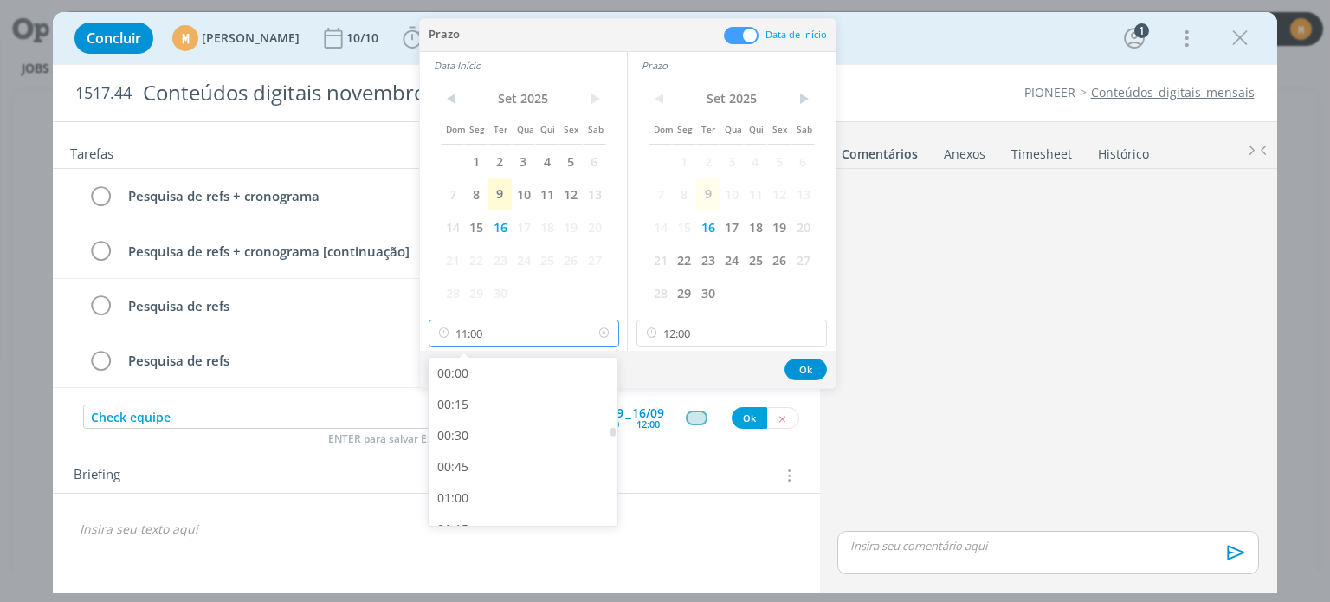
scroll to position [1240, 0]
click at [516, 381] on div "10:00" at bounding box center [526, 380] width 194 height 31
type input "10:00"
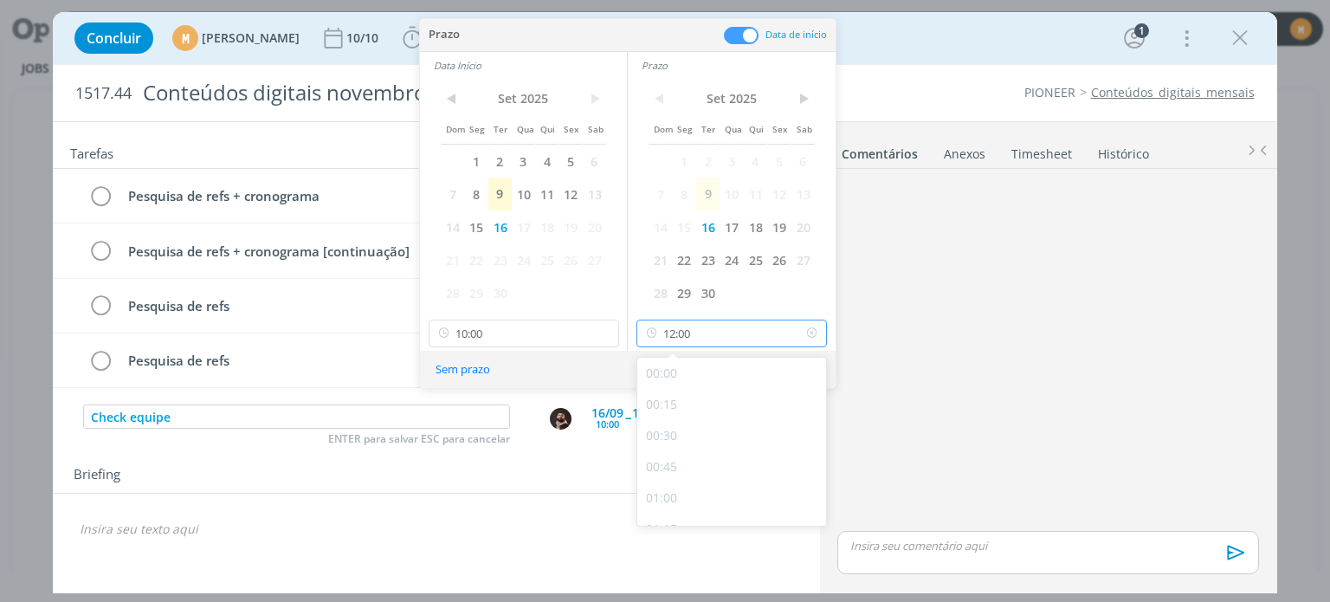
click at [719, 338] on input "12:00" at bounding box center [732, 334] width 191 height 28
click at [710, 385] on div "11:00" at bounding box center [734, 380] width 194 height 31
type input "11:00"
click at [821, 359] on button "Ok" at bounding box center [806, 370] width 42 height 22
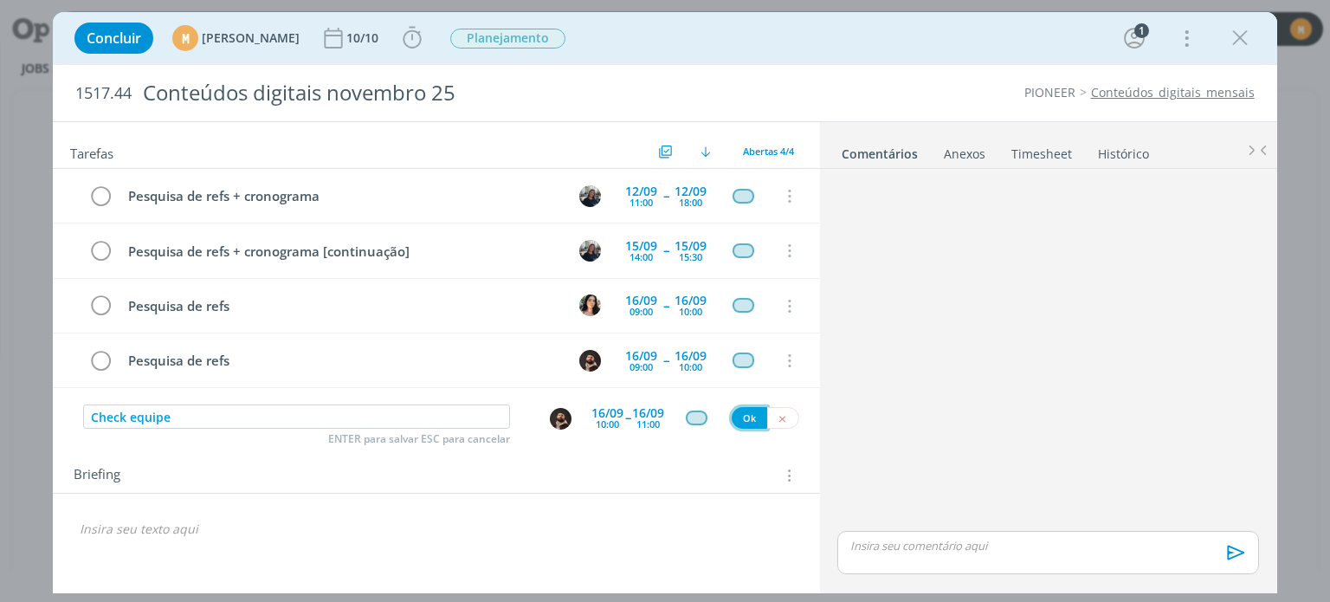
click at [741, 419] on button "Ok" at bounding box center [750, 418] width 36 height 22
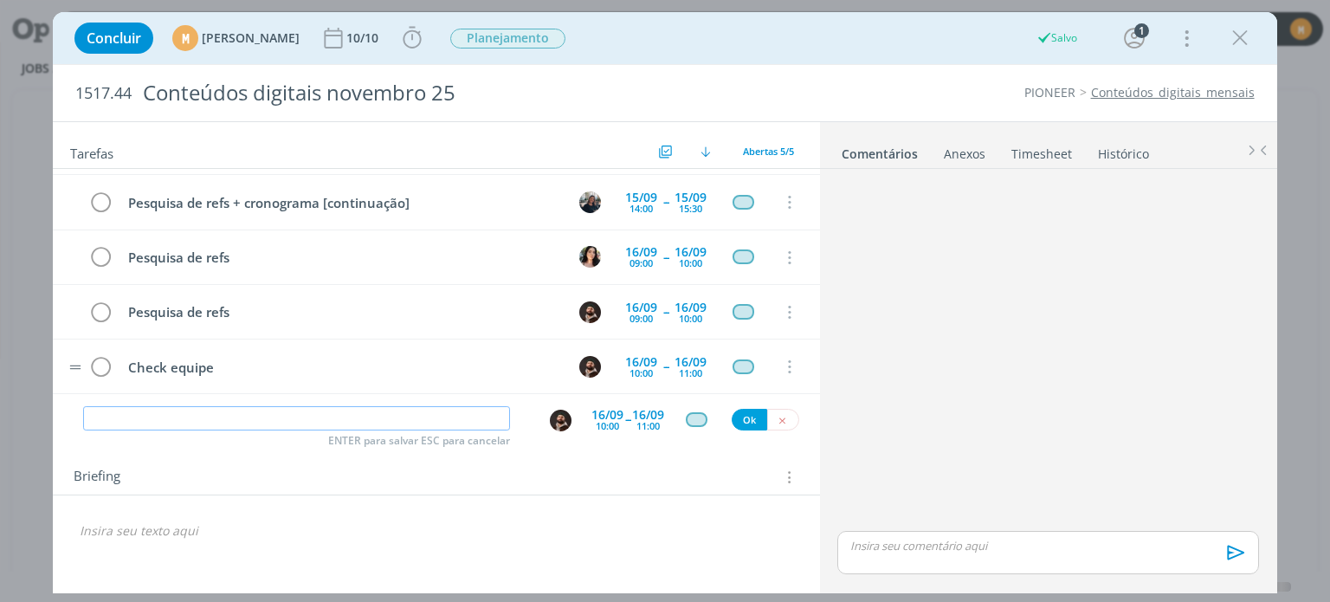
scroll to position [48, 0]
drag, startPoint x: 236, startPoint y: 359, endPoint x: 125, endPoint y: 344, distance: 111.8
click at [125, 344] on tr "Check equipe 16/09 10:00 -- 16/09 11:00 Cancelar" at bounding box center [436, 366] width 766 height 55
copy div "Check equipe"
click at [277, 420] on input "dialog" at bounding box center [296, 418] width 427 height 24
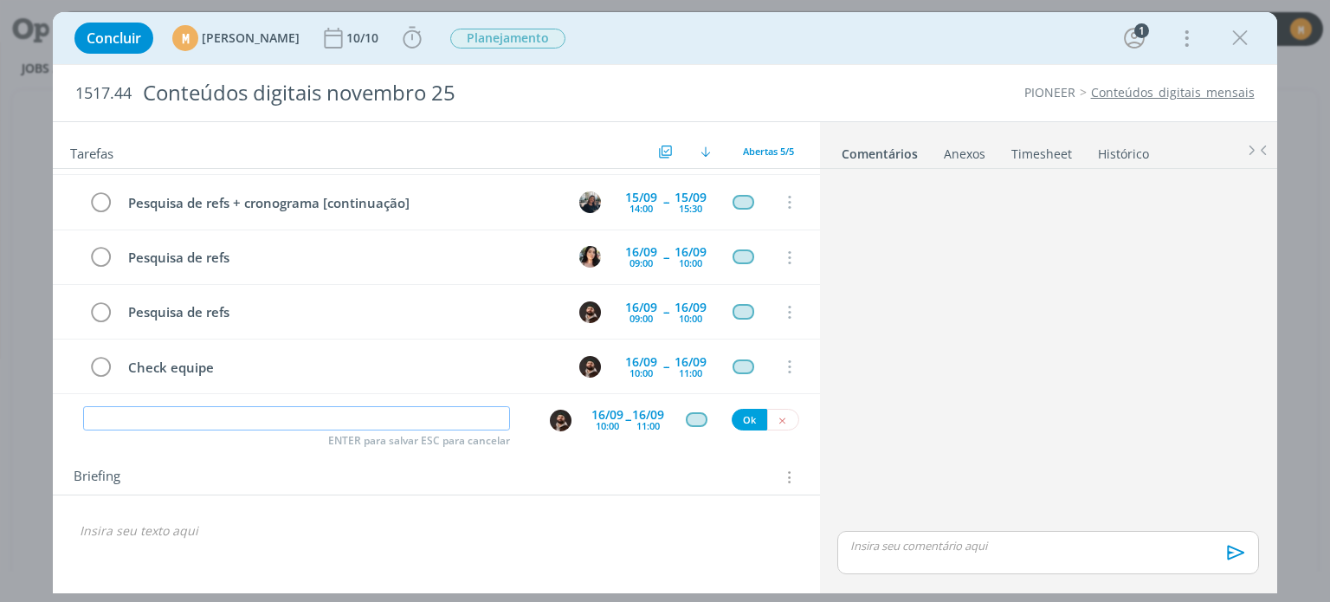
paste input "Check equipe"
click at [562, 418] on img "dialog" at bounding box center [561, 421] width 22 height 22
type input "Check equipe"
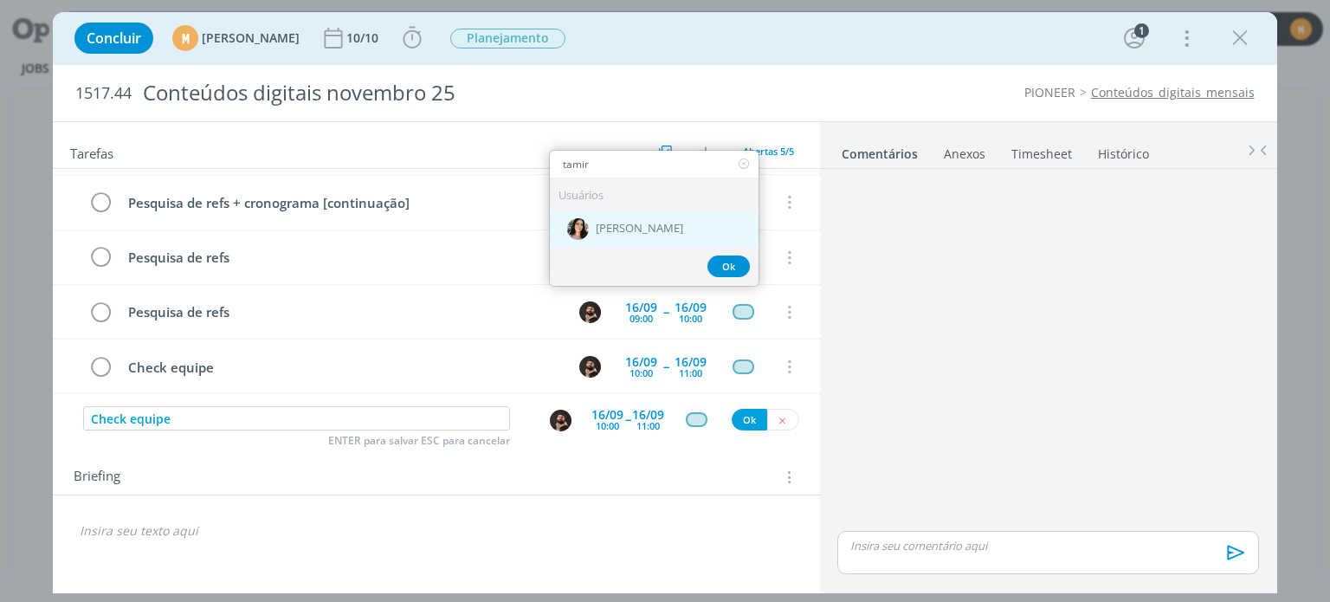
type input "tamir"
click at [634, 217] on div "[PERSON_NAME]" at bounding box center [654, 229] width 209 height 36
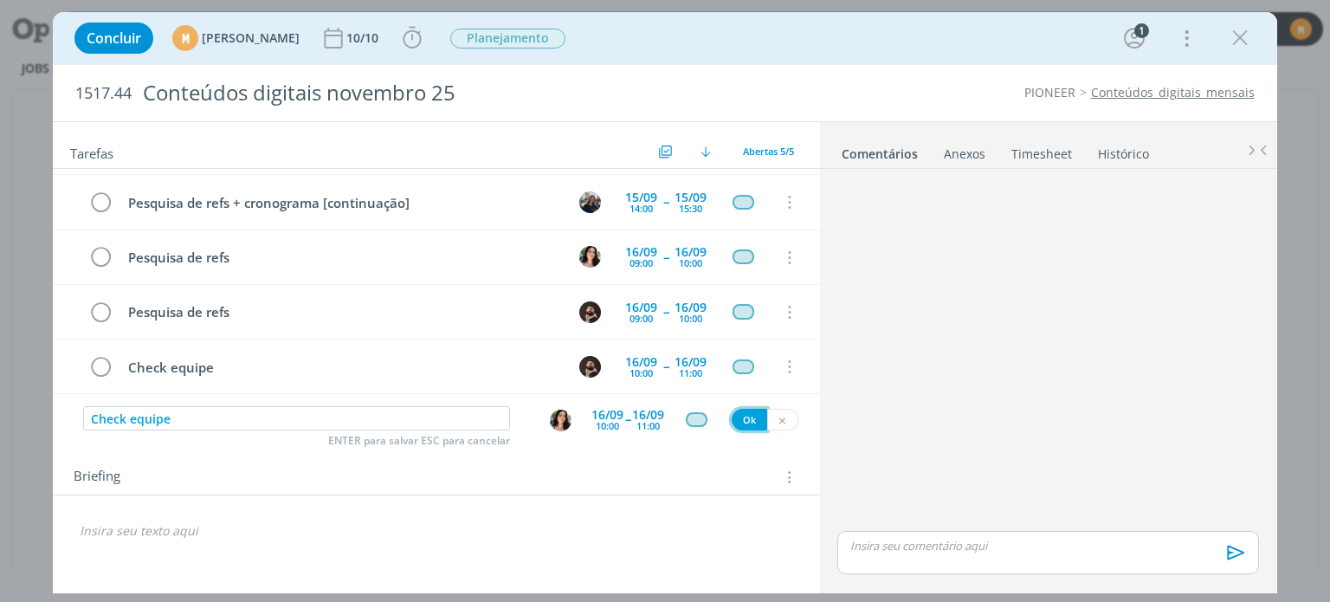
click at [752, 412] on button "Ok" at bounding box center [750, 420] width 36 height 22
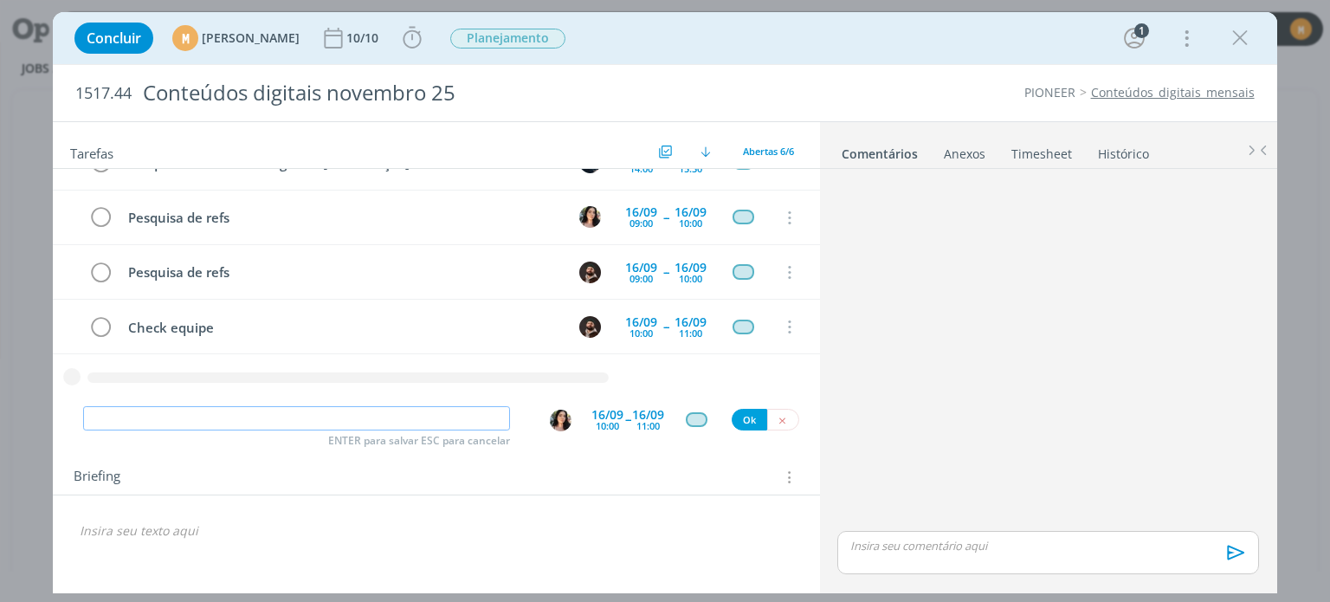
paste input "Check equipe"
click at [562, 419] on img "dialog" at bounding box center [561, 421] width 22 height 22
type input "Check equipe"
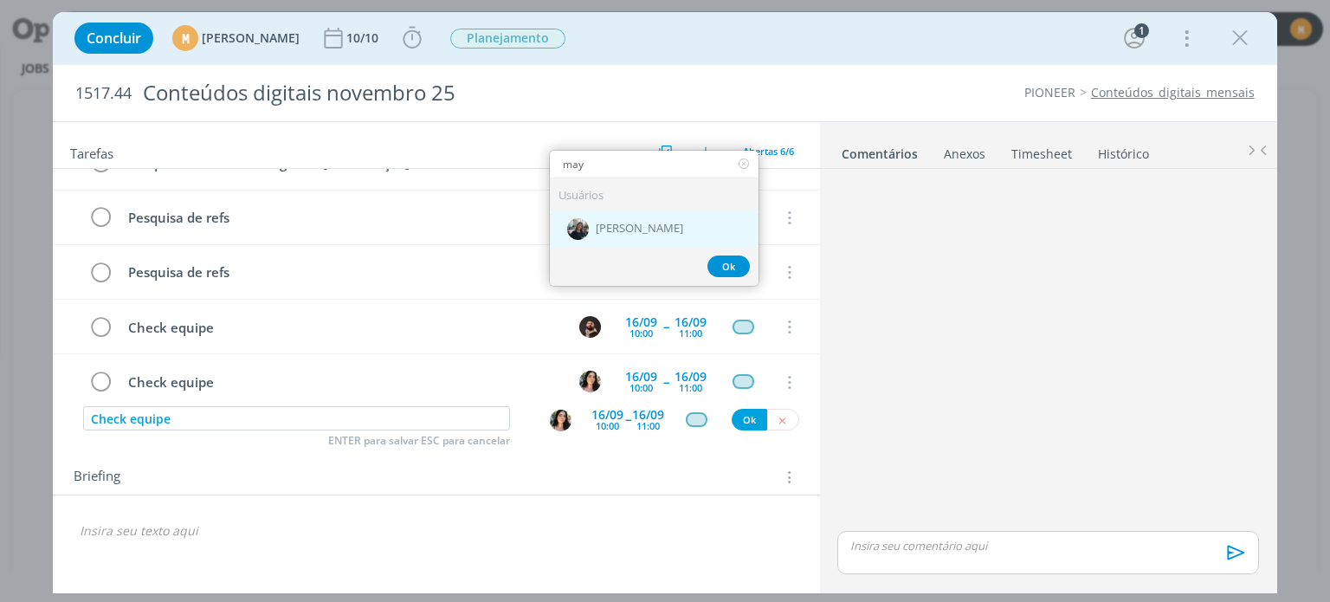
type input "may"
click at [637, 223] on span "[PERSON_NAME]" at bounding box center [639, 229] width 87 height 14
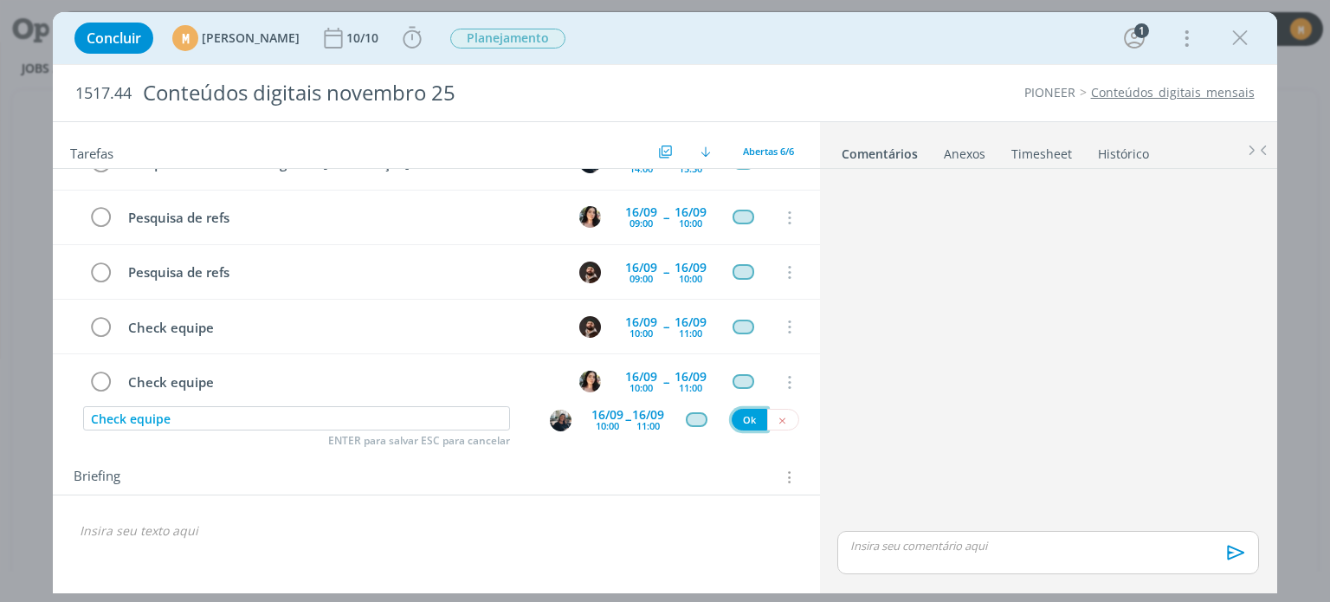
click at [753, 409] on button "Ok" at bounding box center [750, 420] width 36 height 22
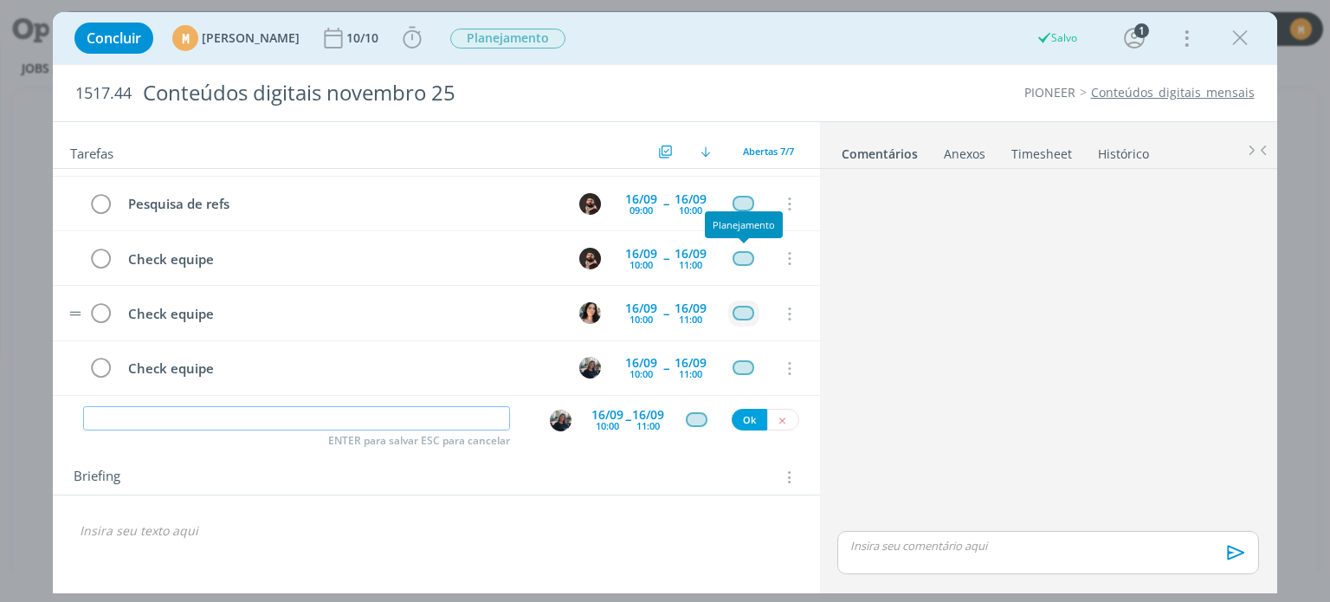
scroll to position [158, 0]
click at [371, 415] on input "dialog" at bounding box center [296, 418] width 427 height 24
paste input "Check equipe"
click at [560, 419] on img "dialog" at bounding box center [561, 421] width 22 height 22
type input "Check equipe"
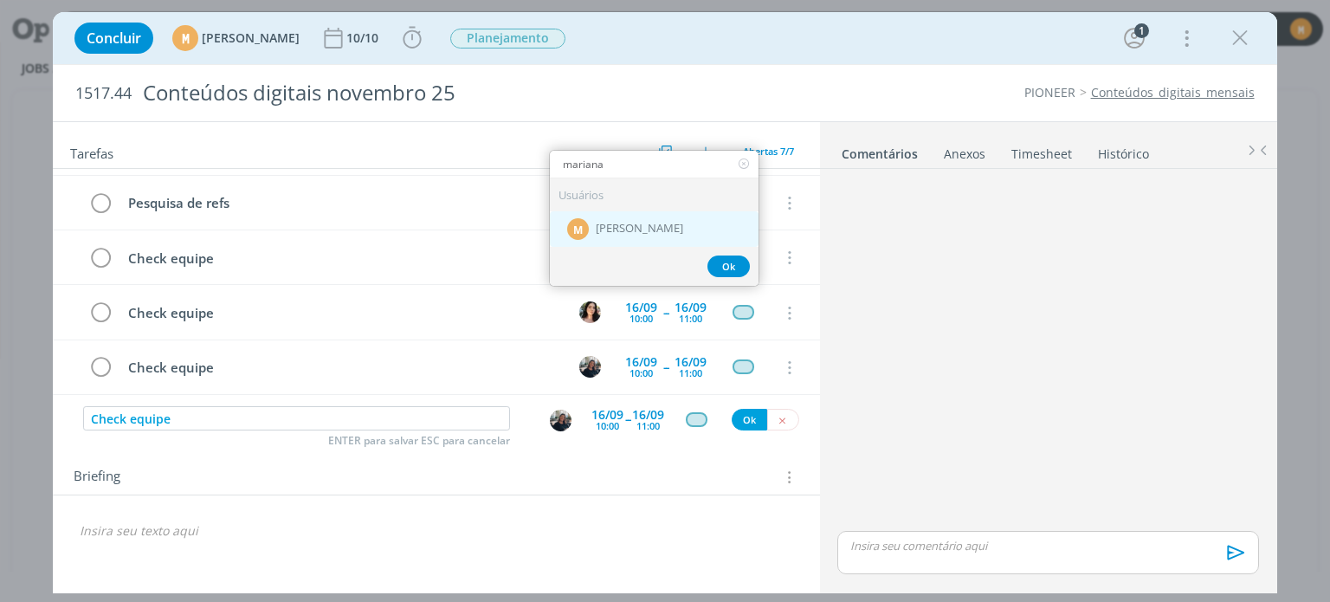
type input "mariana"
click at [671, 230] on span "[PERSON_NAME]" at bounding box center [639, 229] width 87 height 14
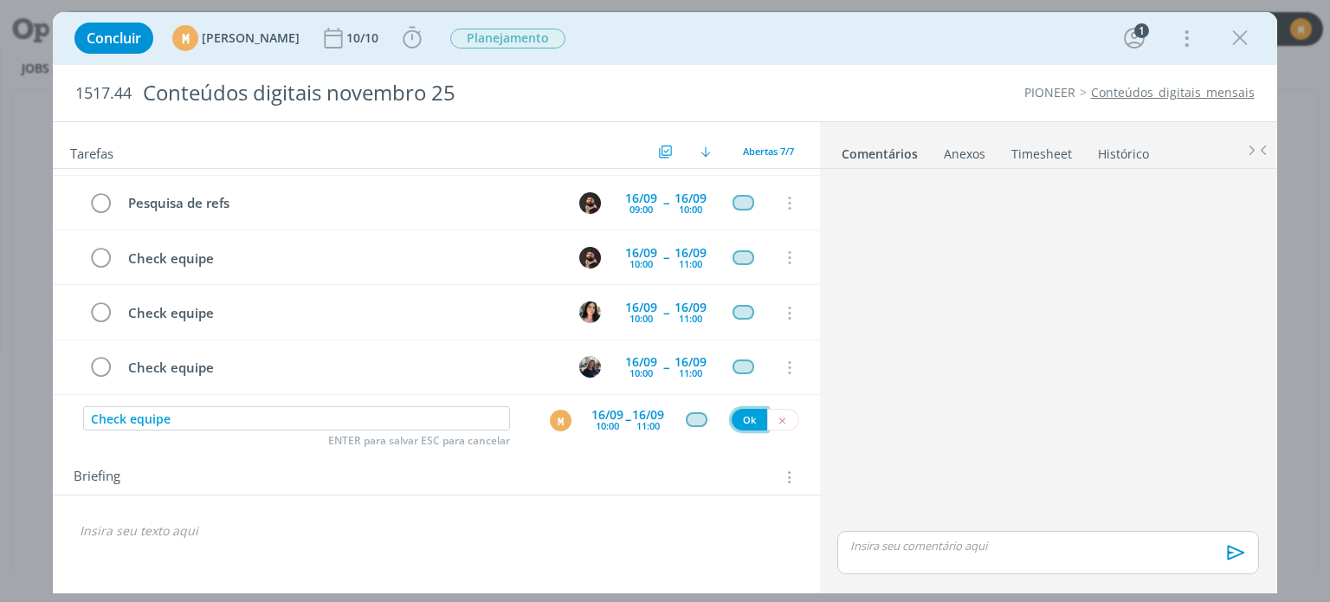
click at [741, 419] on button "Ok" at bounding box center [750, 420] width 36 height 22
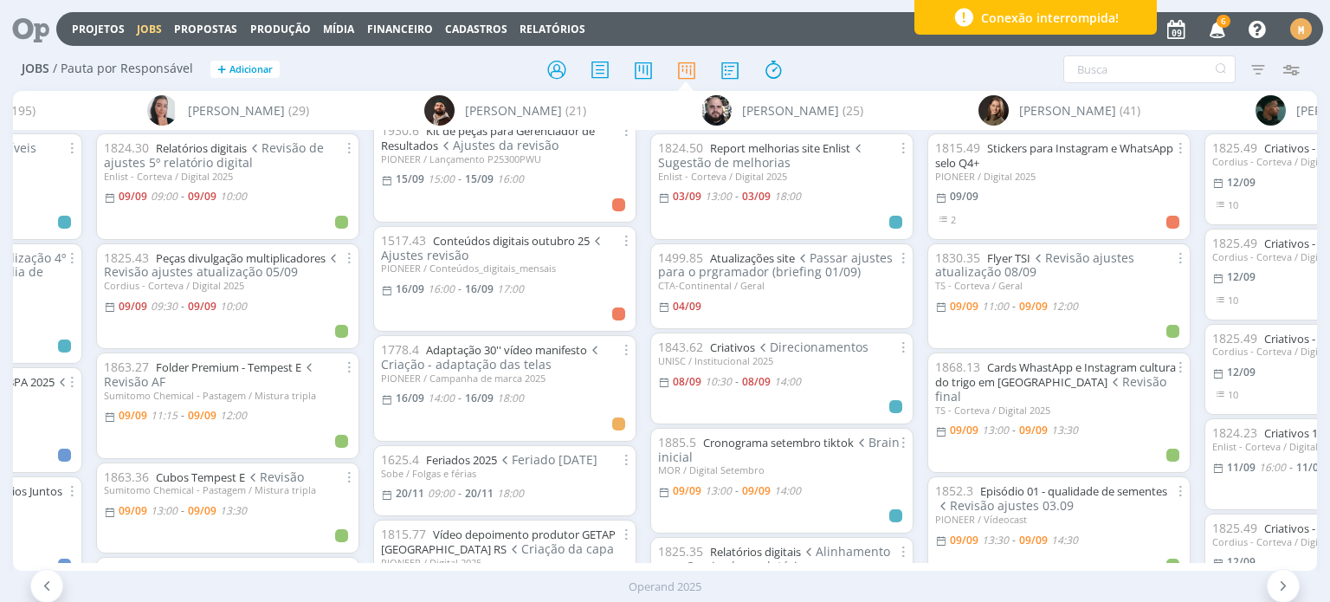
scroll to position [1905, 0]
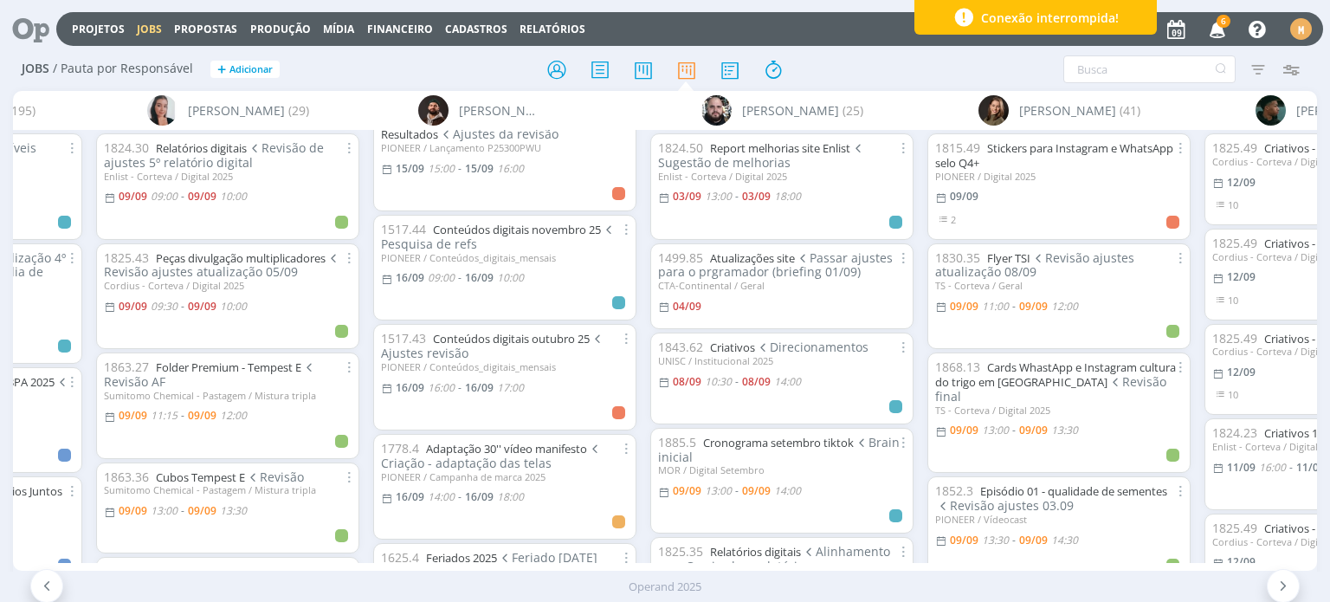
scroll to position [1999, 0]
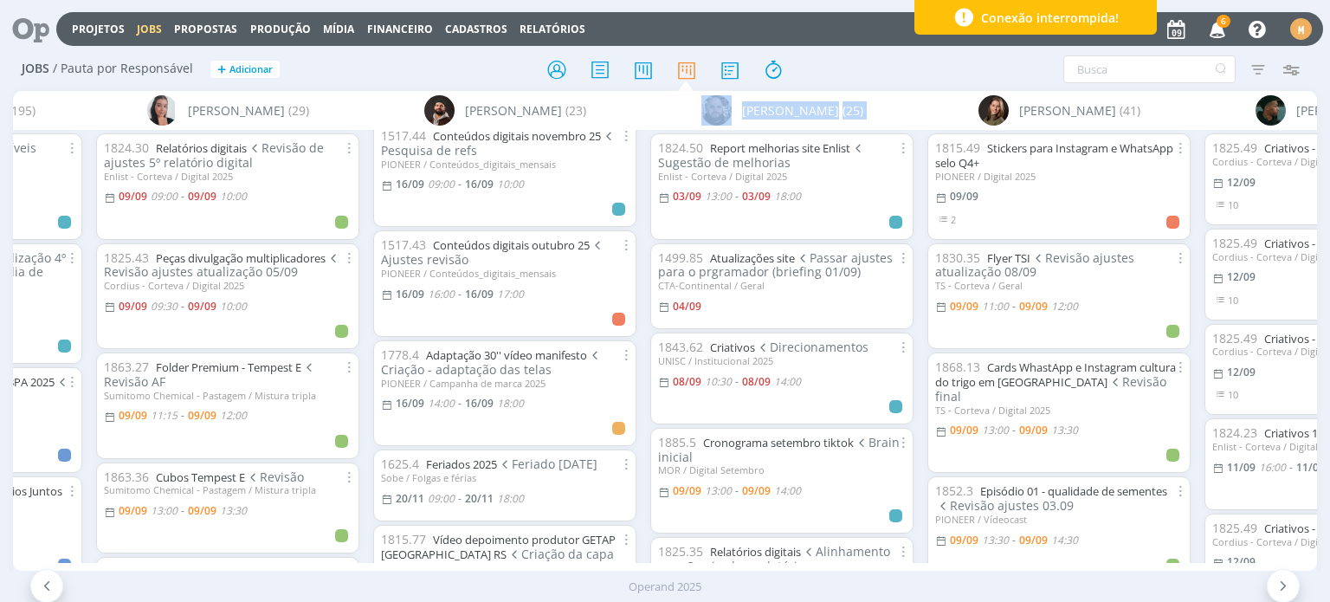
drag, startPoint x: 547, startPoint y: 559, endPoint x: 660, endPoint y: 551, distance: 112.9
click at [660, 551] on div "[PERSON_NAME] (19) A [PERSON_NAME] (15) [PERSON_NAME] (102) [PERSON_NAME] (28) …" at bounding box center [664, 331] width 1303 height 480
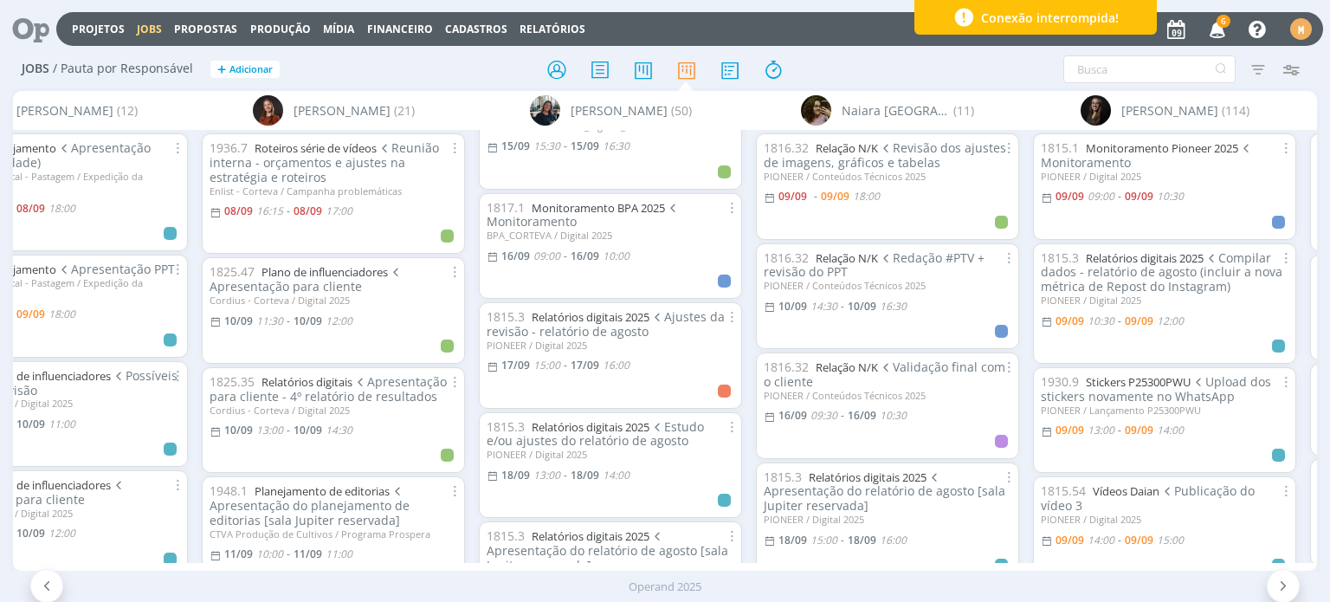
scroll to position [1992, 0]
